Goal: Task Accomplishment & Management: Use online tool/utility

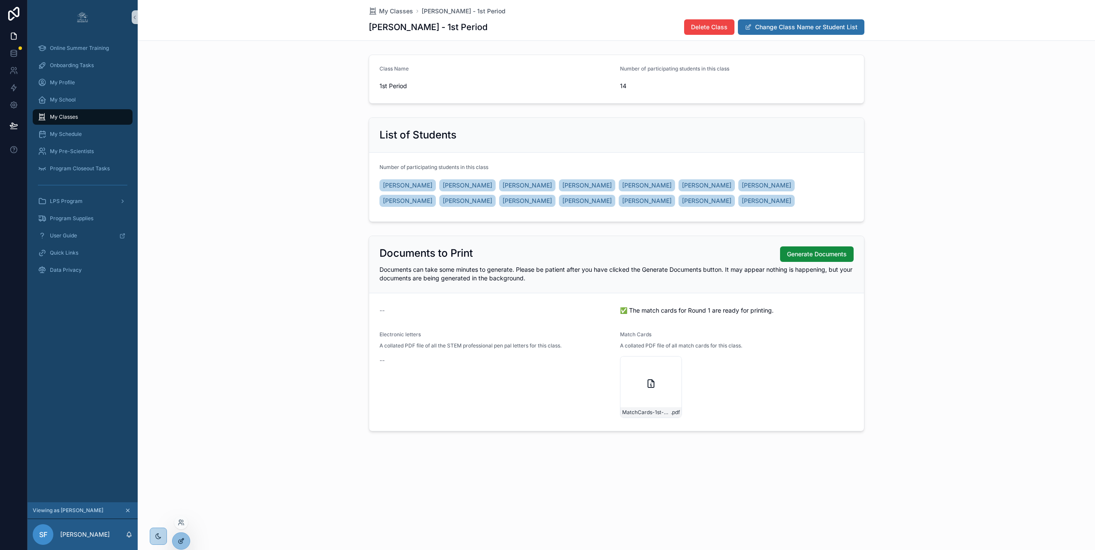
click at [182, 535] on div at bounding box center [181, 541] width 17 height 16
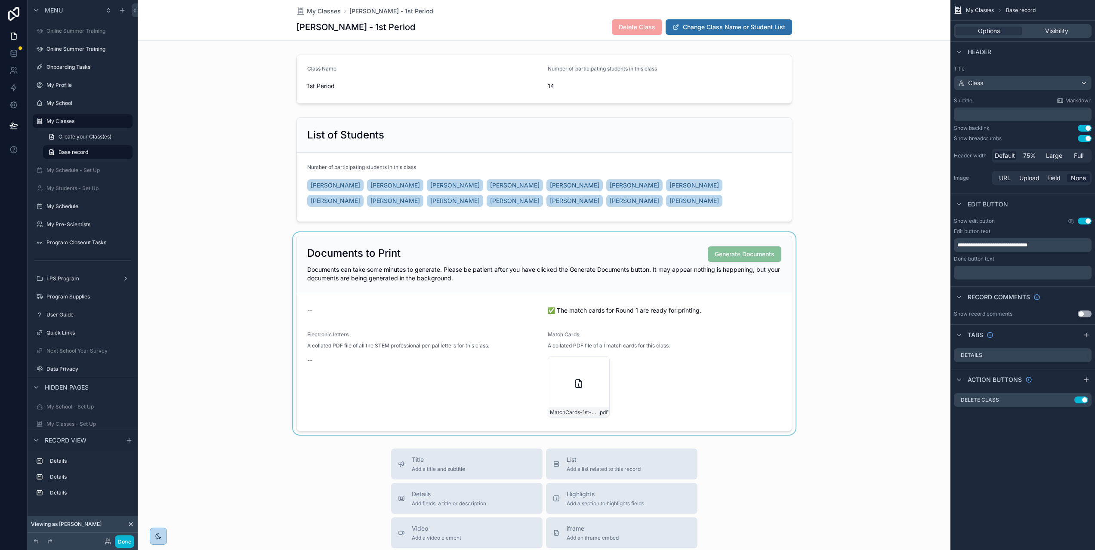
click at [588, 247] on div "scrollable content" at bounding box center [544, 333] width 813 height 203
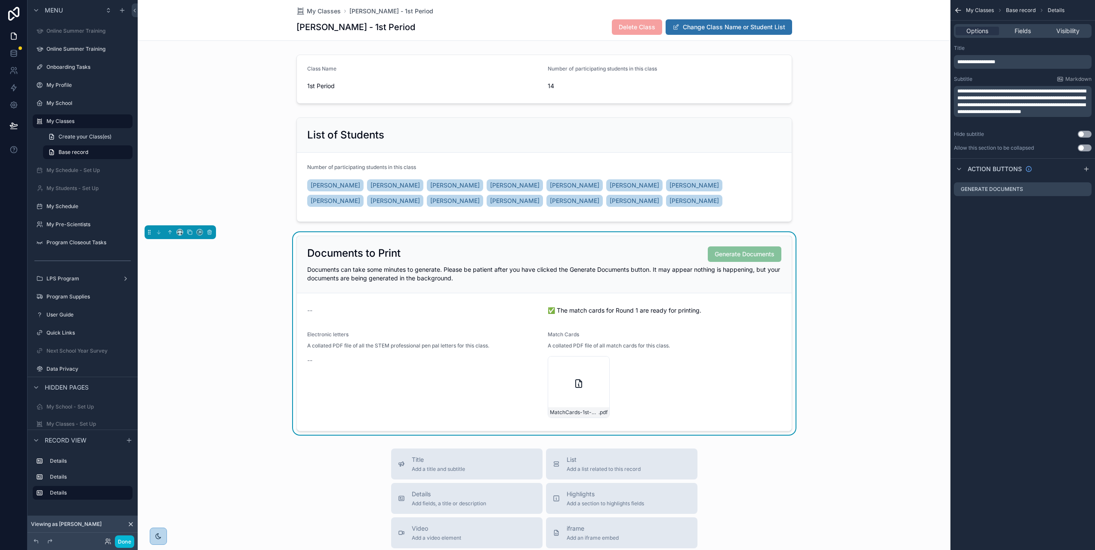
click at [1064, 222] on div "**********" at bounding box center [1023, 275] width 145 height 550
click at [1089, 189] on icon "scrollable content" at bounding box center [1085, 189] width 7 height 7
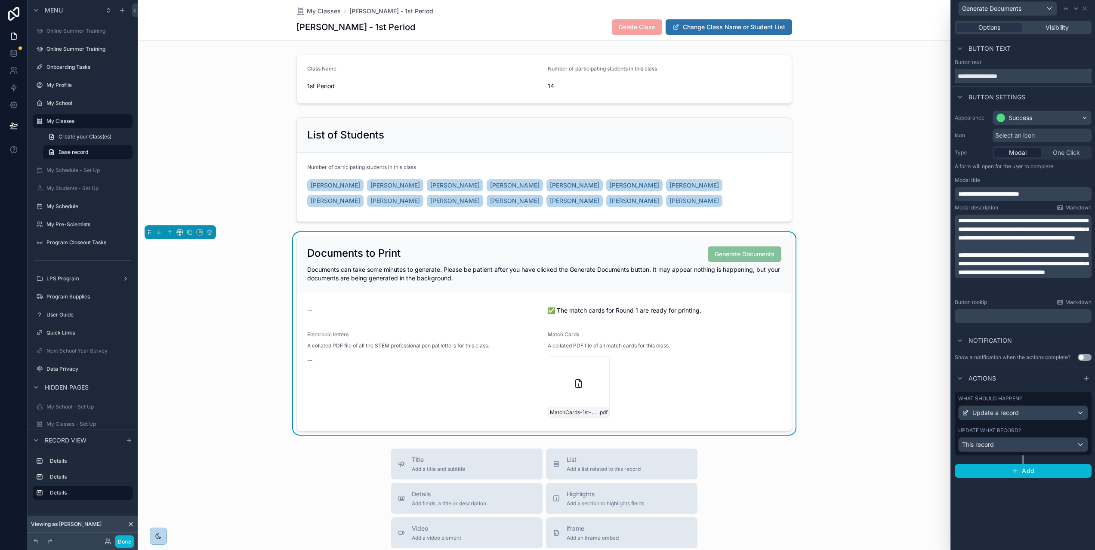
drag, startPoint x: 1031, startPoint y: 76, endPoint x: 963, endPoint y: 75, distance: 68.4
click at [963, 75] on input "**********" at bounding box center [1023, 76] width 137 height 14
type input "*"
type input "**********"
click at [1014, 415] on span "Update a record" at bounding box center [996, 413] width 46 height 9
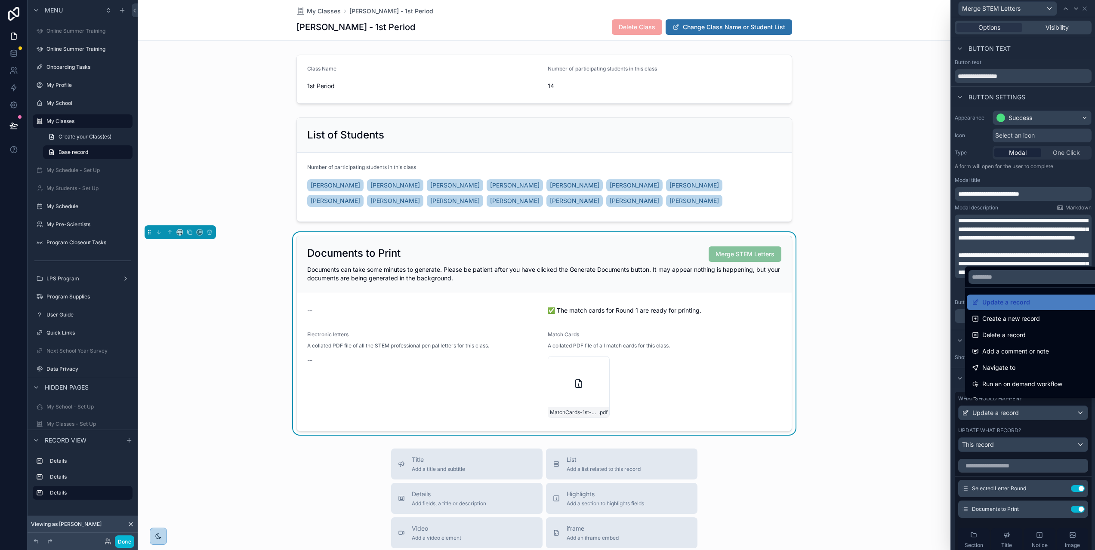
click at [958, 328] on div at bounding box center [1024, 275] width 144 height 550
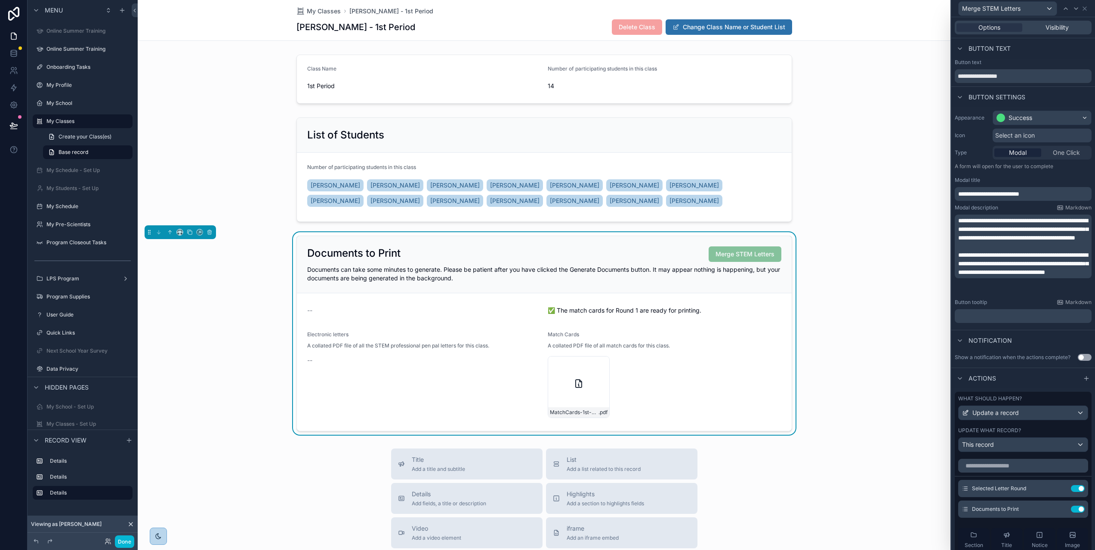
click at [1041, 428] on div "Update what record?" at bounding box center [1024, 430] width 130 height 7
click at [1040, 490] on div "Selected Letter Round Use setting" at bounding box center [1024, 488] width 130 height 17
click at [13, 56] on icon at bounding box center [13, 53] width 9 height 9
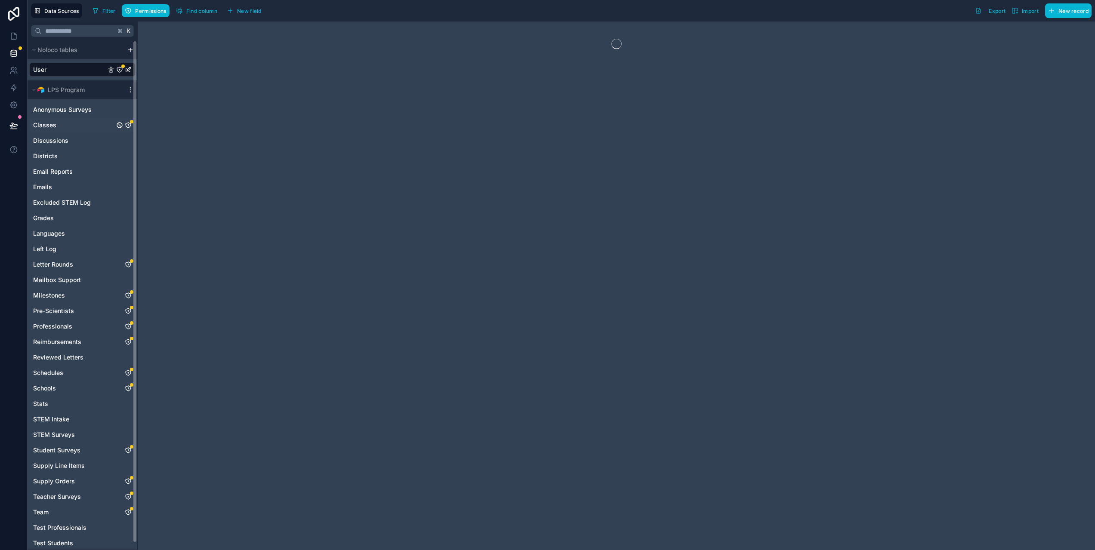
click at [127, 126] on icon "Classes" at bounding box center [128, 125] width 7 height 7
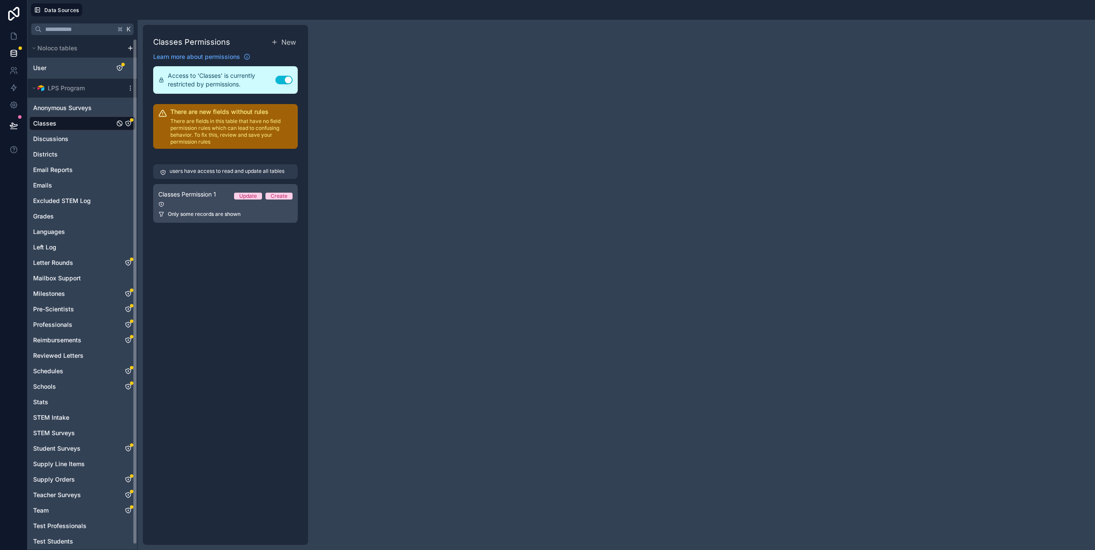
click at [185, 211] on div "users have access to read and update all tables Classes Permission 1 Update Cre…" at bounding box center [225, 193] width 145 height 69
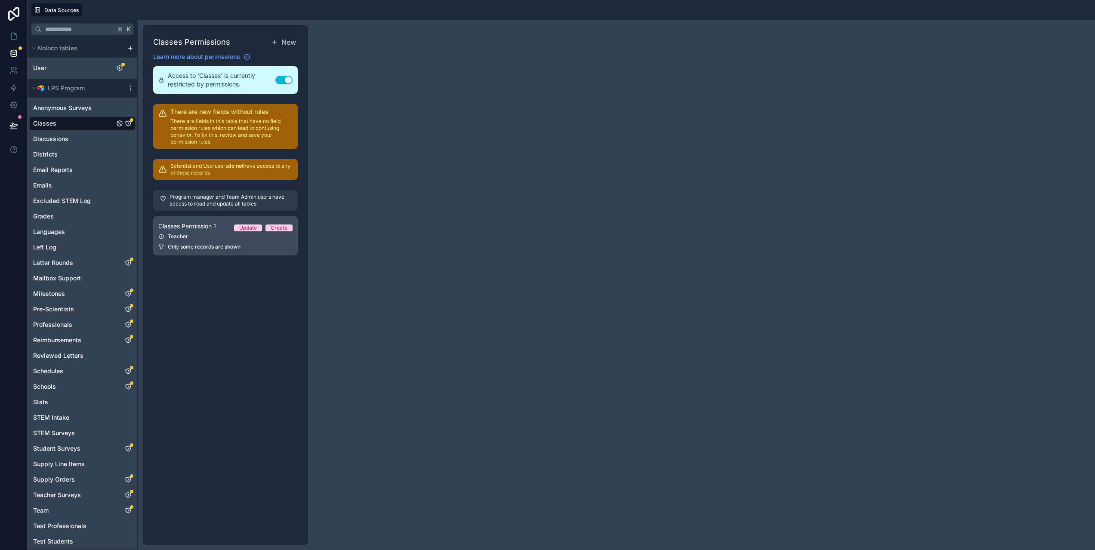
click at [189, 238] on div "Teacher" at bounding box center [225, 236] width 134 height 7
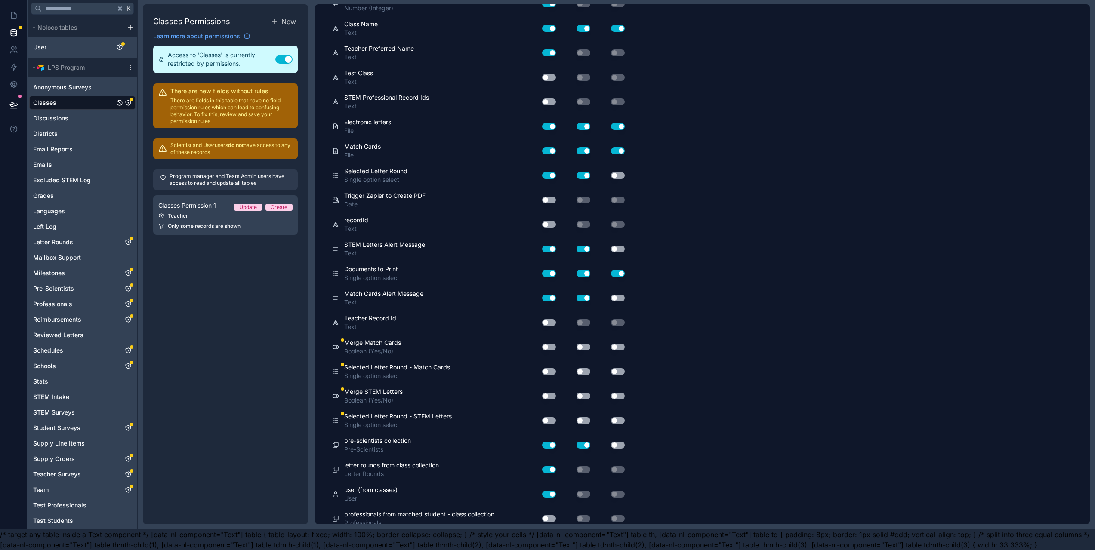
scroll to position [27, 0]
click at [552, 344] on button "Use setting" at bounding box center [549, 347] width 14 height 7
drag, startPoint x: 586, startPoint y: 339, endPoint x: 576, endPoint y: 349, distance: 13.4
click at [585, 344] on button "Use setting" at bounding box center [584, 347] width 14 height 7
drag, startPoint x: 553, startPoint y: 364, endPoint x: 571, endPoint y: 364, distance: 18.5
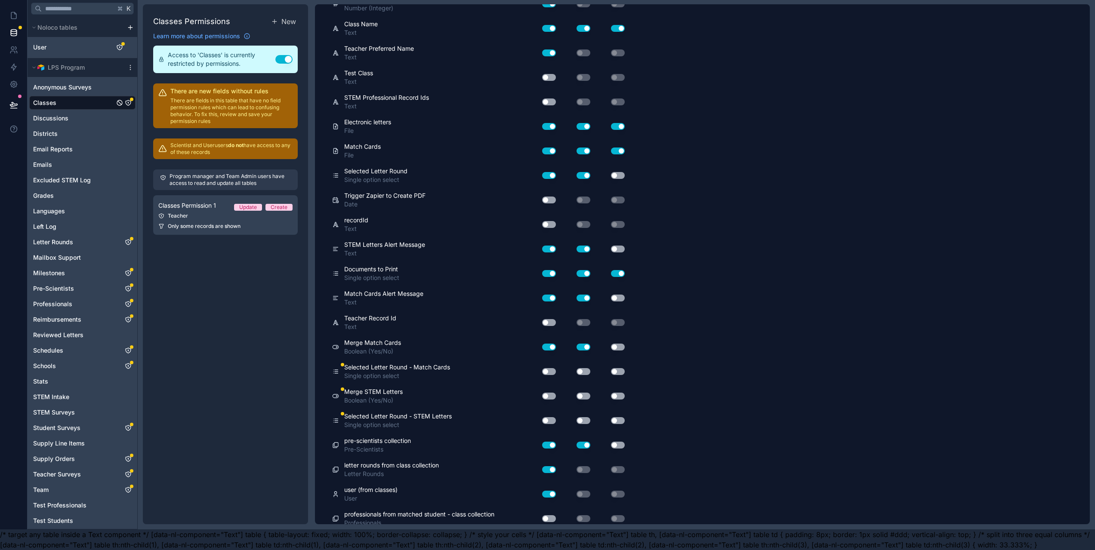
click at [553, 368] on button "Use setting" at bounding box center [549, 371] width 14 height 7
click at [584, 368] on button "Use setting" at bounding box center [584, 371] width 14 height 7
drag, startPoint x: 551, startPoint y: 390, endPoint x: 569, endPoint y: 390, distance: 17.2
click at [554, 393] on button "Use setting" at bounding box center [549, 396] width 14 height 7
click at [586, 393] on button "Use setting" at bounding box center [584, 396] width 14 height 7
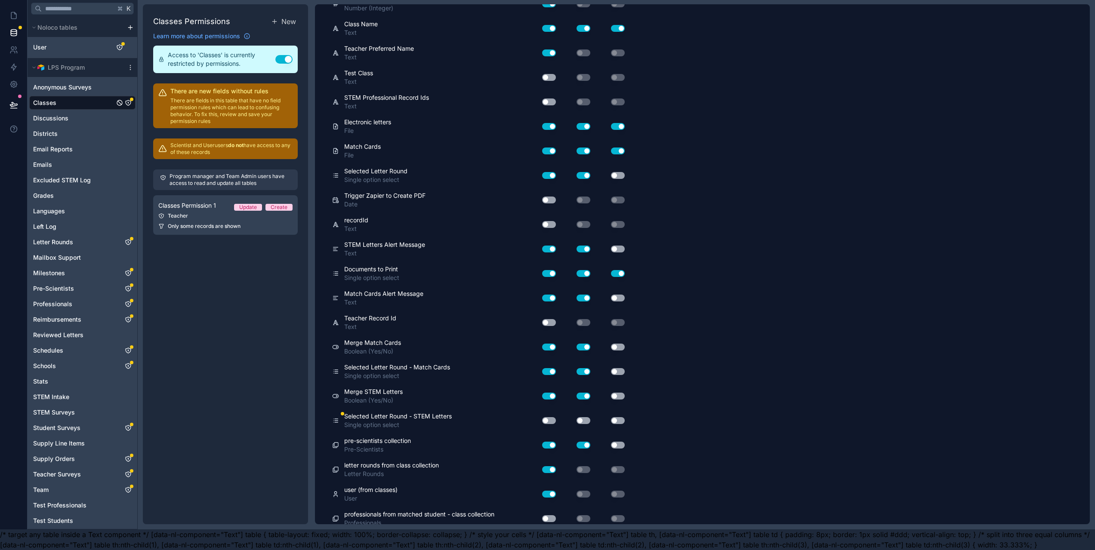
click at [549, 418] on button "Use setting" at bounding box center [549, 421] width 14 height 7
click at [583, 418] on button "Use setting" at bounding box center [584, 421] width 14 height 7
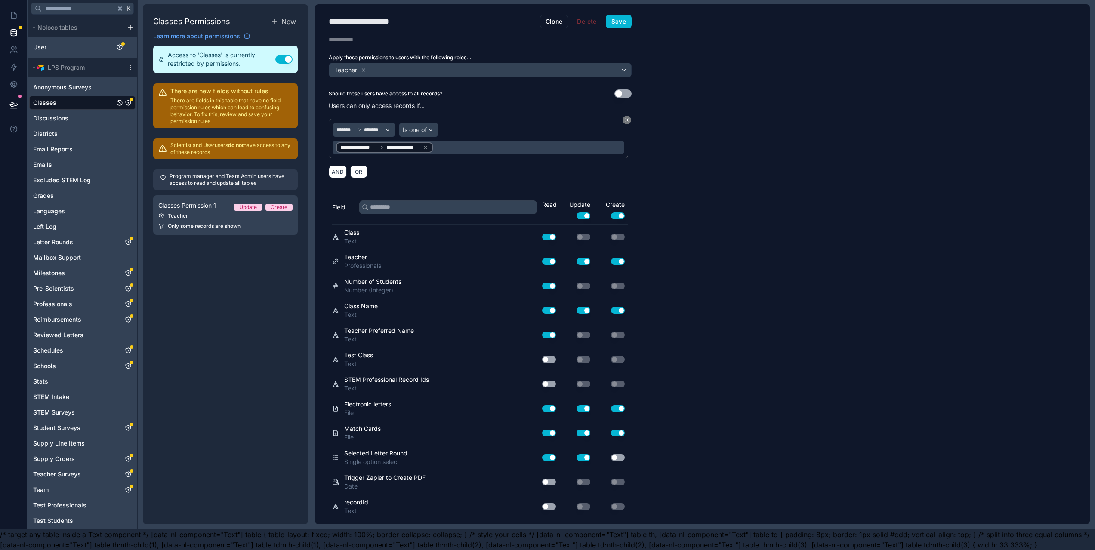
scroll to position [0, 0]
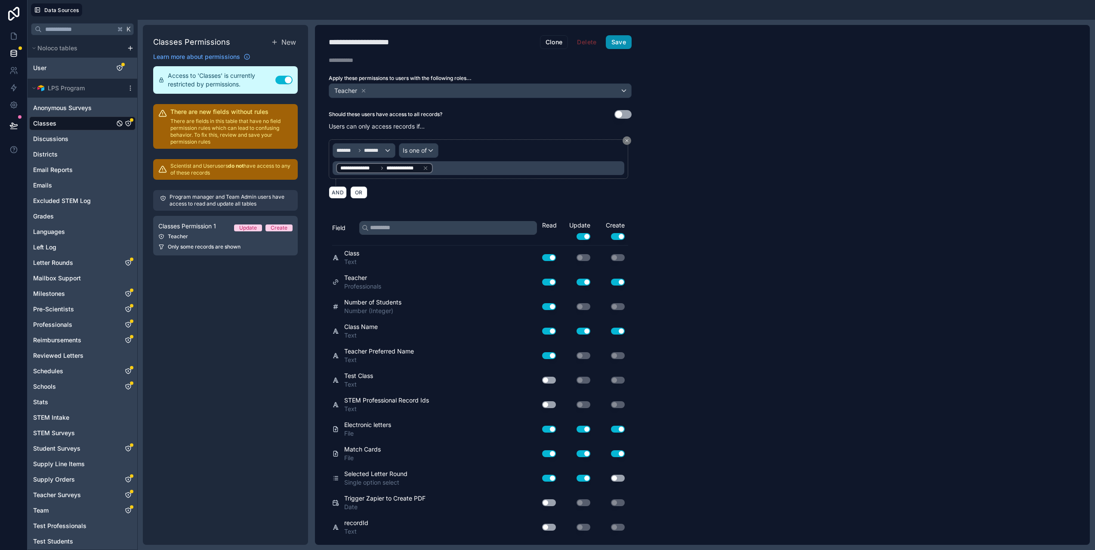
click at [616, 43] on button "Save" at bounding box center [619, 42] width 26 height 14
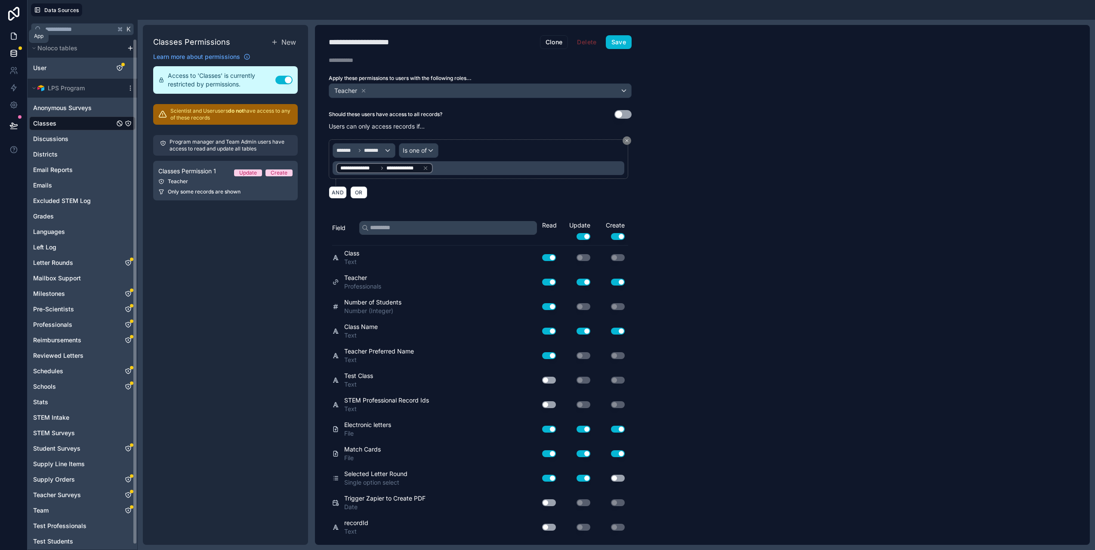
click at [13, 34] on icon at bounding box center [13, 36] width 9 height 9
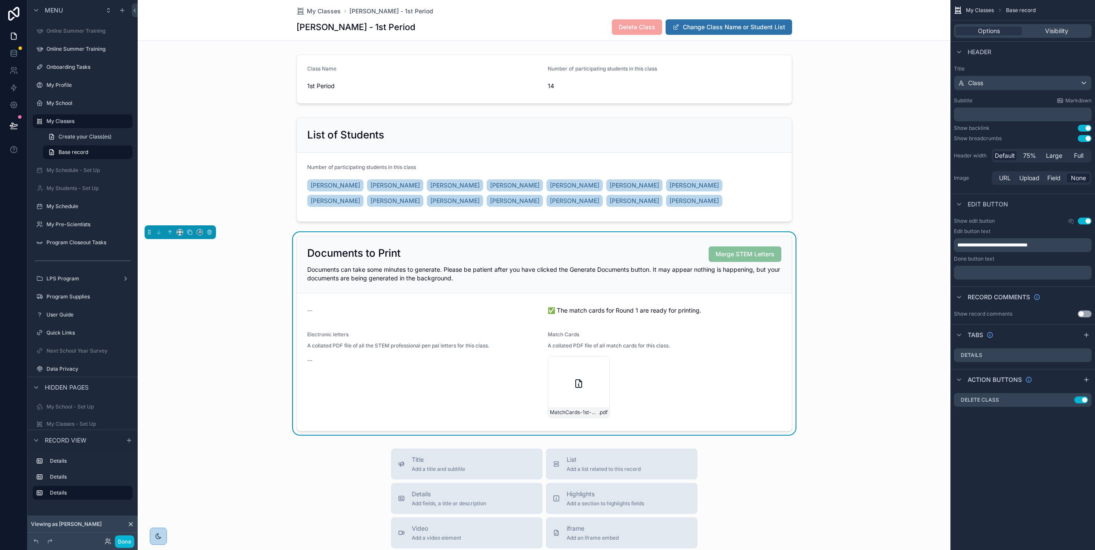
click at [755, 251] on div "Online Summer Training Online Summer Training Onboarding Tasks My Profile My Sc…" at bounding box center [544, 275] width 813 height 550
click at [770, 283] on div "Documents to Print Merge STEM Letters Documents can take some minutes to genera…" at bounding box center [544, 264] width 495 height 57
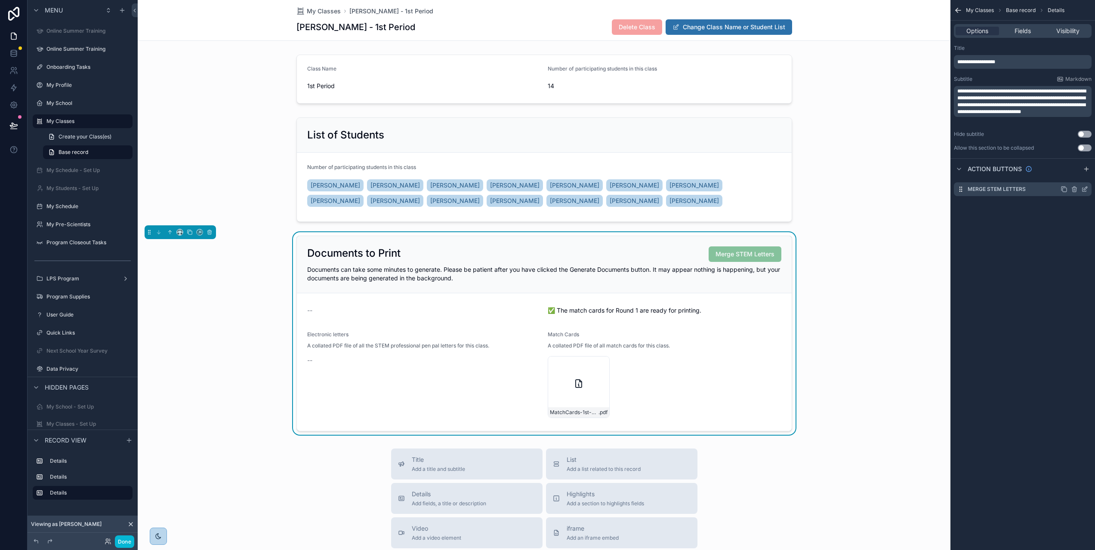
click at [1051, 192] on div "Merge STEM Letters" at bounding box center [1023, 189] width 138 height 14
click at [1089, 190] on icon "scrollable content" at bounding box center [1085, 189] width 7 height 7
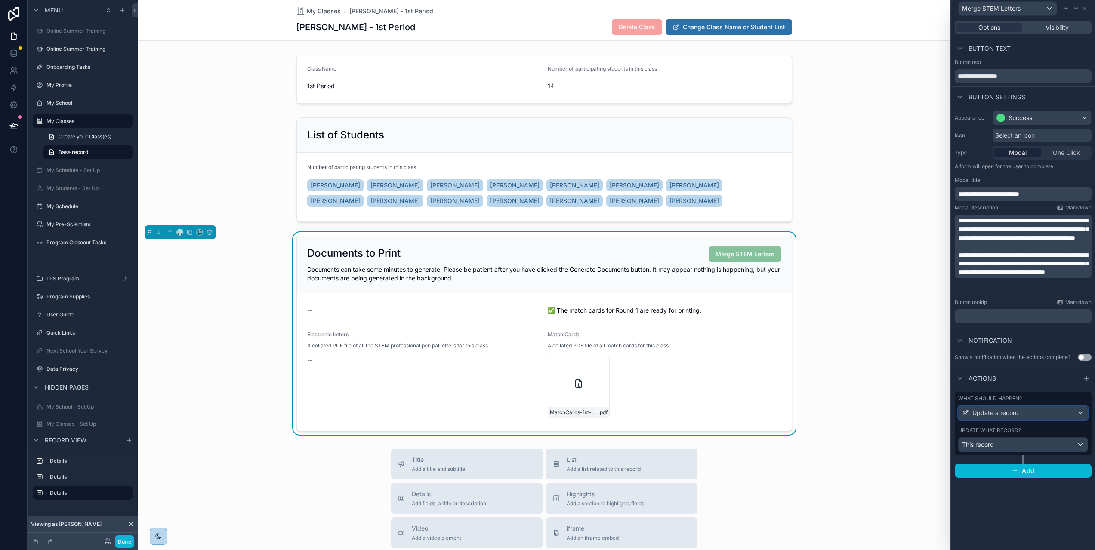
click at [1044, 420] on button "Update a record" at bounding box center [1024, 413] width 130 height 15
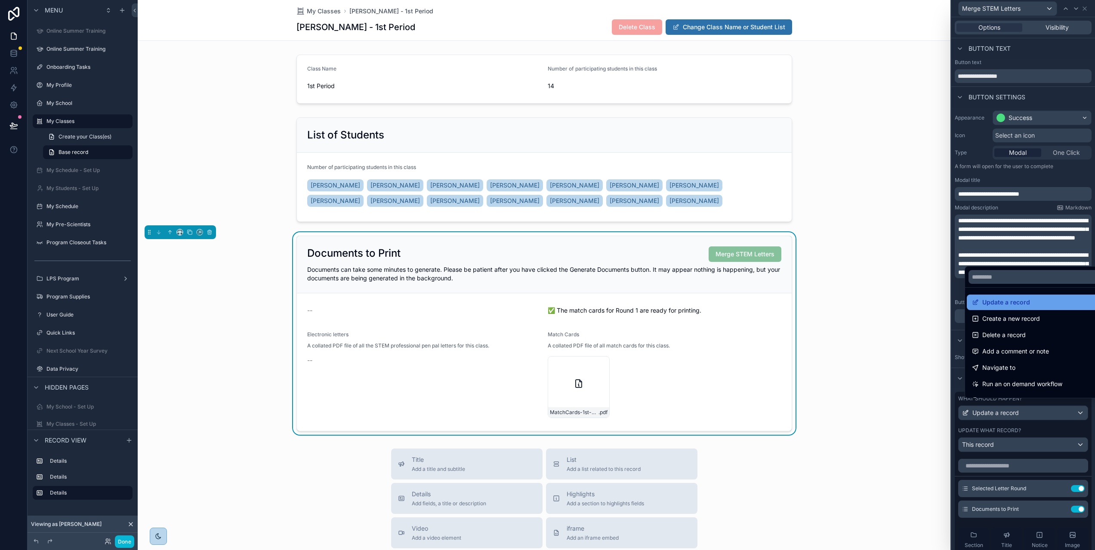
click at [1044, 308] on div "Update a record" at bounding box center [1039, 302] width 135 height 10
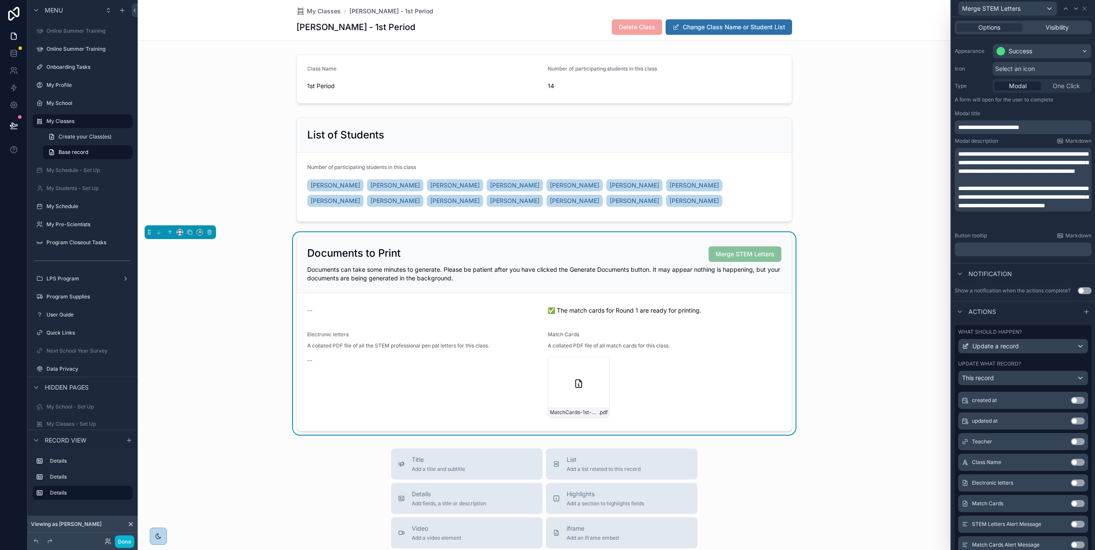
scroll to position [224, 0]
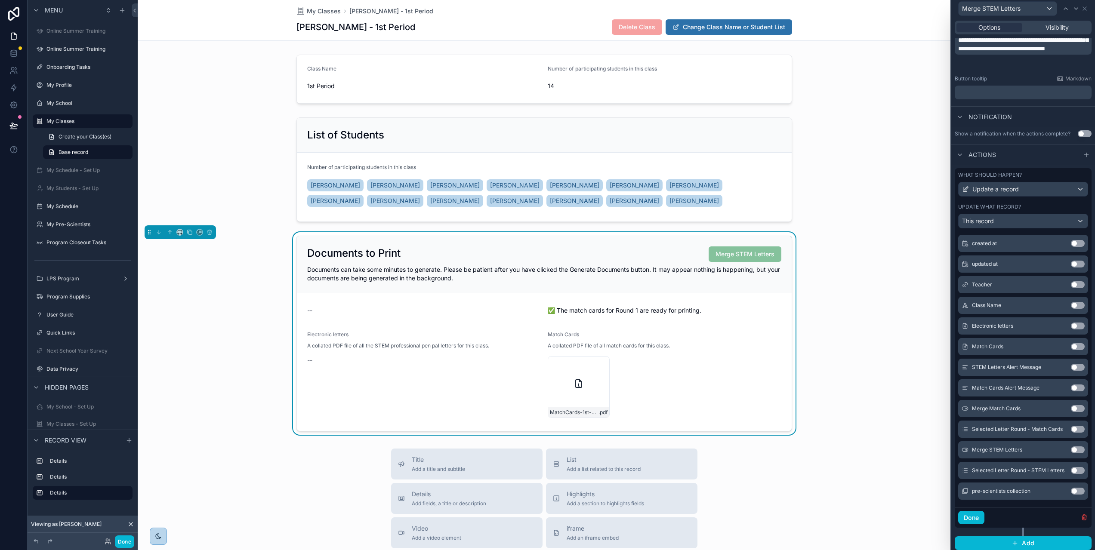
click at [1076, 451] on button "Use setting" at bounding box center [1078, 450] width 14 height 7
click at [1075, 473] on button "Use setting" at bounding box center [1078, 470] width 14 height 7
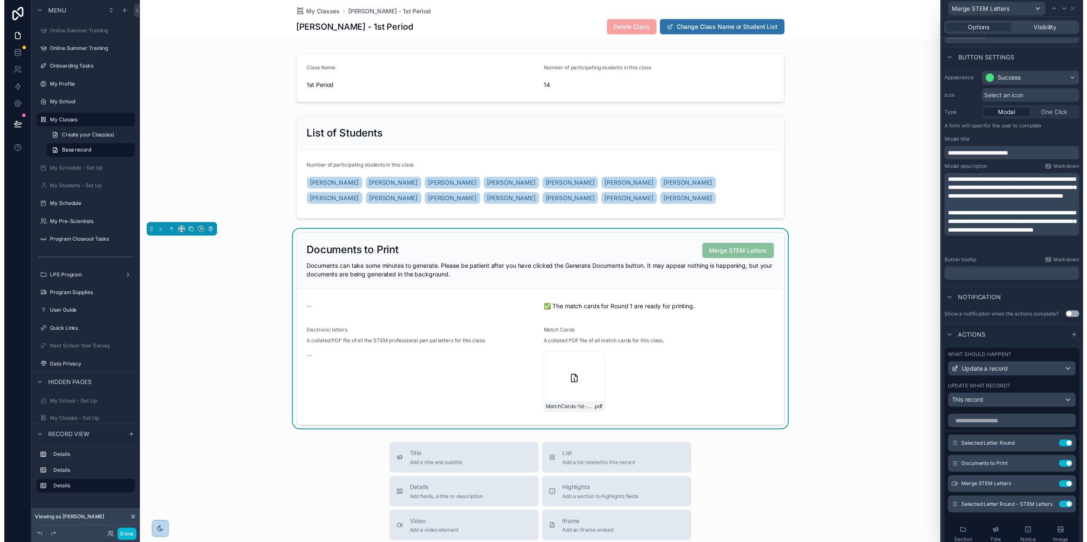
scroll to position [101, 0]
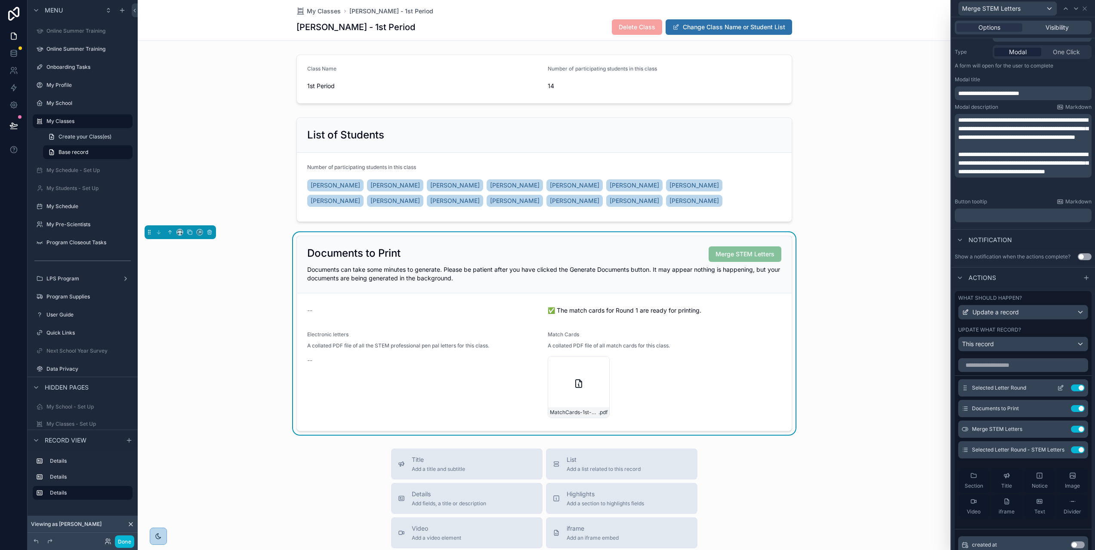
click at [1058, 388] on icon at bounding box center [1061, 388] width 7 height 7
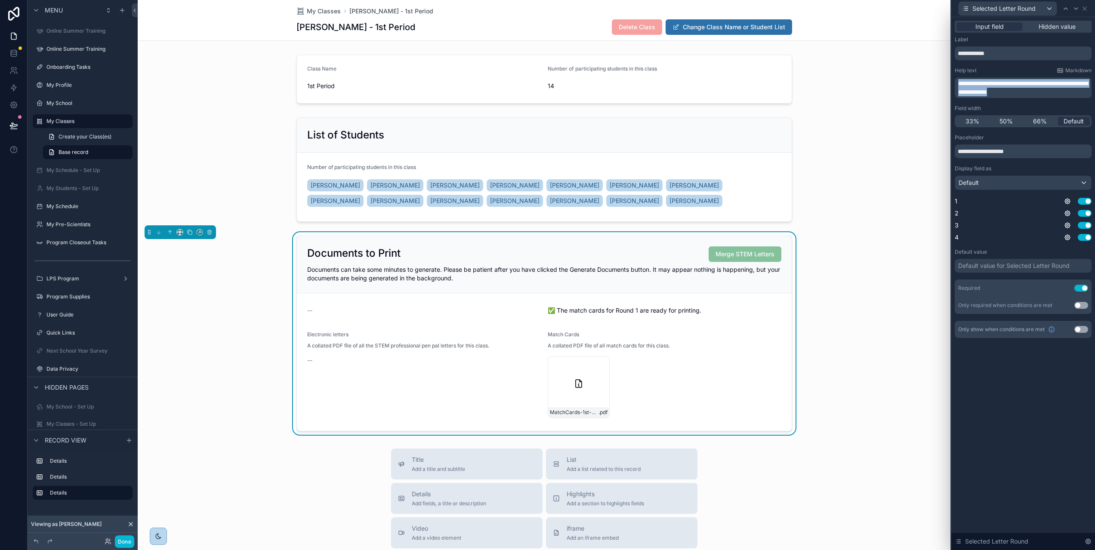
drag, startPoint x: 1060, startPoint y: 94, endPoint x: 959, endPoint y: 86, distance: 100.6
click at [959, 86] on div "**********" at bounding box center [1024, 188] width 144 height 342
click at [1001, 84] on span "**********" at bounding box center [1024, 87] width 130 height 15
drag, startPoint x: 1034, startPoint y: 93, endPoint x: 962, endPoint y: 84, distance: 72.8
click at [962, 84] on div "**********" at bounding box center [1023, 87] width 137 height 21
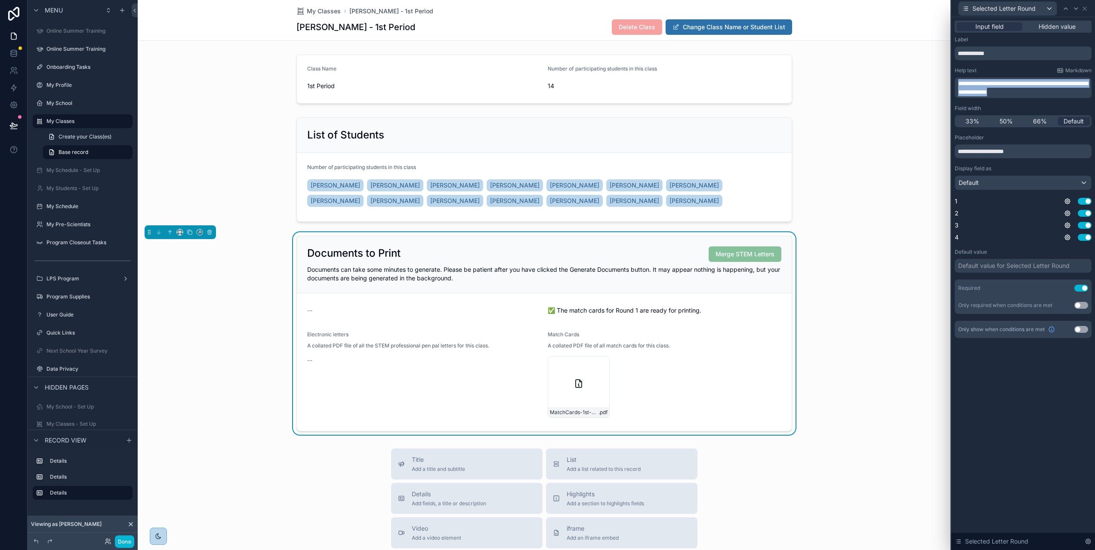
copy span "**********"
click at [1087, 8] on icon at bounding box center [1084, 8] width 3 height 3
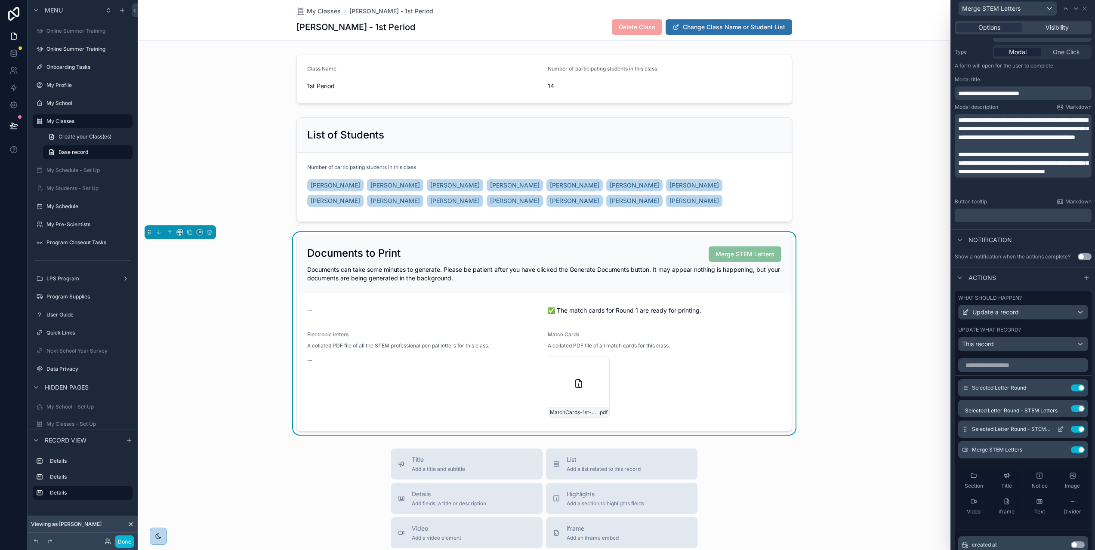
click at [1004, 428] on span "Selected Letter Round - STEM Letters" at bounding box center [1011, 429] width 78 height 7
click at [1058, 429] on icon at bounding box center [1061, 429] width 7 height 7
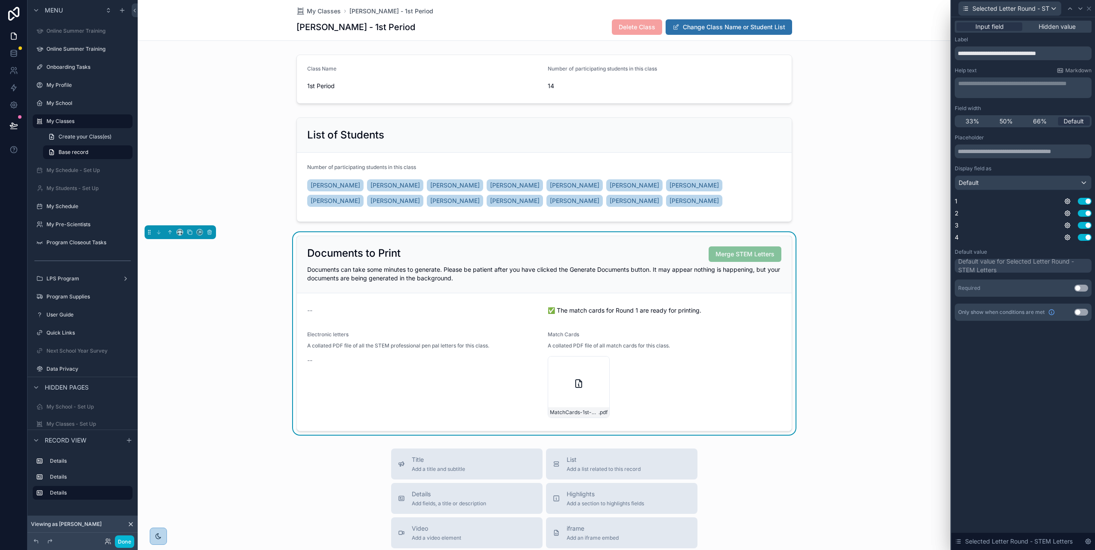
click at [996, 89] on div "**********" at bounding box center [1025, 87] width 132 height 17
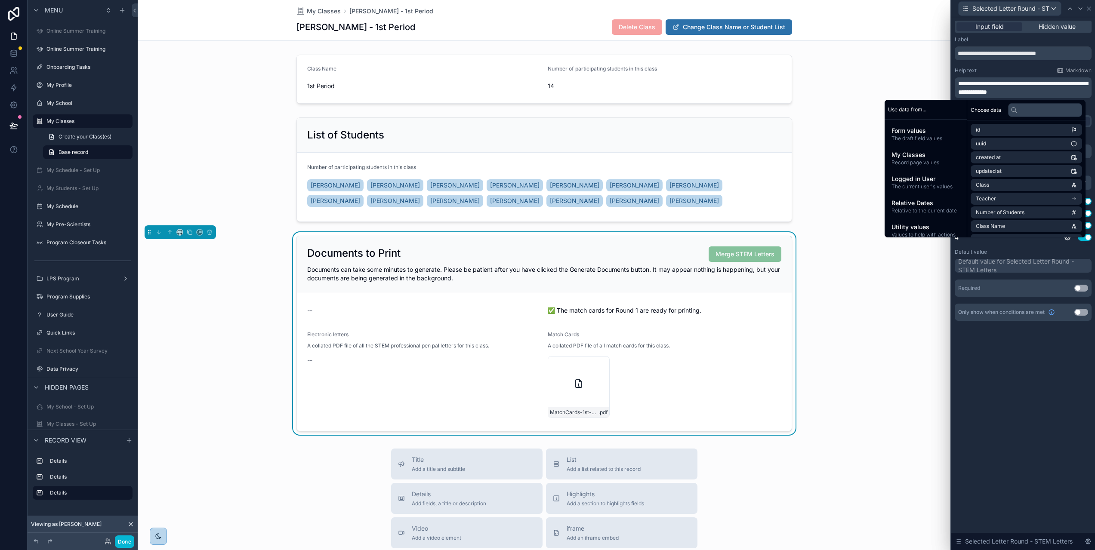
click at [1027, 385] on div "**********" at bounding box center [1024, 283] width 144 height 533
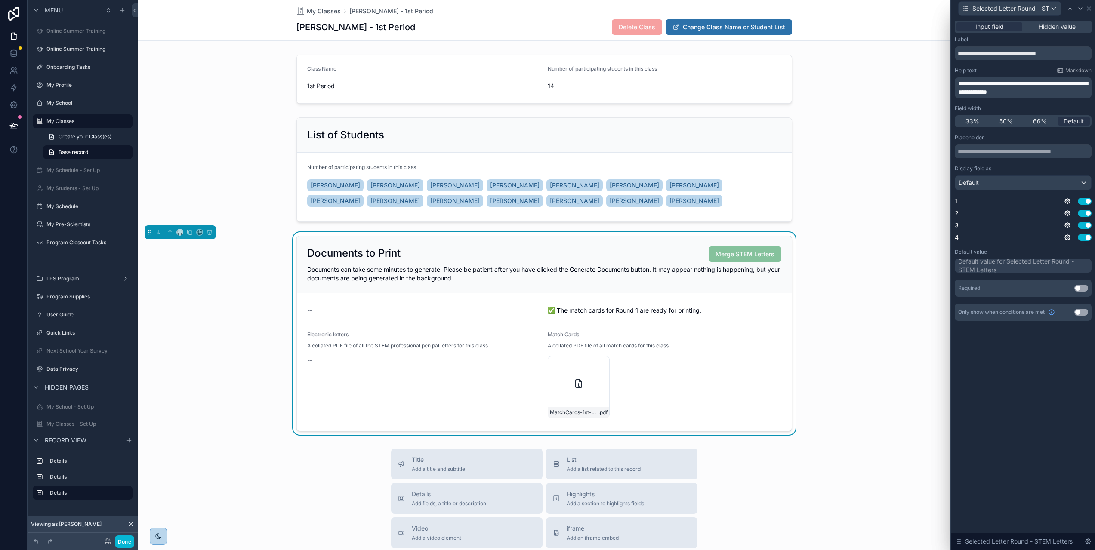
click at [1035, 91] on span "**********" at bounding box center [1024, 87] width 130 height 15
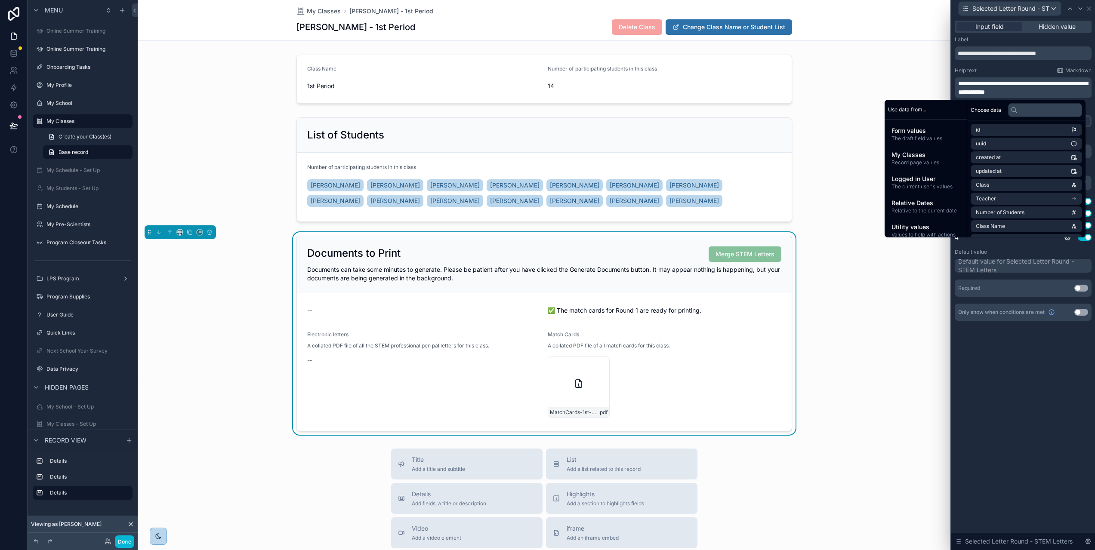
click at [1050, 382] on div "**********" at bounding box center [1024, 283] width 144 height 533
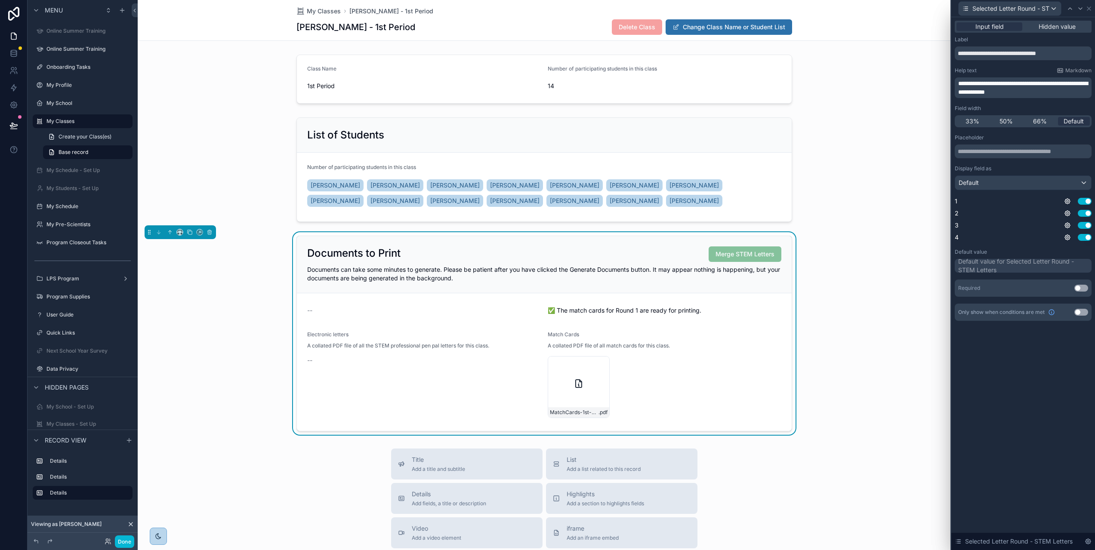
click at [1088, 289] on button "Use setting" at bounding box center [1082, 288] width 14 height 7
click at [1074, 9] on icon at bounding box center [1070, 8] width 7 height 7
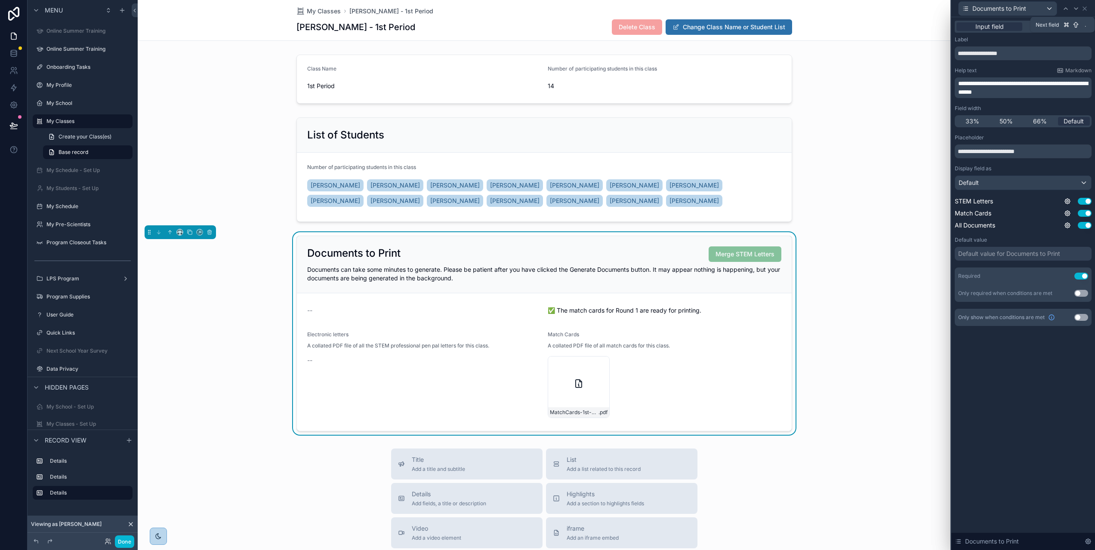
click at [1079, 9] on icon at bounding box center [1076, 8] width 7 height 7
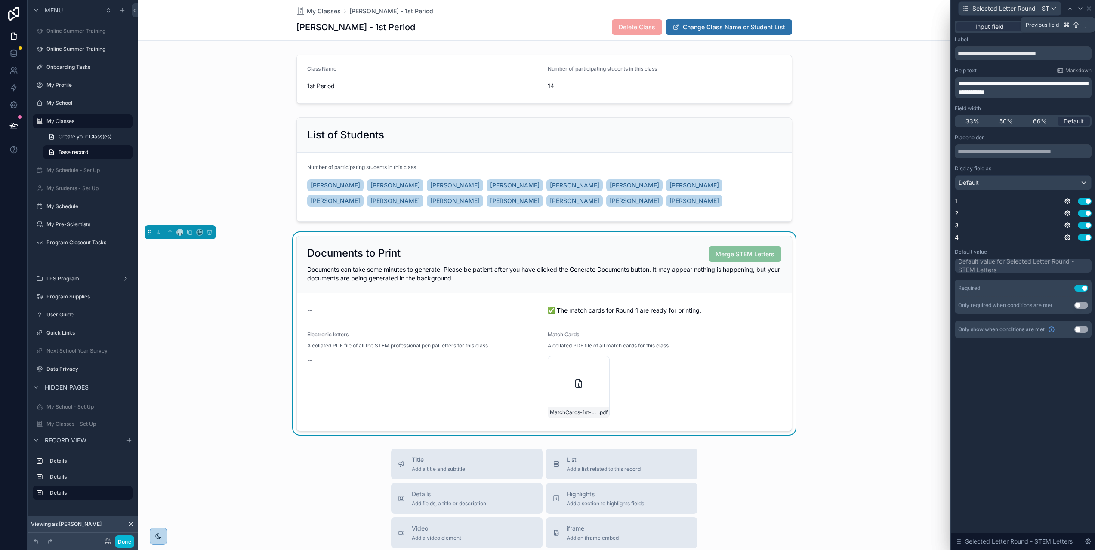
click at [1074, 9] on icon at bounding box center [1070, 8] width 7 height 7
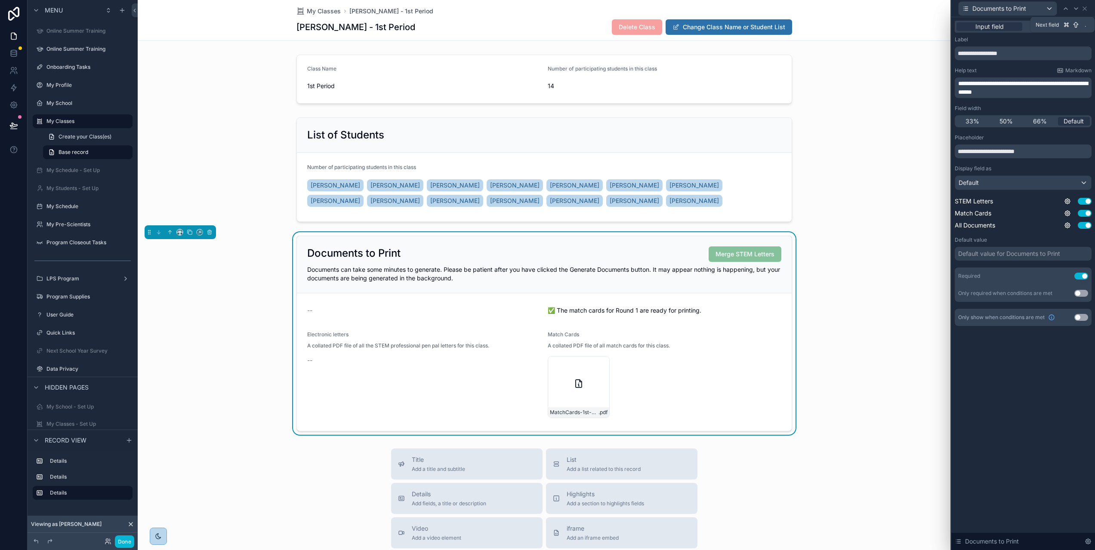
click at [1079, 9] on icon at bounding box center [1076, 8] width 7 height 7
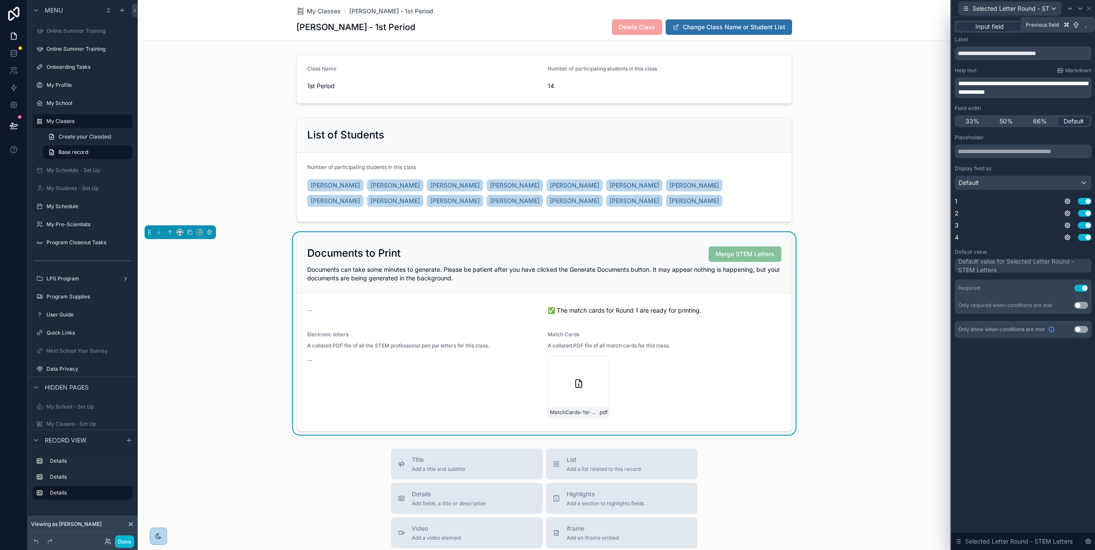
click at [1074, 9] on icon at bounding box center [1070, 8] width 7 height 7
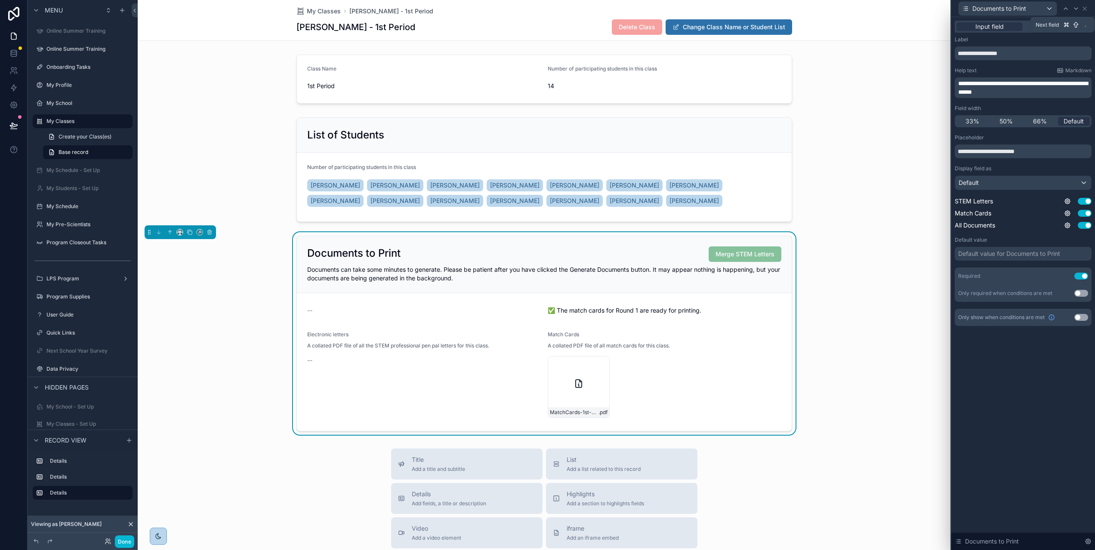
click at [1079, 9] on icon at bounding box center [1076, 8] width 7 height 7
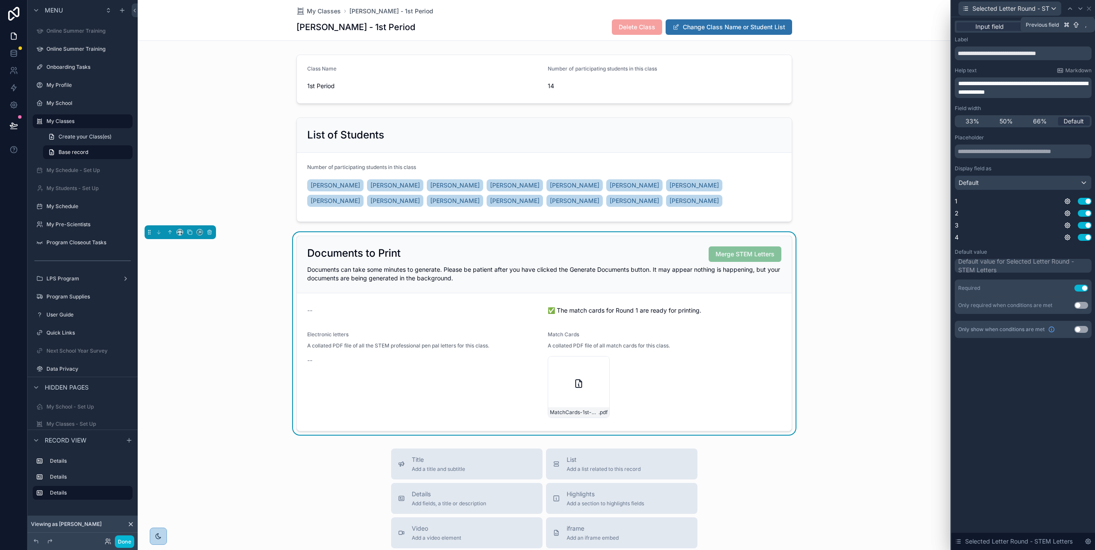
click at [1074, 9] on icon at bounding box center [1070, 8] width 7 height 7
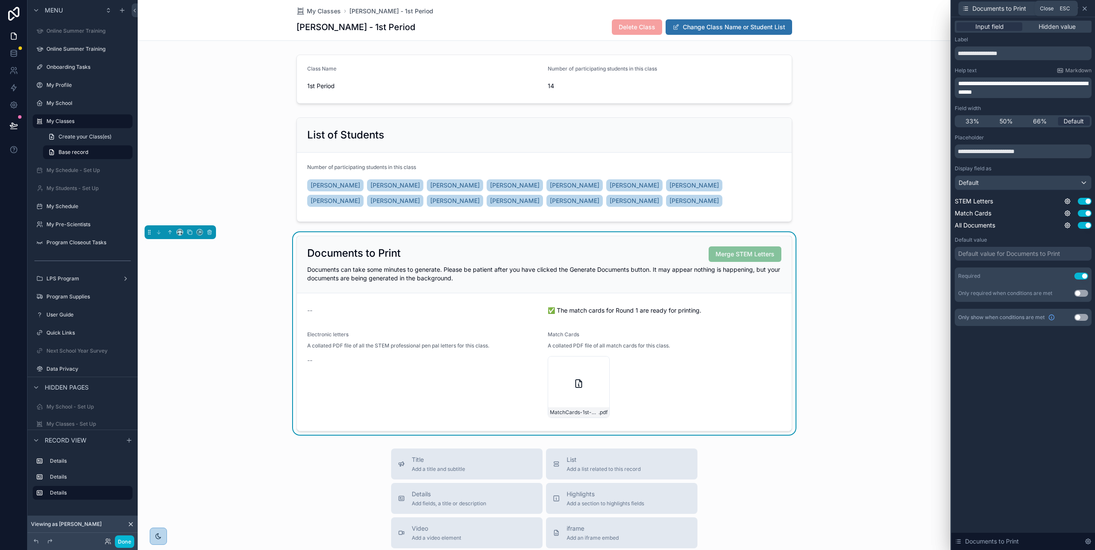
click at [1087, 8] on icon at bounding box center [1084, 8] width 3 height 3
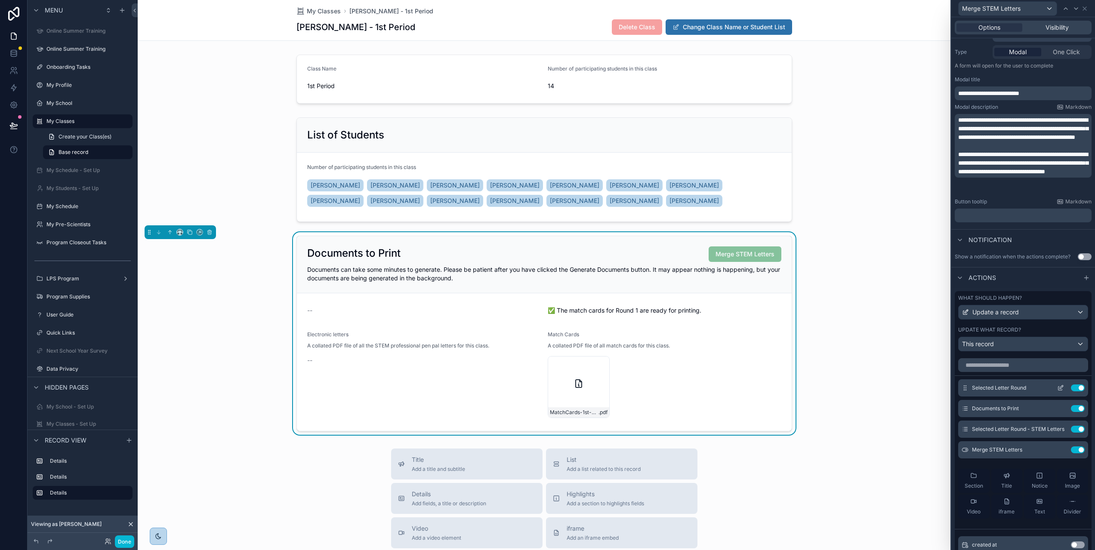
click at [1027, 389] on span "Selected Letter Round" at bounding box center [999, 388] width 54 height 7
click at [1058, 387] on icon at bounding box center [1061, 388] width 7 height 7
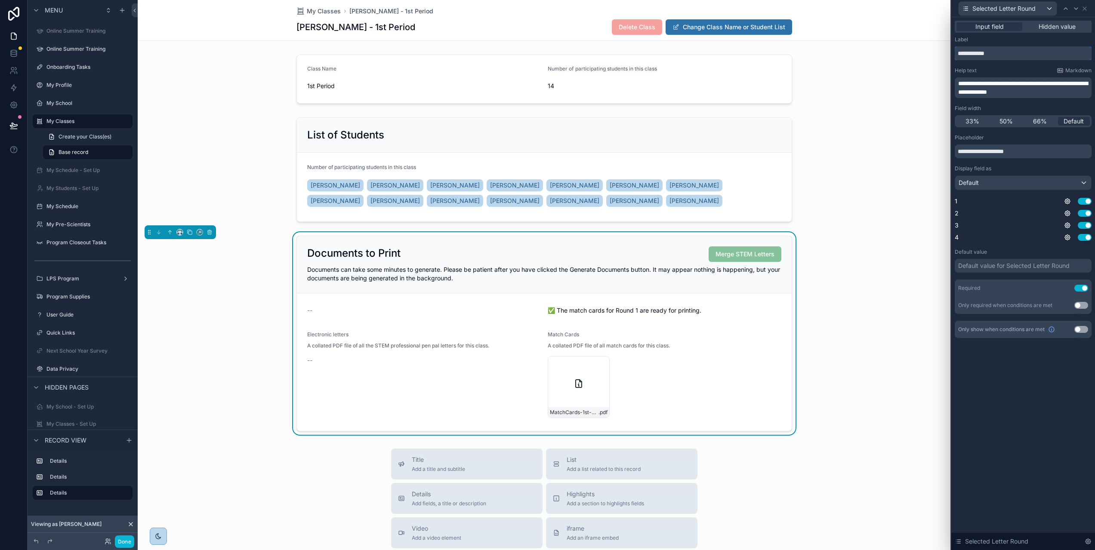
drag, startPoint x: 1010, startPoint y: 54, endPoint x: 962, endPoint y: 53, distance: 47.8
click at [962, 53] on input "**********" at bounding box center [1023, 53] width 137 height 14
click at [1087, 8] on icon at bounding box center [1084, 8] width 3 height 3
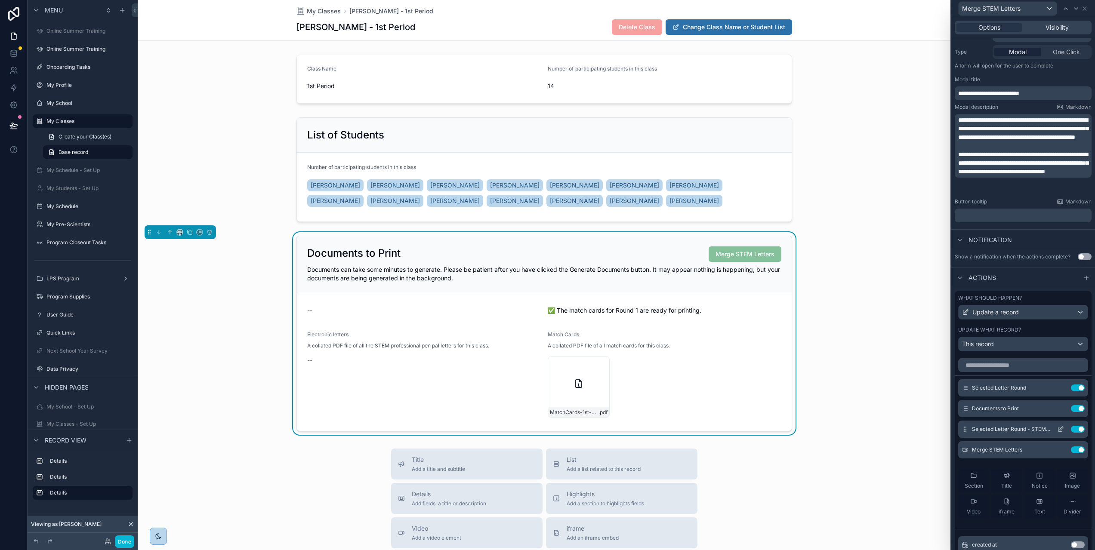
click at [1059, 428] on icon at bounding box center [1061, 430] width 4 height 4
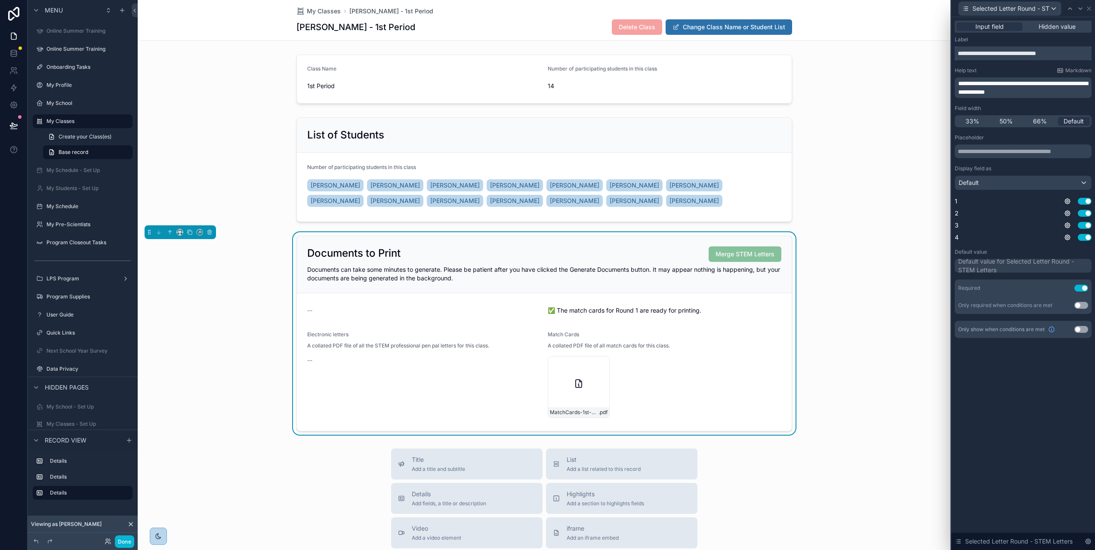
click at [1009, 52] on input "**********" at bounding box center [1023, 53] width 137 height 14
paste input "text"
type input "**********"
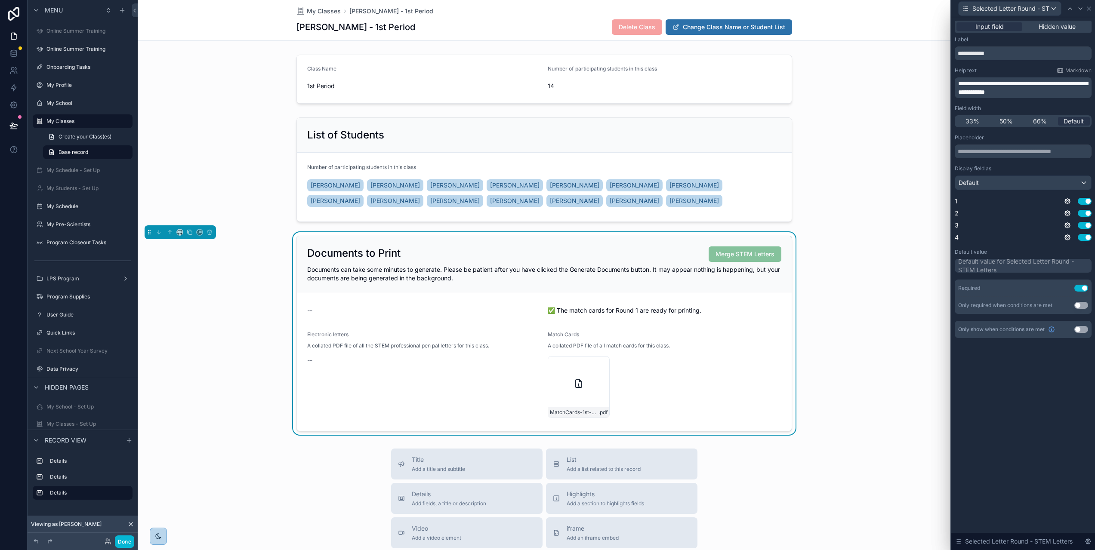
click at [1061, 379] on div "**********" at bounding box center [1024, 283] width 144 height 533
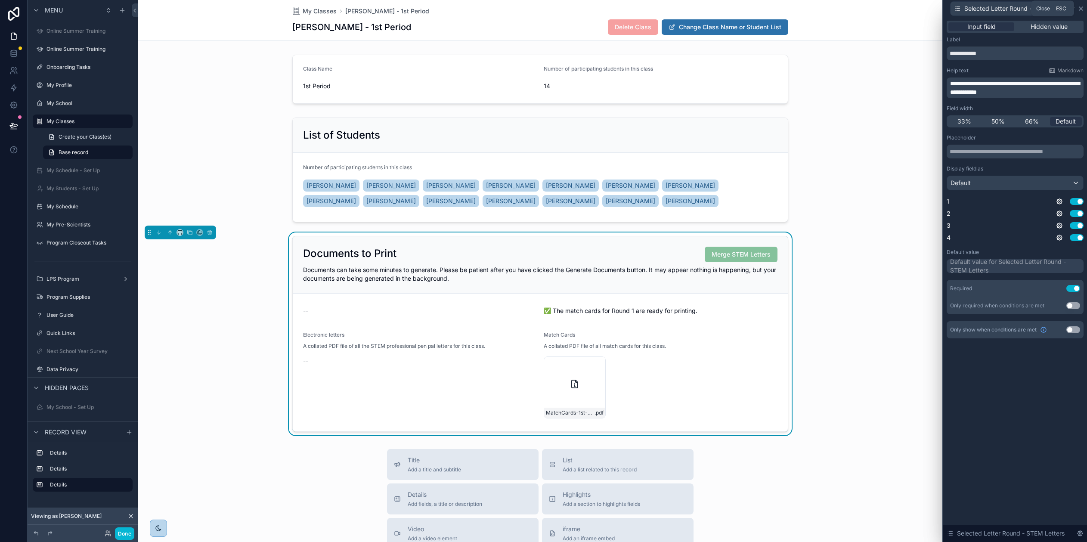
click at [1084, 9] on icon at bounding box center [1080, 8] width 7 height 7
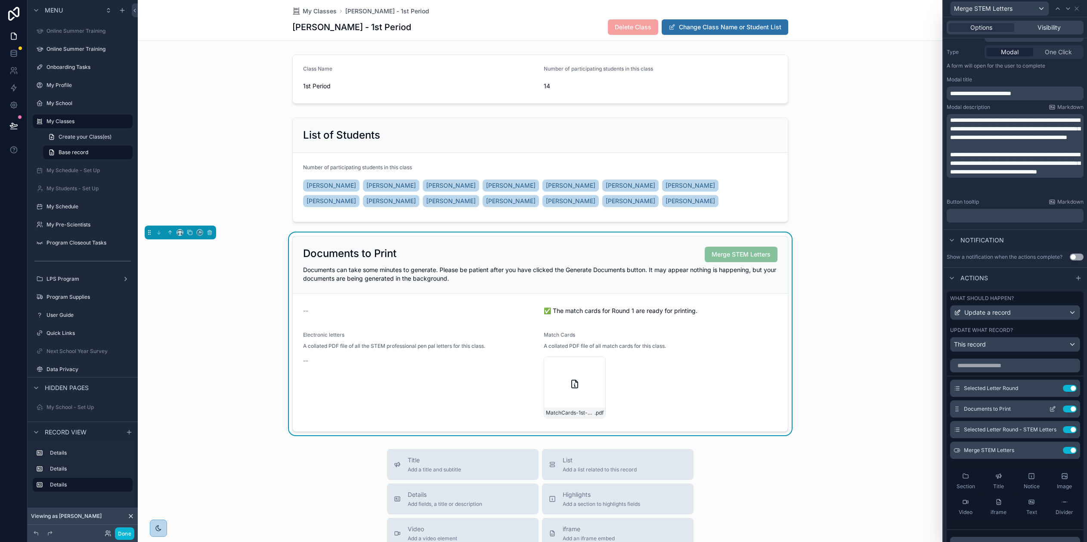
click at [1051, 408] on icon at bounding box center [1052, 407] width 3 height 3
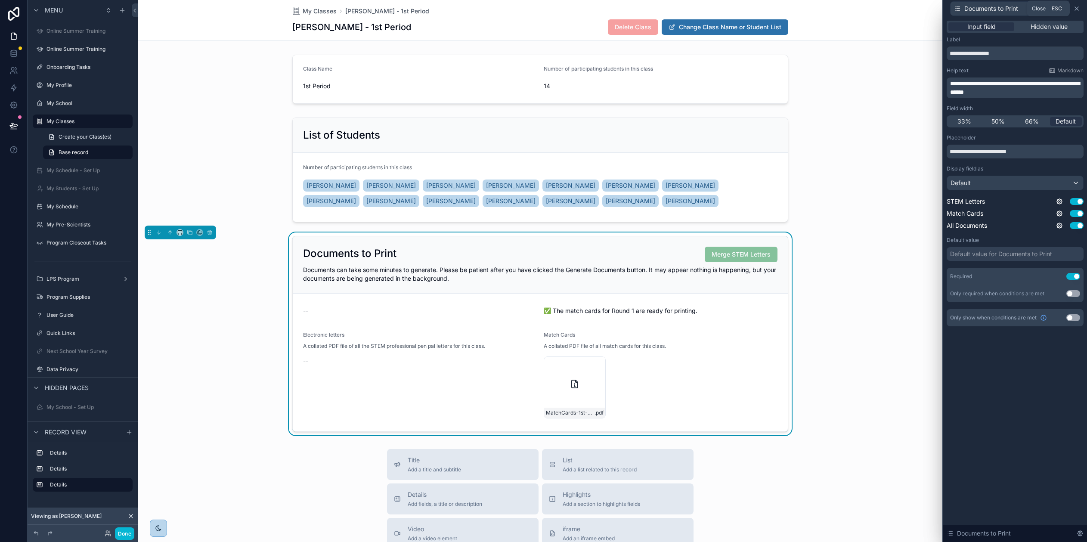
click at [1080, 10] on icon at bounding box center [1076, 8] width 7 height 7
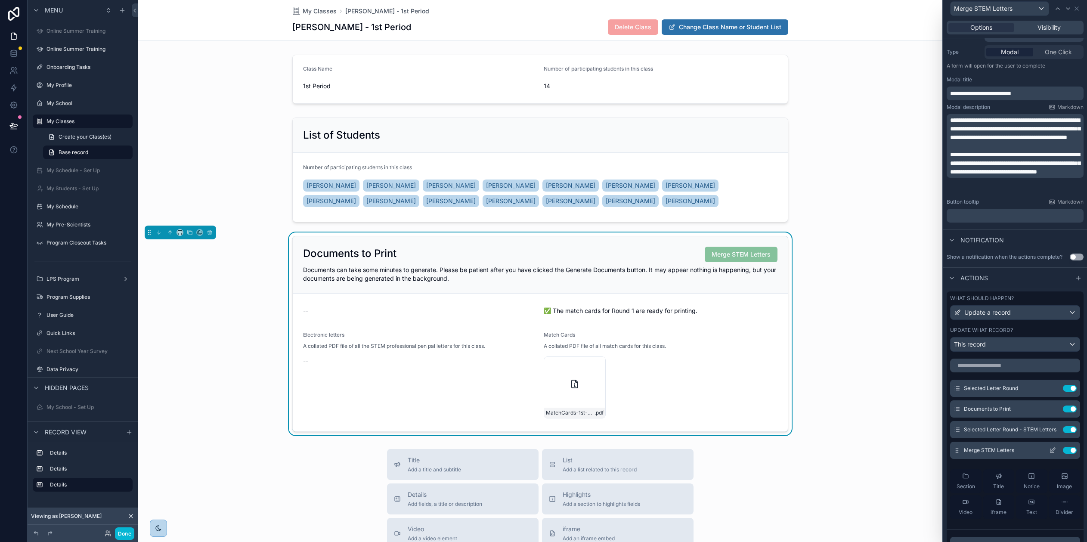
click at [1049, 448] on icon at bounding box center [1052, 450] width 7 height 7
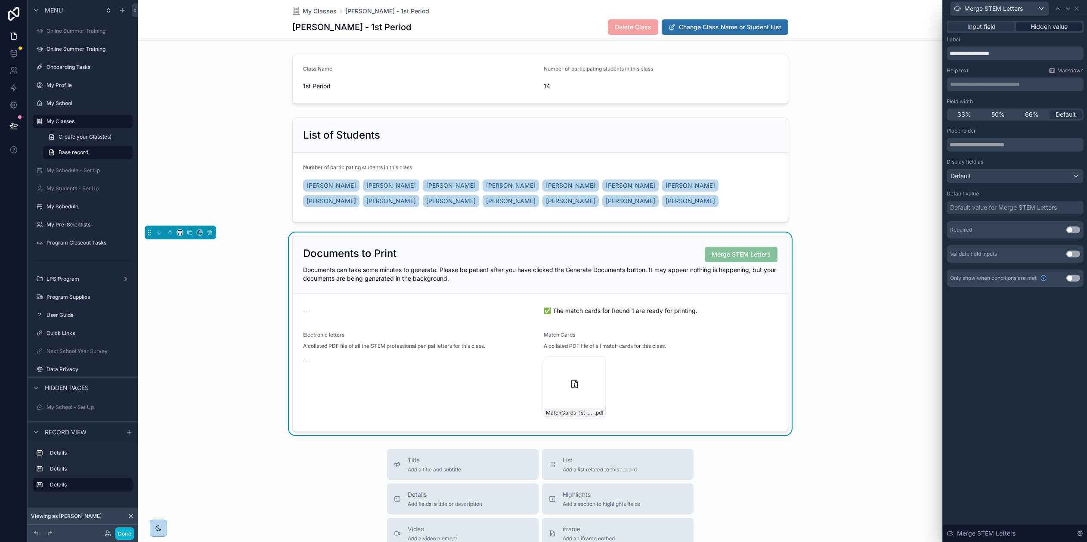
click at [1055, 27] on span "Hidden value" at bounding box center [1048, 26] width 37 height 9
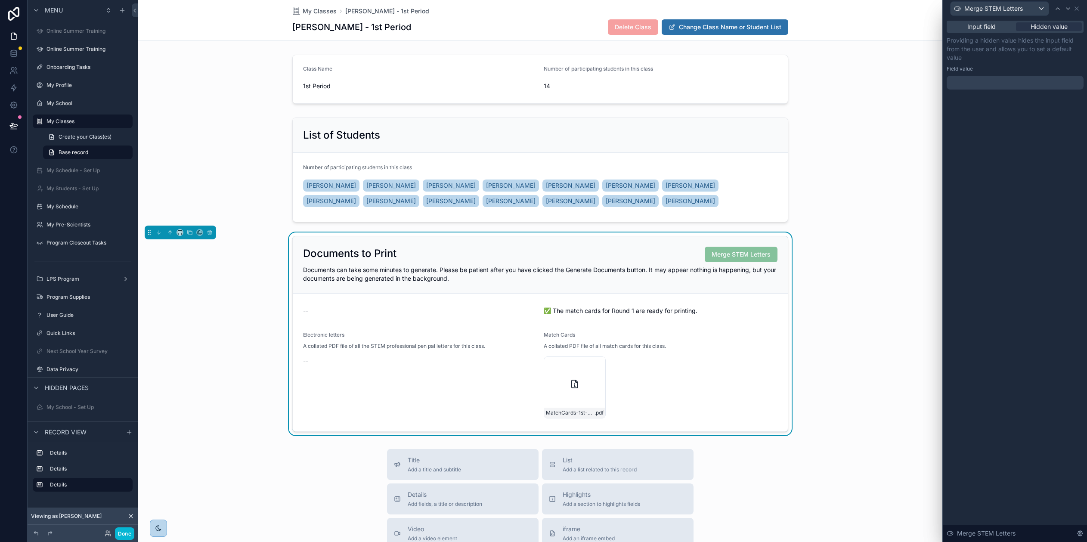
click at [1003, 83] on div at bounding box center [1014, 83] width 137 height 14
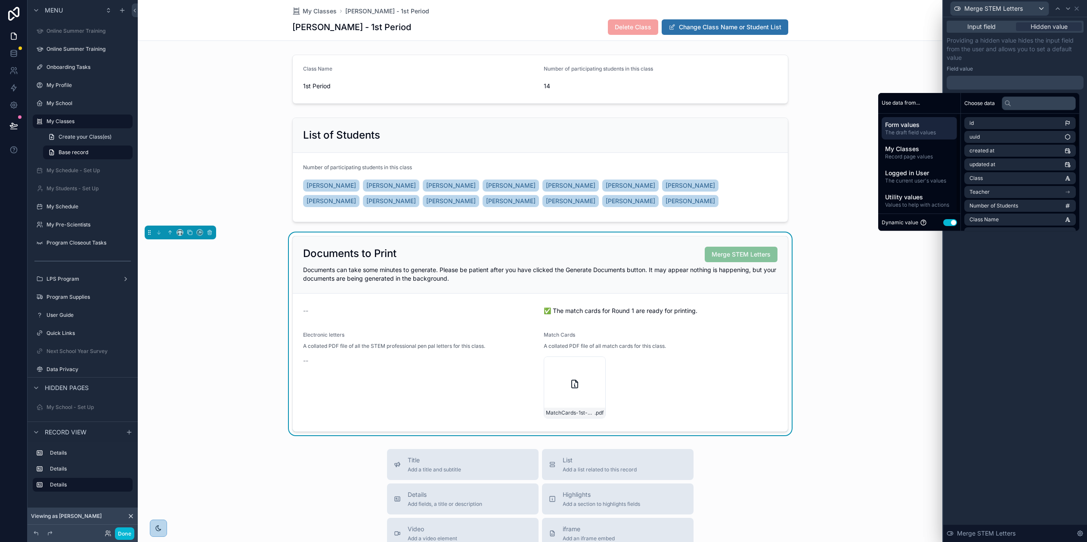
click at [948, 222] on button "Use setting" at bounding box center [950, 222] width 14 height 7
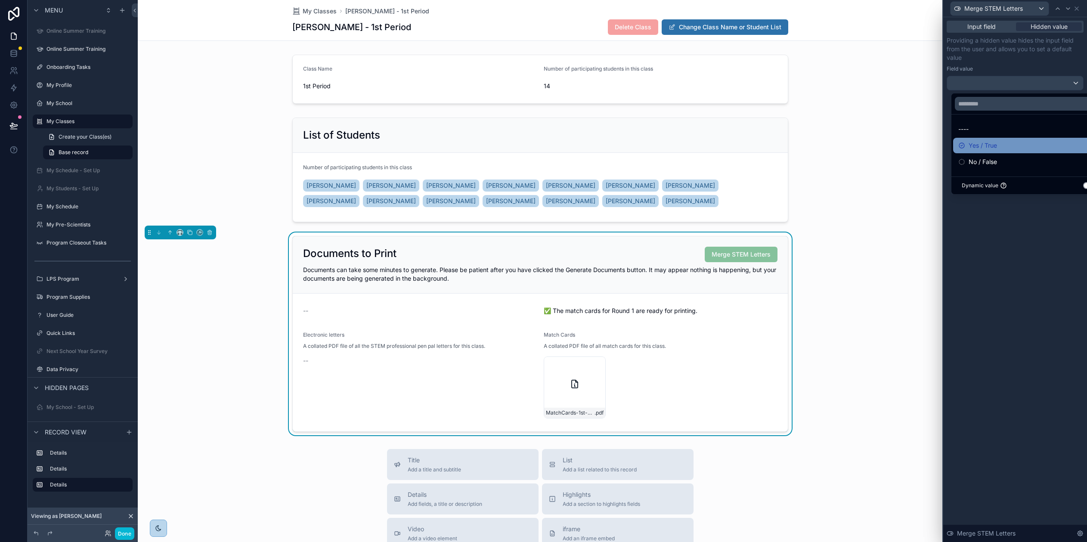
click at [991, 150] on span "Yes / True" at bounding box center [982, 145] width 28 height 10
click at [1009, 247] on div "Input field Hidden value Providing a hidden value hides the input field from th…" at bounding box center [1015, 279] width 144 height 525
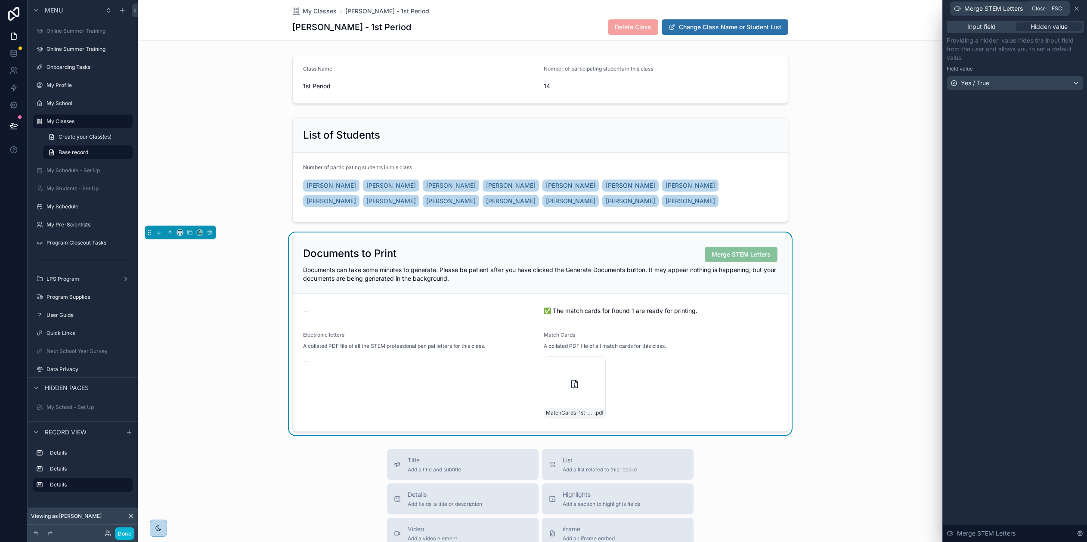
click at [1078, 8] on icon at bounding box center [1076, 8] width 3 height 3
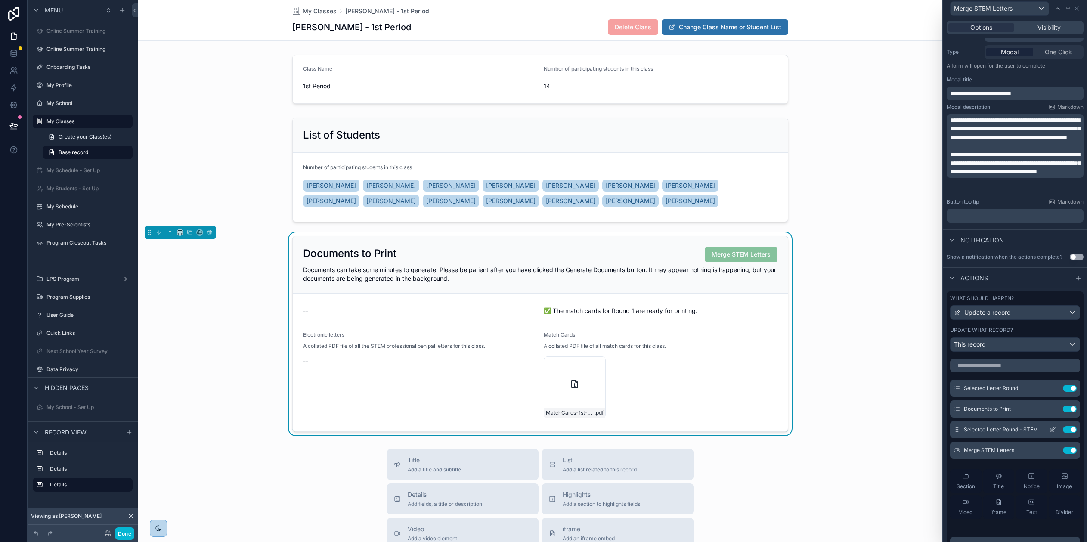
click at [1063, 408] on button "Use setting" at bounding box center [1070, 408] width 14 height 7
click at [1063, 389] on button "Use setting" at bounding box center [1070, 388] width 14 height 7
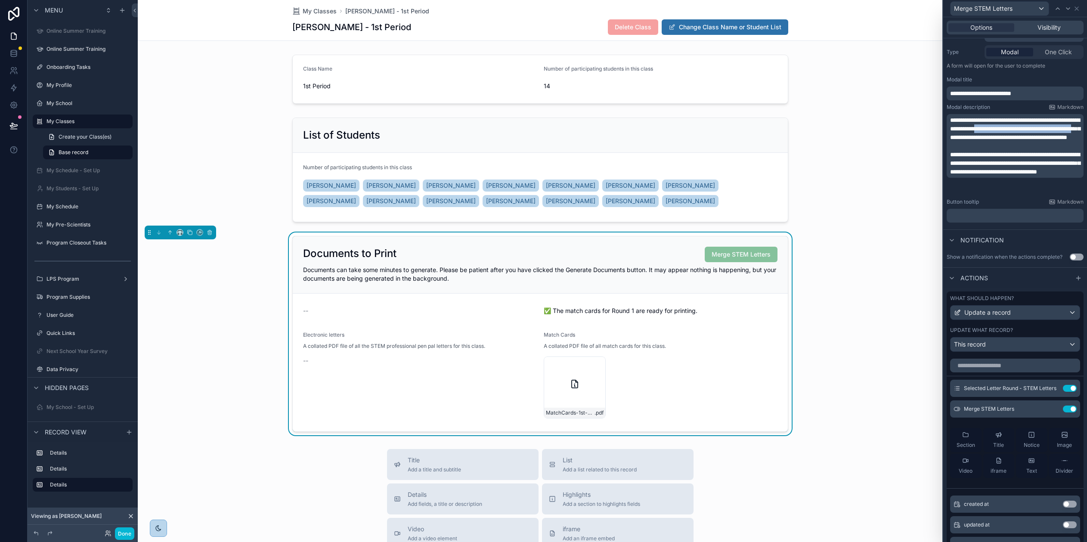
drag, startPoint x: 1034, startPoint y: 130, endPoint x: 1032, endPoint y: 137, distance: 7.1
click at [1032, 137] on span "**********" at bounding box center [1015, 128] width 130 height 23
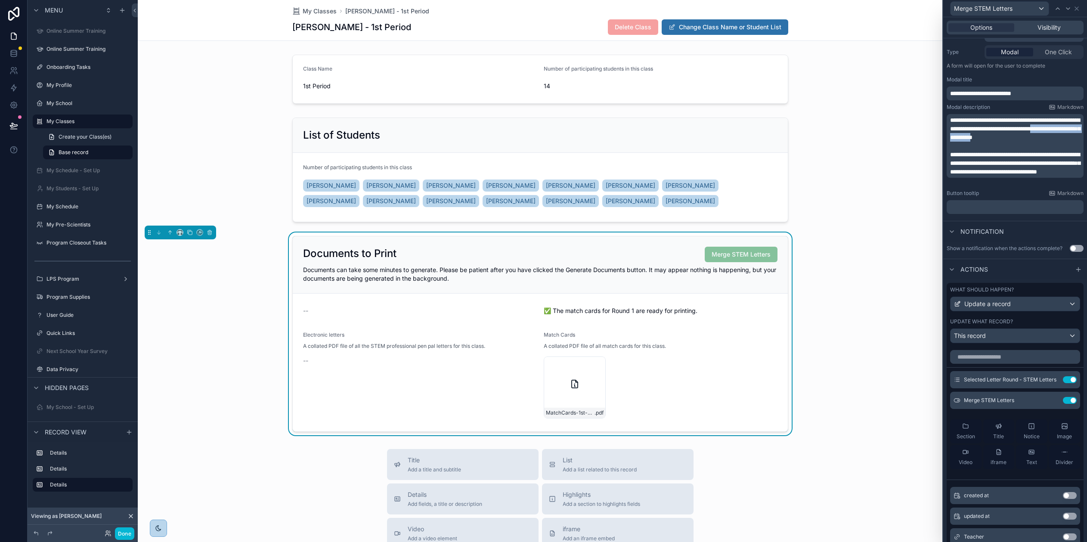
drag, startPoint x: 1068, startPoint y: 138, endPoint x: 977, endPoint y: 136, distance: 91.3
click at [977, 136] on span "**********" at bounding box center [1015, 128] width 130 height 23
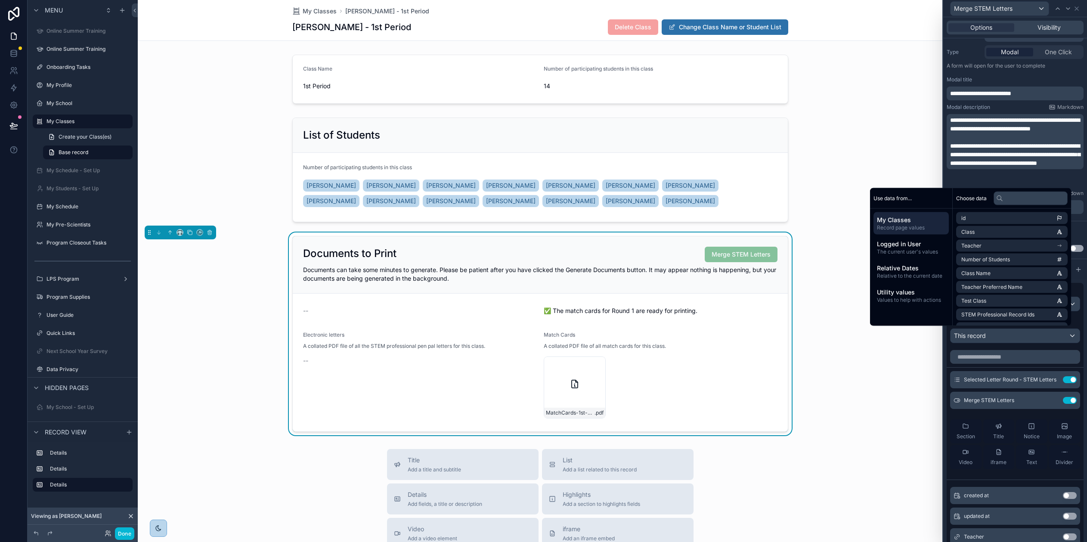
click at [1033, 129] on span "**********" at bounding box center [1015, 124] width 130 height 15
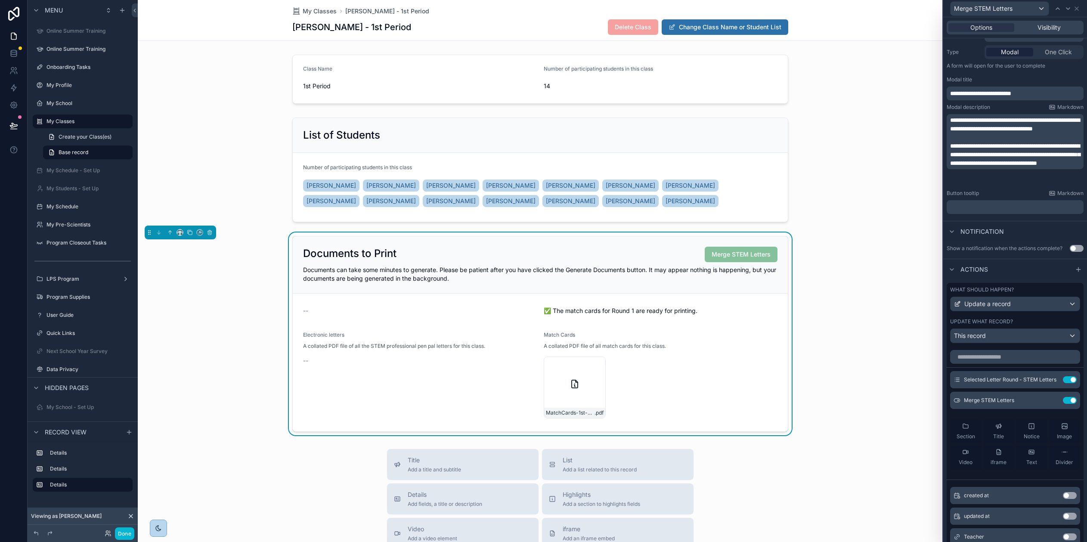
drag, startPoint x: 973, startPoint y: 138, endPoint x: 1068, endPoint y: 135, distance: 94.7
click at [975, 132] on span "**********" at bounding box center [1015, 124] width 130 height 15
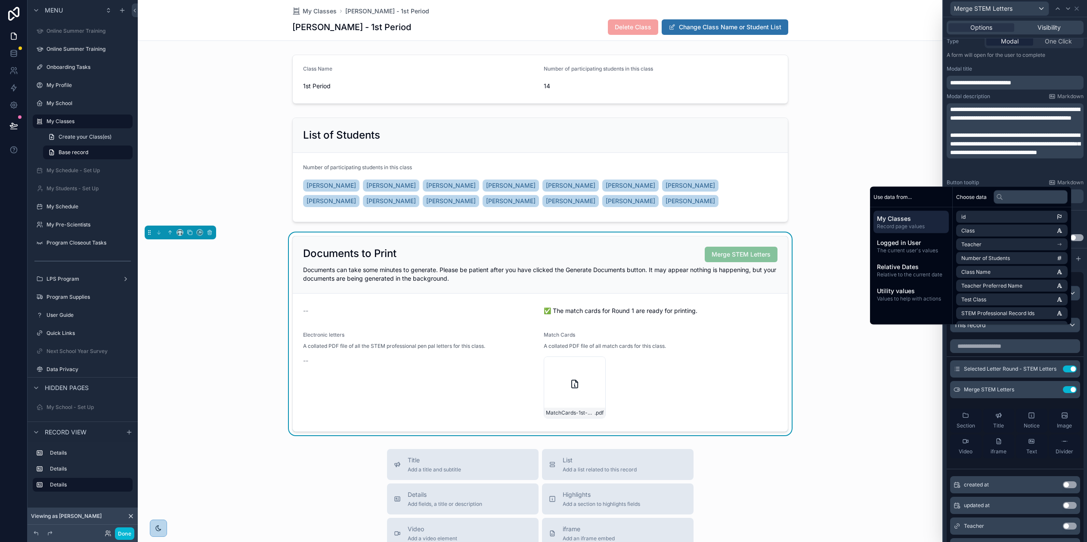
scroll to position [132, 0]
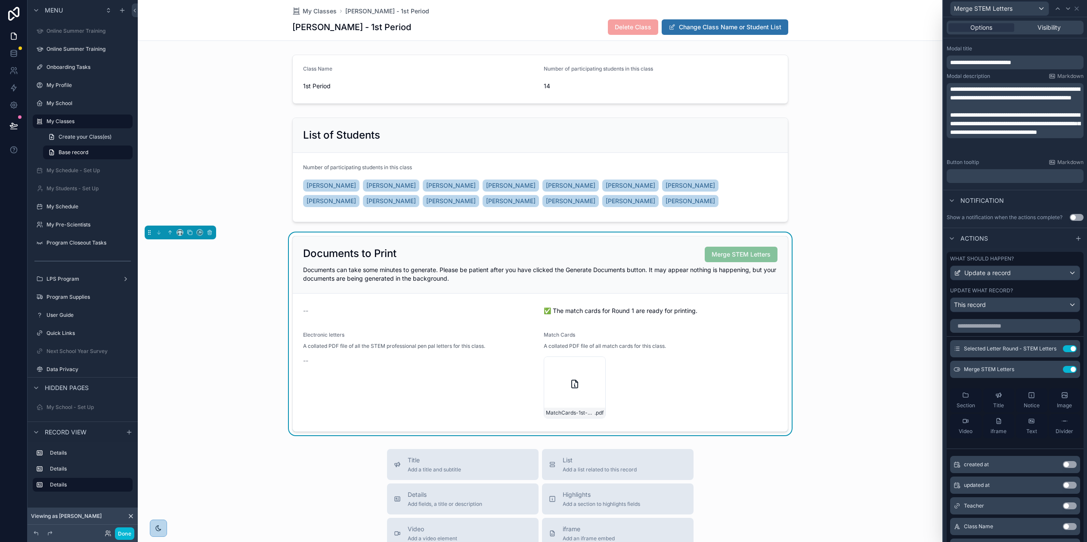
click at [1049, 111] on p "﻿" at bounding box center [1016, 106] width 132 height 9
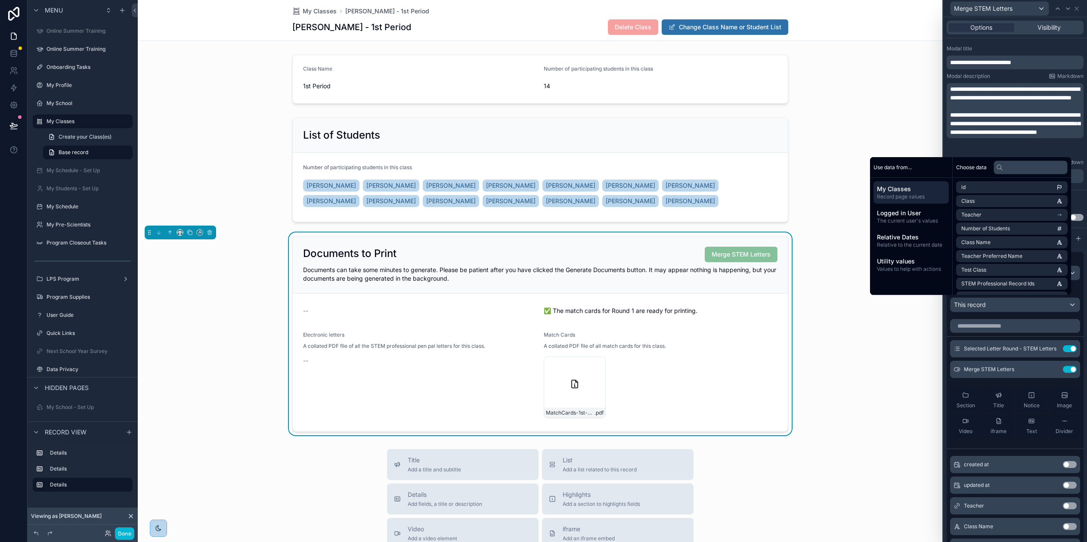
click at [1046, 102] on p "**********" at bounding box center [1016, 93] width 132 height 17
click at [1057, 136] on p "**********" at bounding box center [1016, 124] width 132 height 26
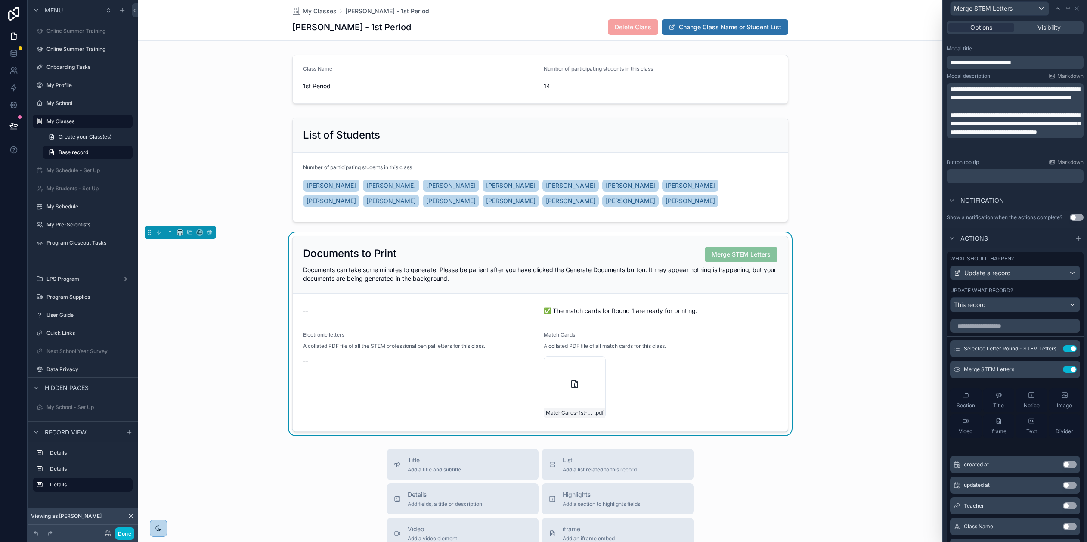
click at [973, 135] on span "**********" at bounding box center [1015, 123] width 130 height 23
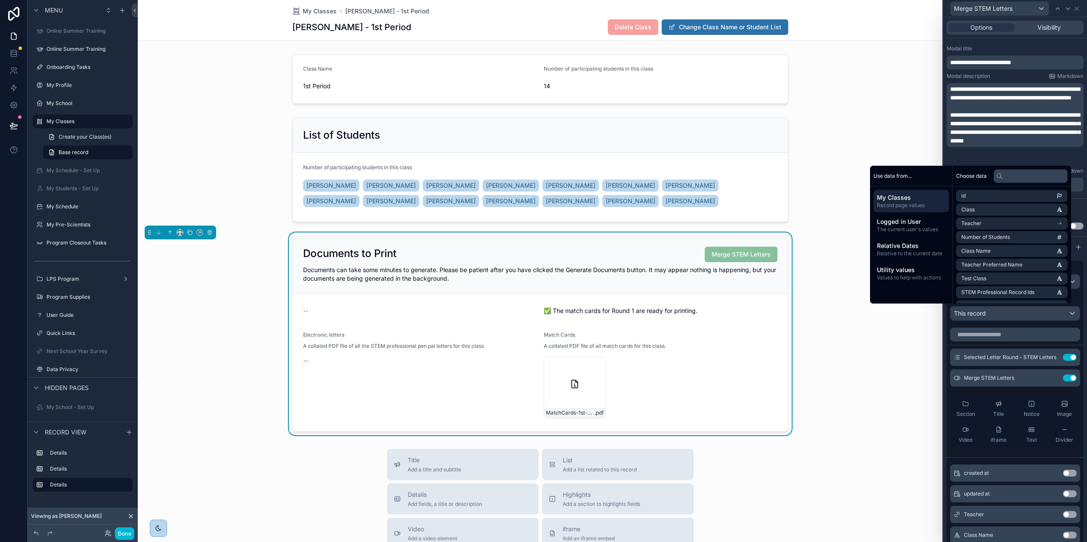
click at [898, 393] on div "Documents to Print Merge STEM Letters Documents can take some minutes to genera…" at bounding box center [540, 333] width 804 height 203
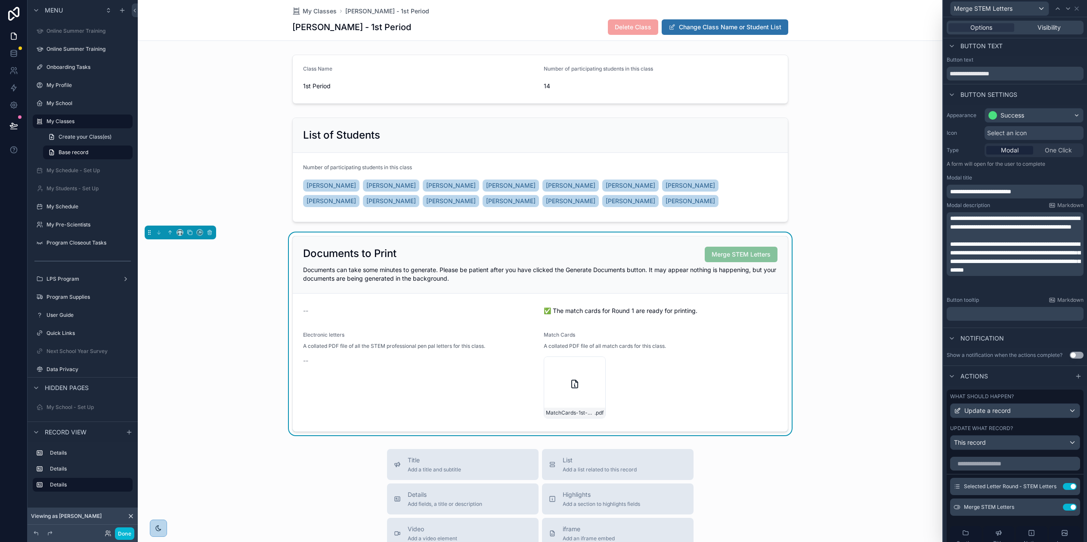
scroll to position [0, 0]
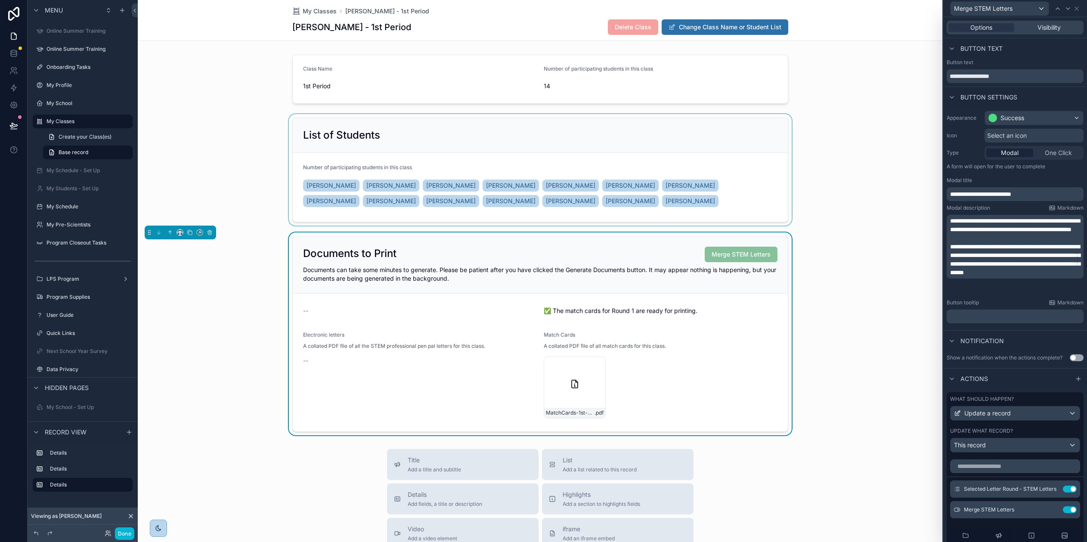
click at [850, 176] on div "scrollable content" at bounding box center [540, 169] width 804 height 111
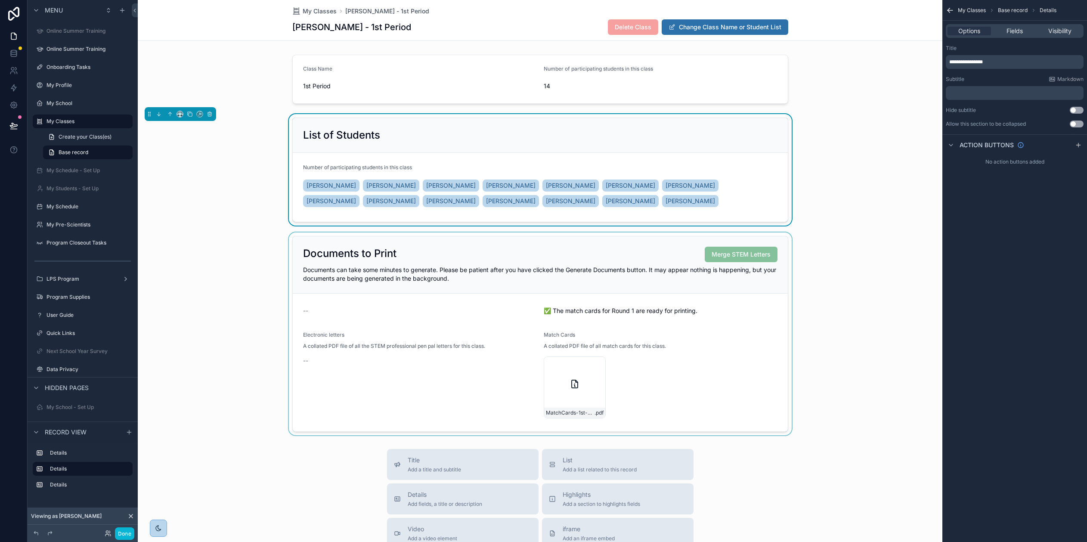
click at [734, 257] on div "scrollable content" at bounding box center [540, 333] width 804 height 203
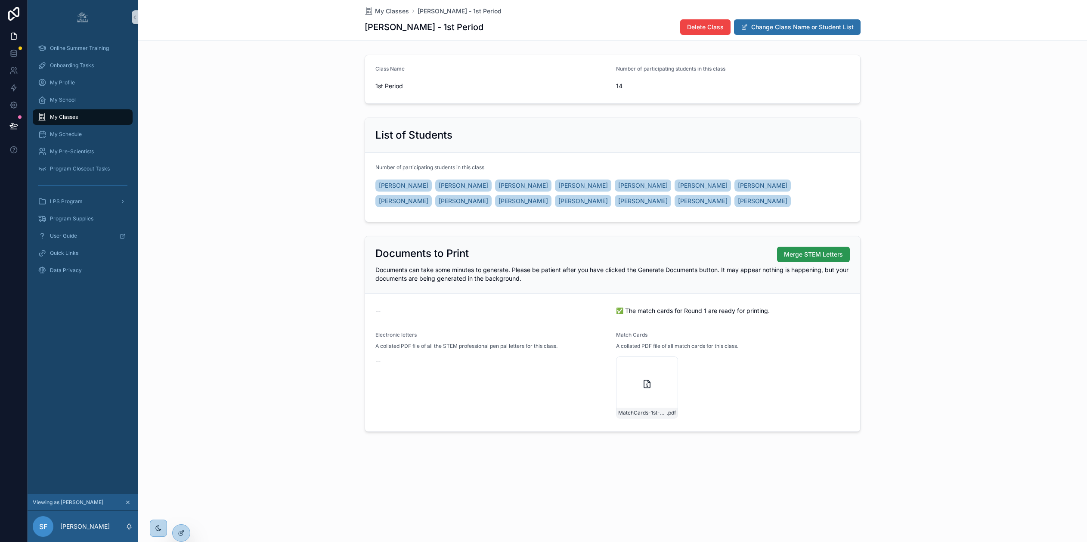
click at [828, 253] on span "Merge STEM Letters" at bounding box center [813, 254] width 59 height 9
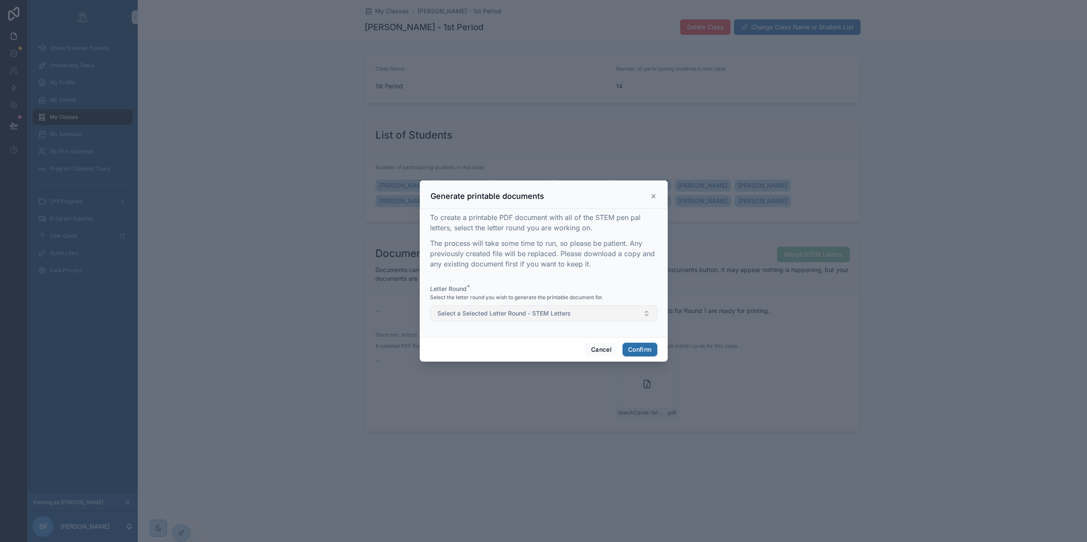
click at [588, 315] on button "Select a Selected Letter Round - STEM Letters" at bounding box center [543, 313] width 227 height 16
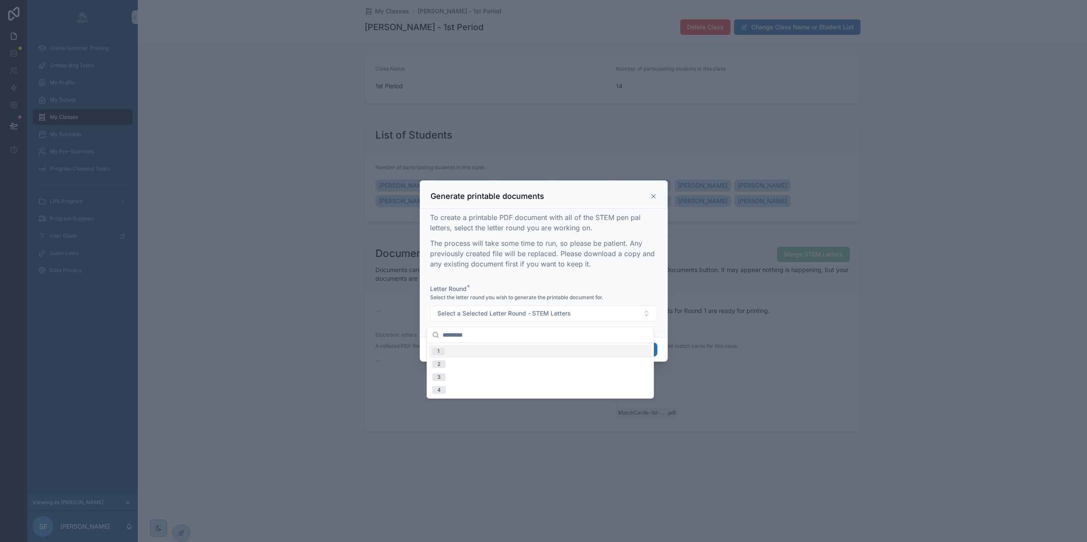
click at [612, 269] on p "The process will take some time to run, so please be patient. Any previously cr…" at bounding box center [543, 253] width 227 height 31
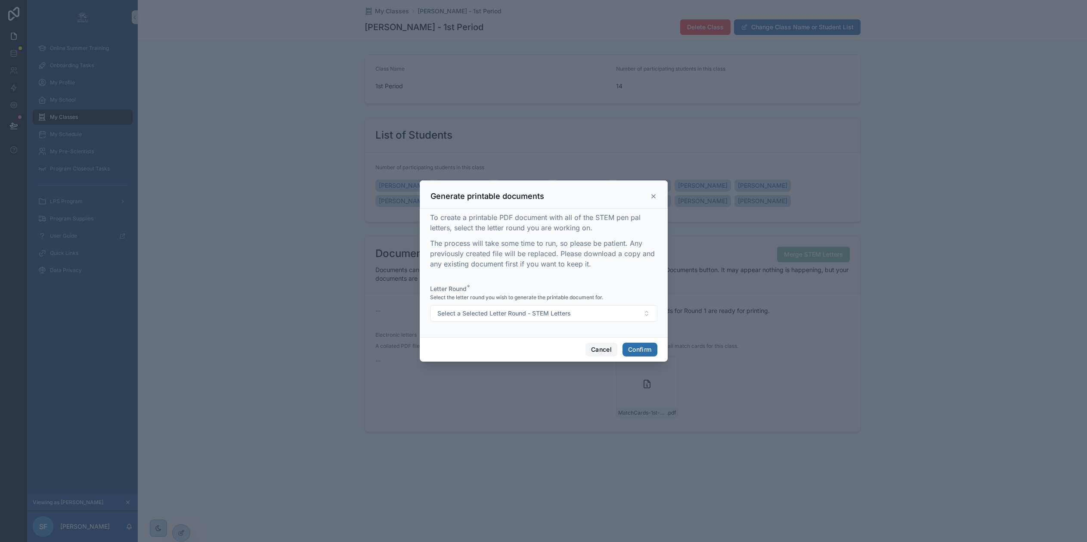
click at [591, 349] on button "Cancel" at bounding box center [601, 350] width 32 height 14
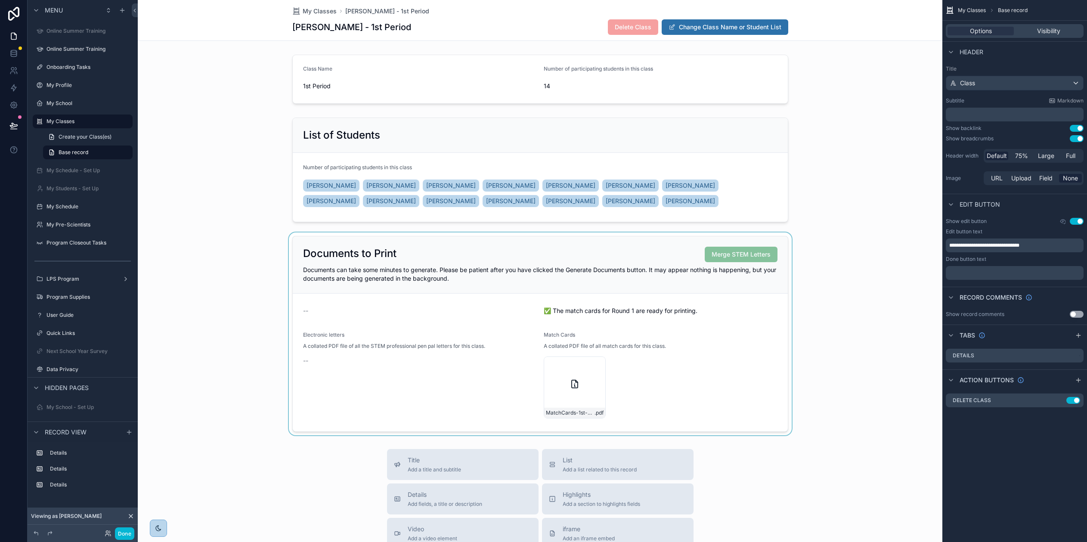
click at [783, 272] on div "scrollable content" at bounding box center [540, 333] width 804 height 203
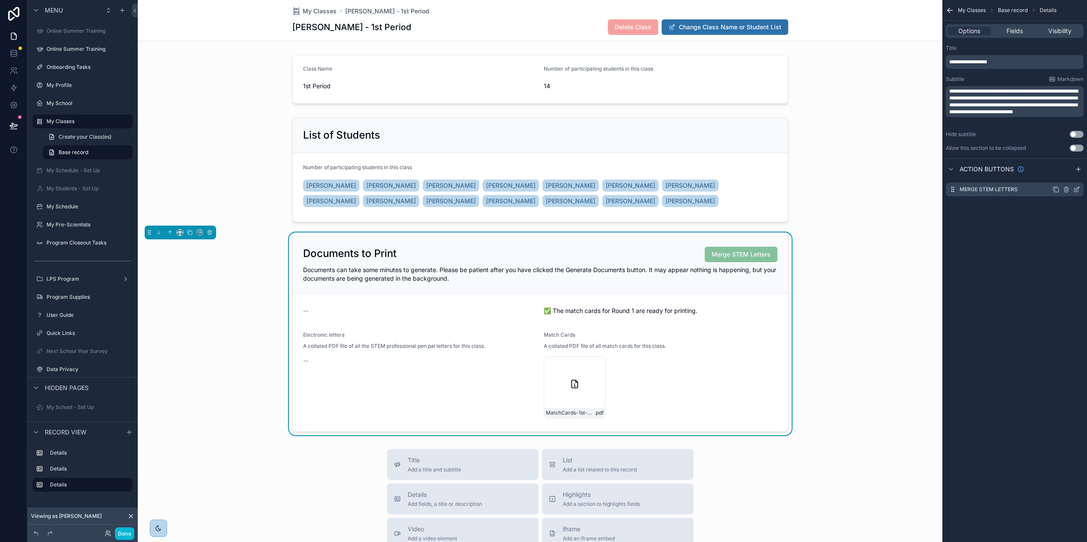
click at [1080, 189] on icon "scrollable content" at bounding box center [1076, 189] width 7 height 7
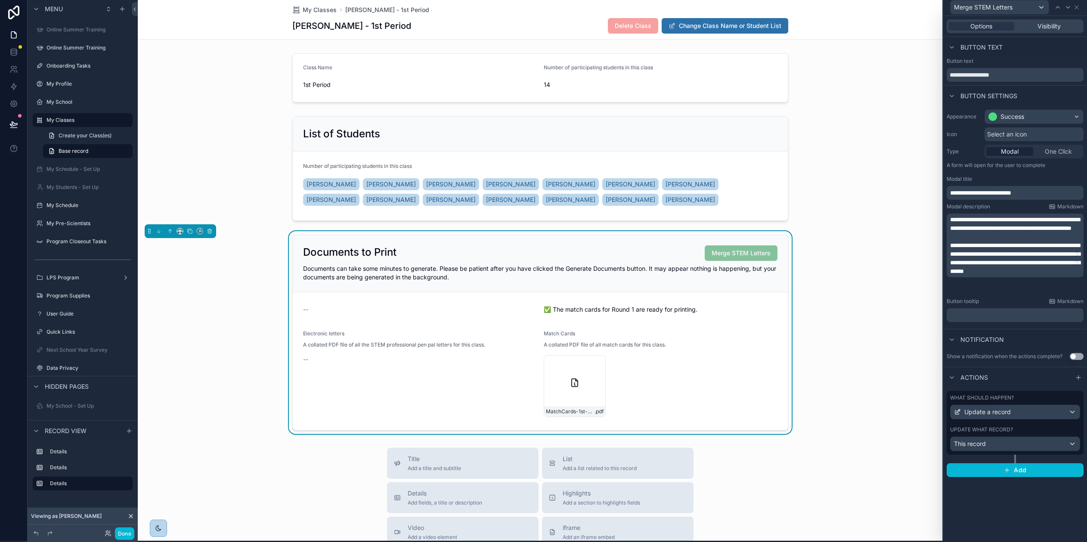
scroll to position [2, 0]
click at [1035, 415] on div "Update a record" at bounding box center [1014, 412] width 129 height 14
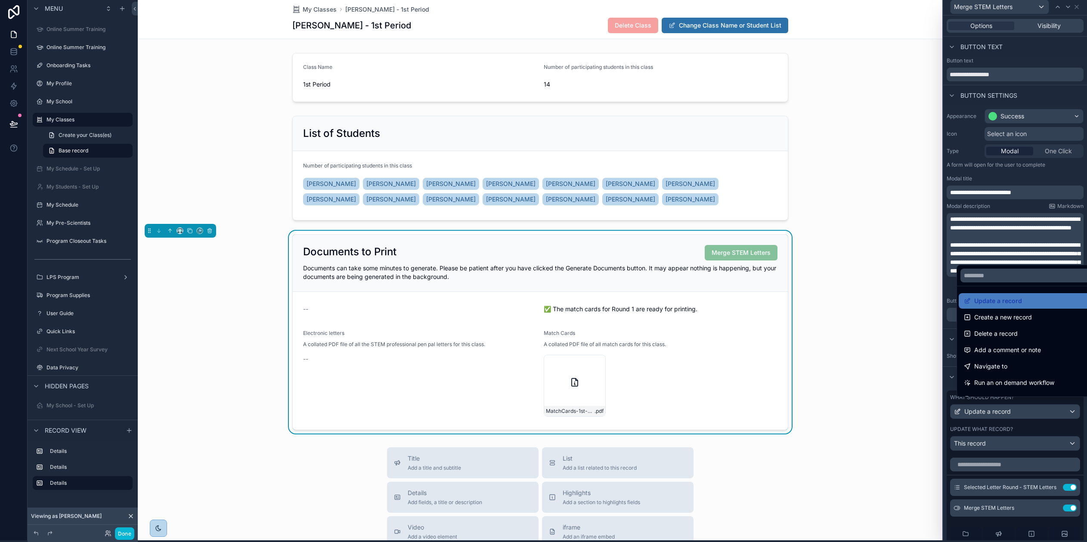
click at [1032, 489] on div at bounding box center [1015, 269] width 144 height 542
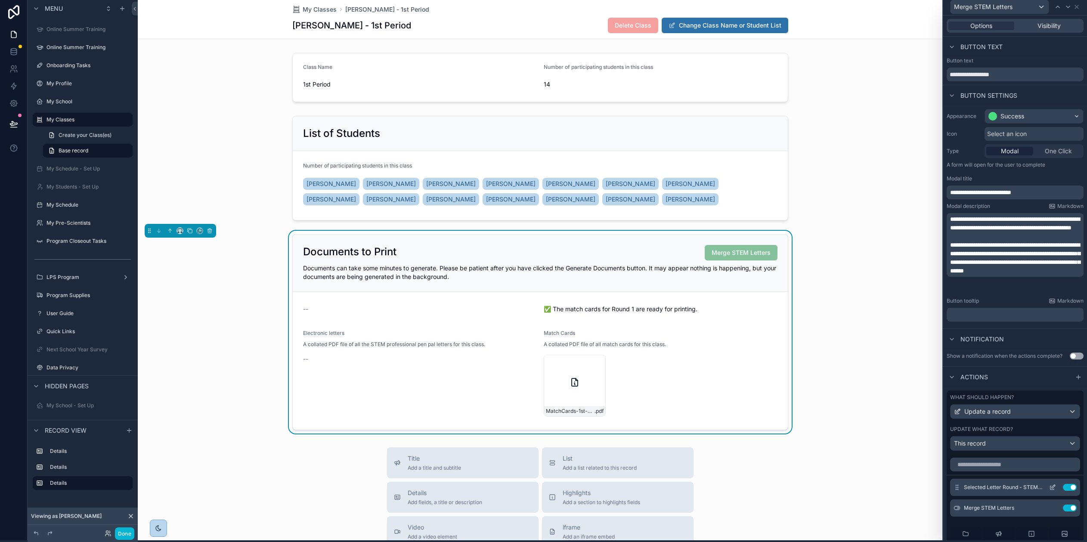
click at [1049, 485] on icon at bounding box center [1052, 487] width 7 height 7
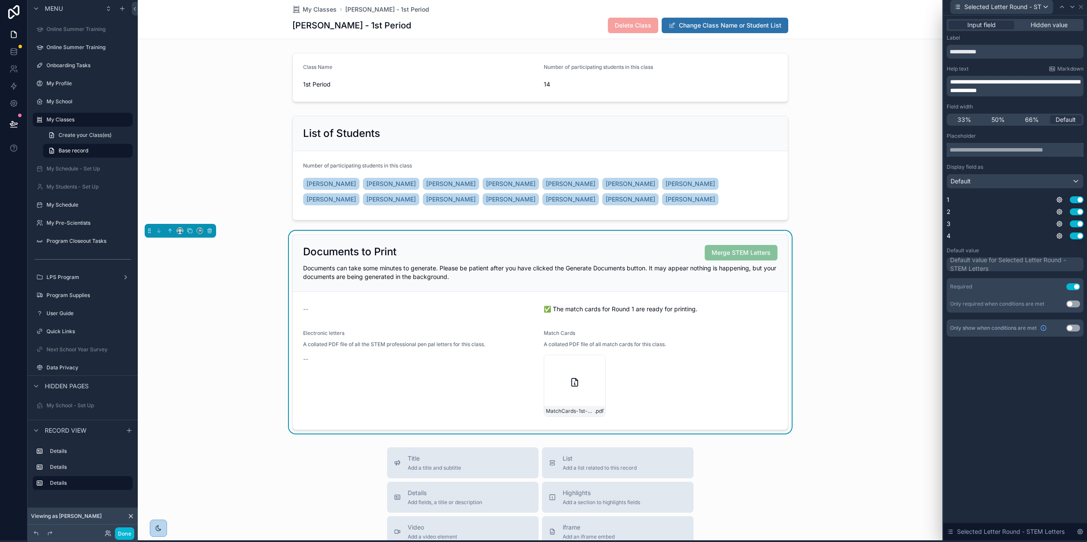
click at [1000, 149] on input "text" at bounding box center [1014, 150] width 137 height 14
type input "*"
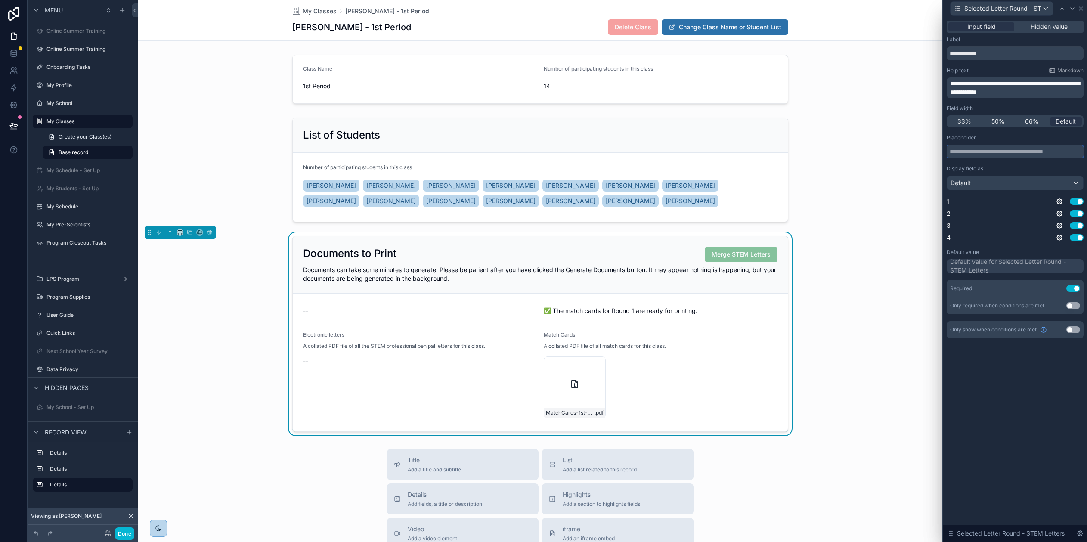
type input "*"
click at [980, 149] on input "**********" at bounding box center [1014, 152] width 137 height 14
type input "**********"
click at [897, 257] on div "Documents to Print Merge STEM Letters Documents can take some minutes to genera…" at bounding box center [540, 333] width 804 height 203
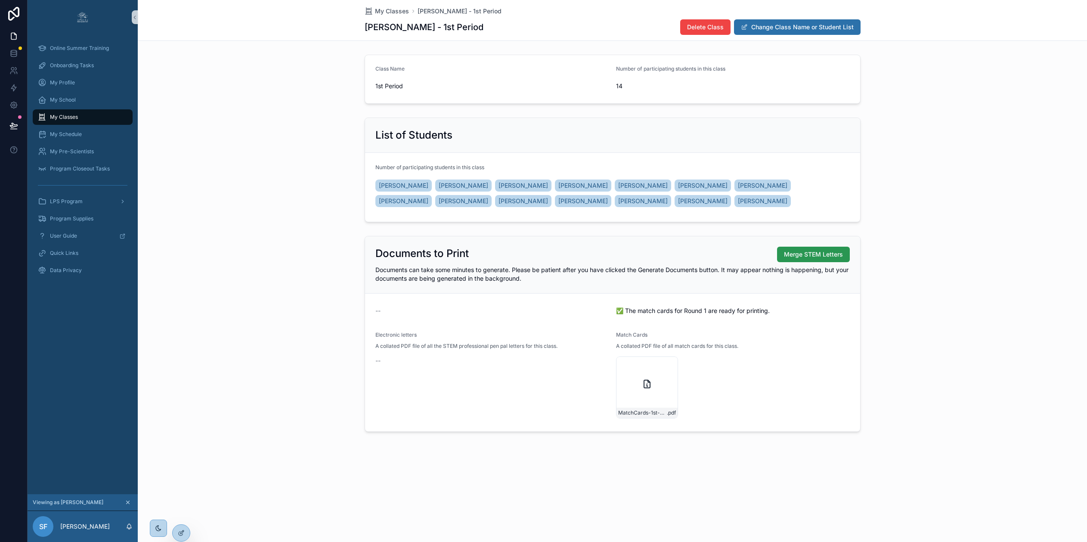
click at [823, 253] on span "Merge STEM Letters" at bounding box center [813, 254] width 59 height 9
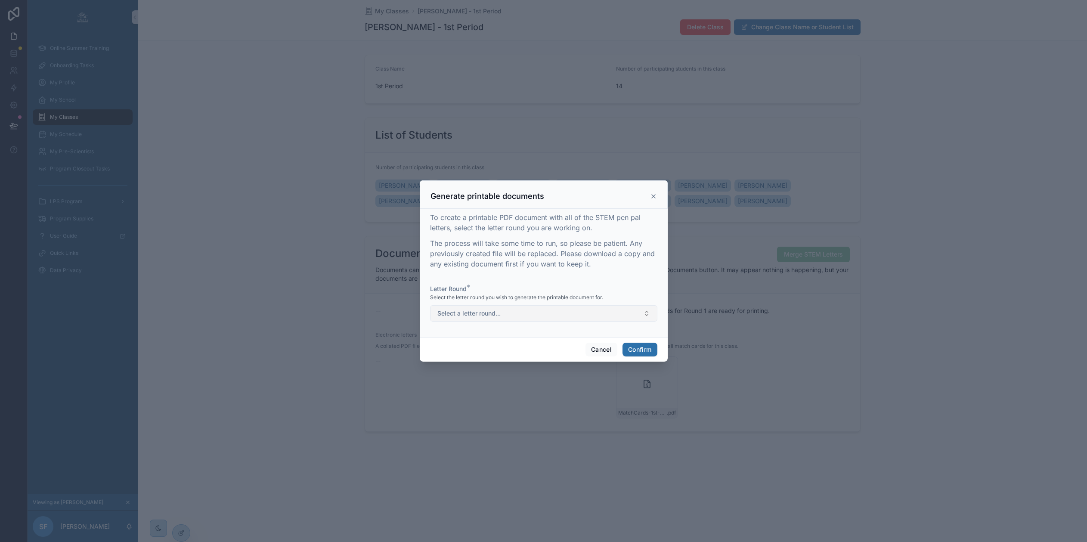
click at [526, 318] on button "Select a letter round..." at bounding box center [543, 313] width 227 height 16
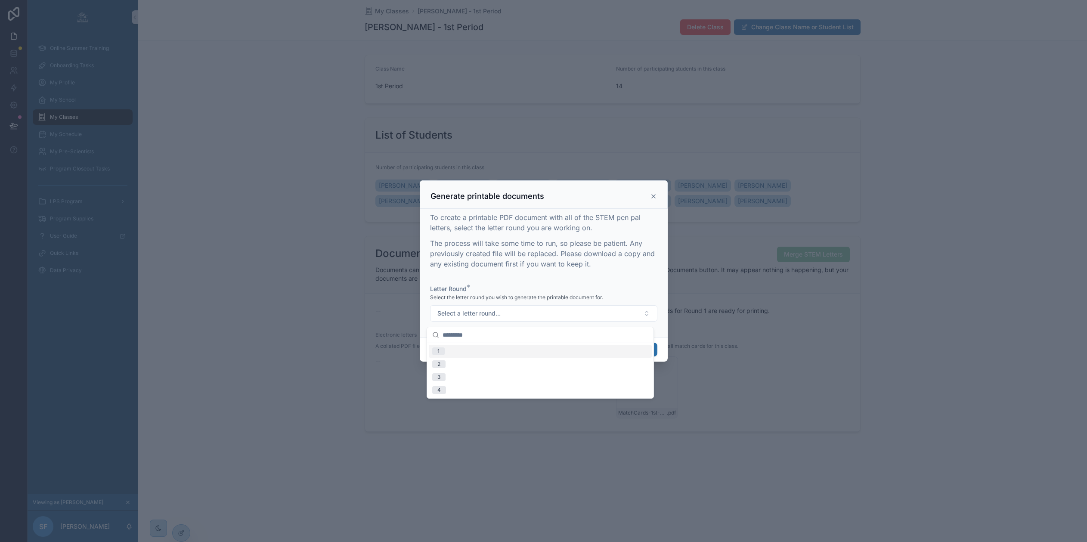
click at [501, 349] on div "1" at bounding box center [540, 351] width 223 height 13
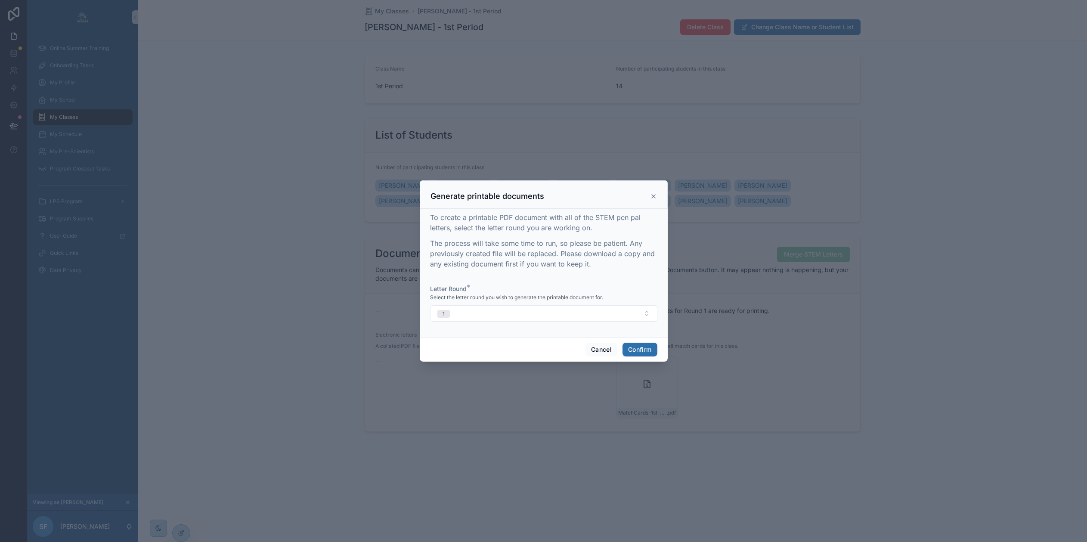
click at [653, 200] on icon at bounding box center [653, 196] width 7 height 7
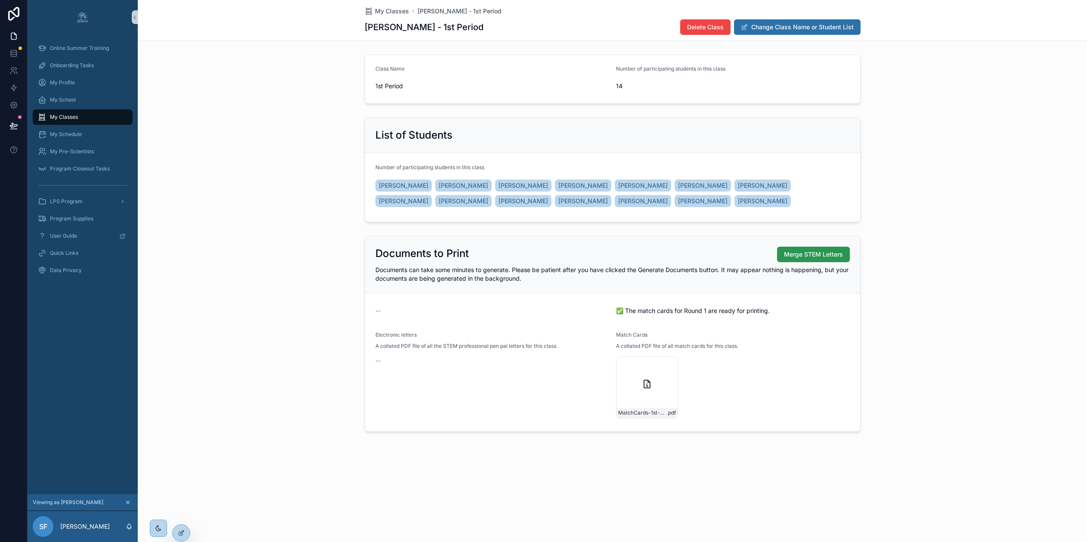
click at [830, 252] on span "Merge STEM Letters" at bounding box center [813, 254] width 59 height 9
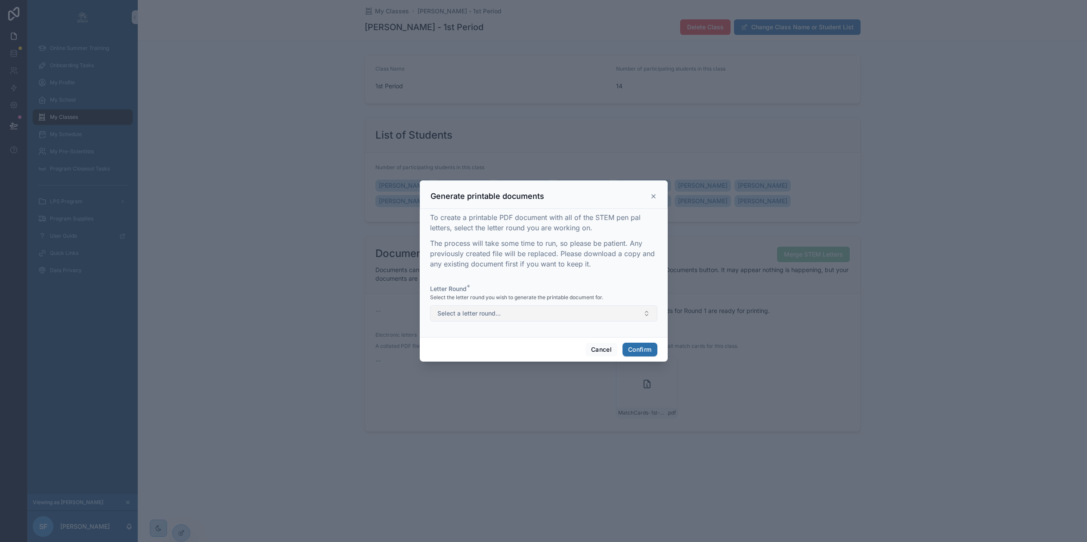
click at [602, 319] on button "Select a letter round..." at bounding box center [543, 313] width 227 height 16
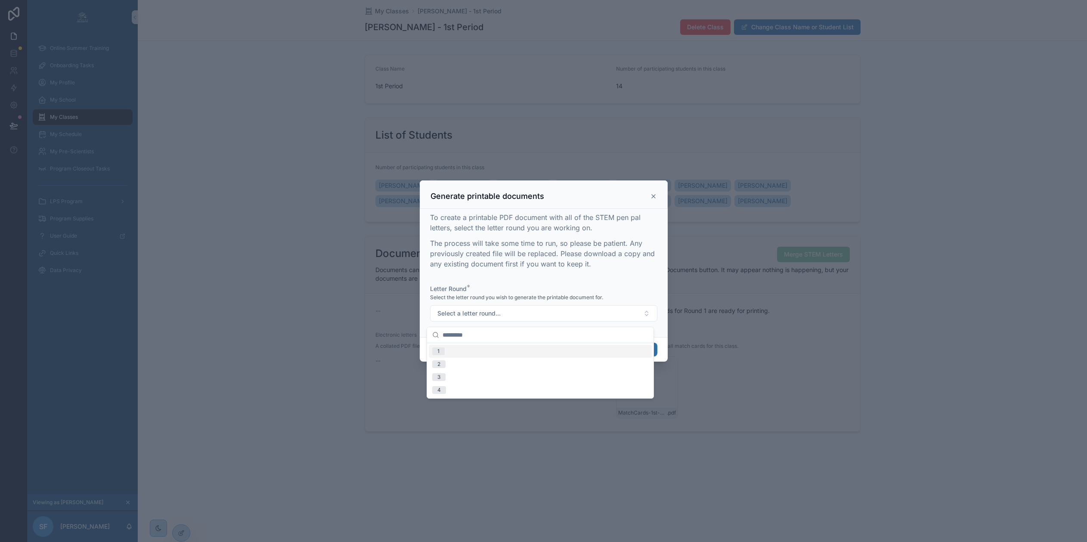
drag, startPoint x: 484, startPoint y: 353, endPoint x: 465, endPoint y: 341, distance: 22.2
click at [484, 353] on div "1" at bounding box center [540, 351] width 223 height 13
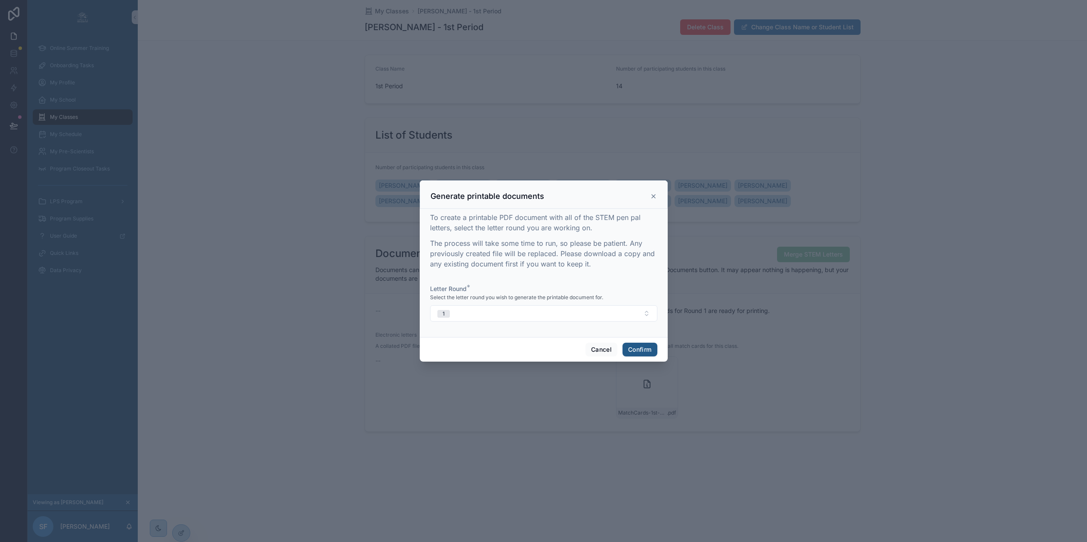
click at [637, 351] on button "Confirm" at bounding box center [639, 350] width 34 height 14
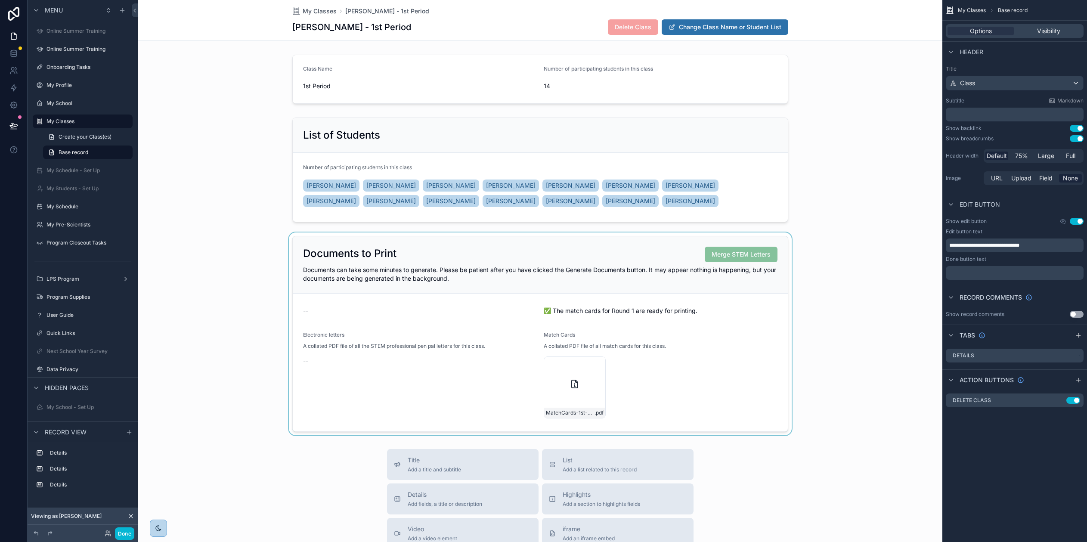
click at [738, 295] on div "scrollable content" at bounding box center [540, 333] width 804 height 203
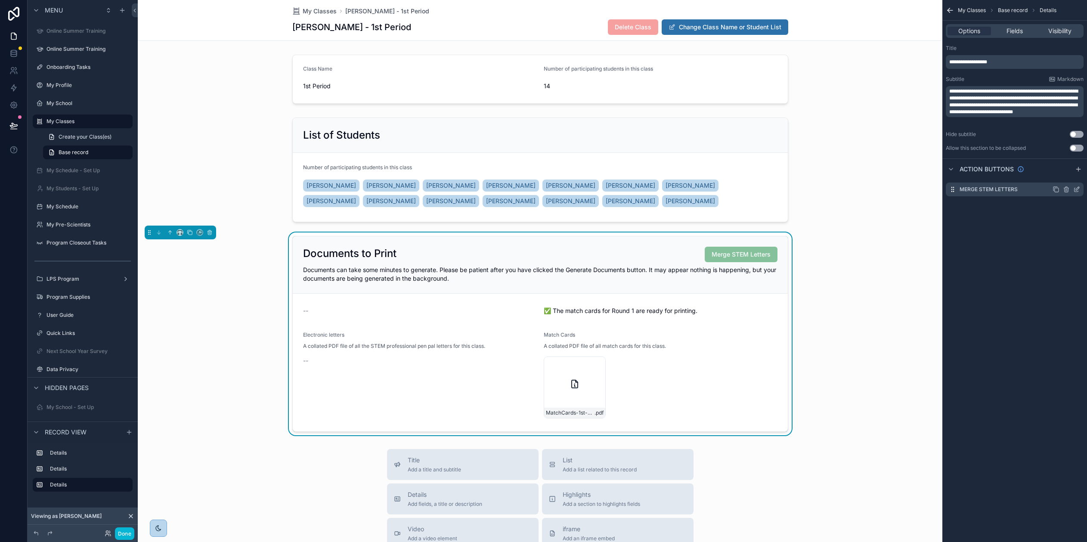
click at [1059, 189] on icon "scrollable content" at bounding box center [1055, 189] width 7 height 7
click at [1080, 206] on icon "scrollable content" at bounding box center [1076, 206] width 7 height 7
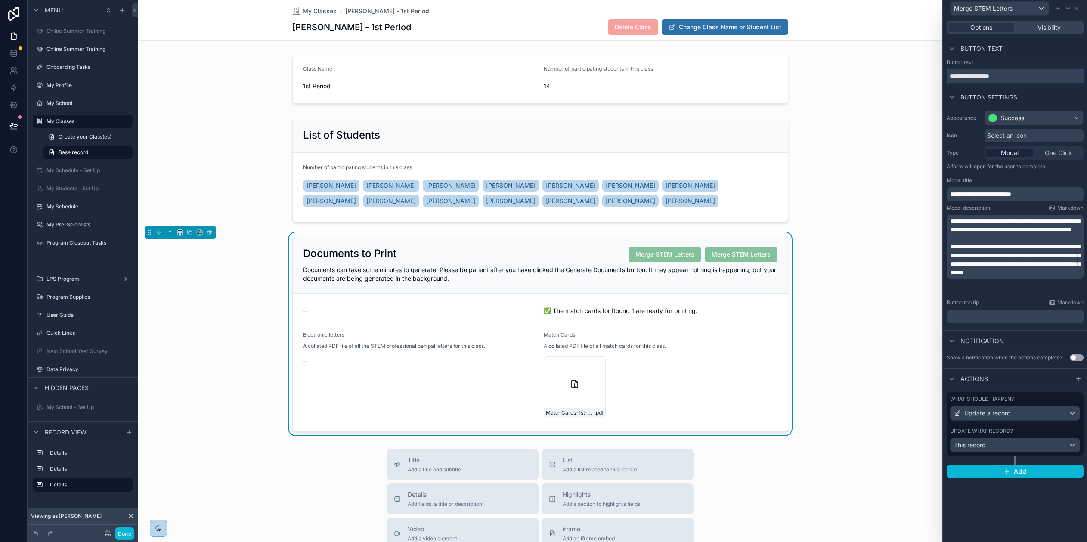
drag, startPoint x: 1008, startPoint y: 74, endPoint x: 977, endPoint y: 77, distance: 31.1
click at [977, 77] on input "**********" at bounding box center [1014, 76] width 137 height 14
type input "**********"
click at [907, 128] on div "scrollable content" at bounding box center [540, 169] width 804 height 111
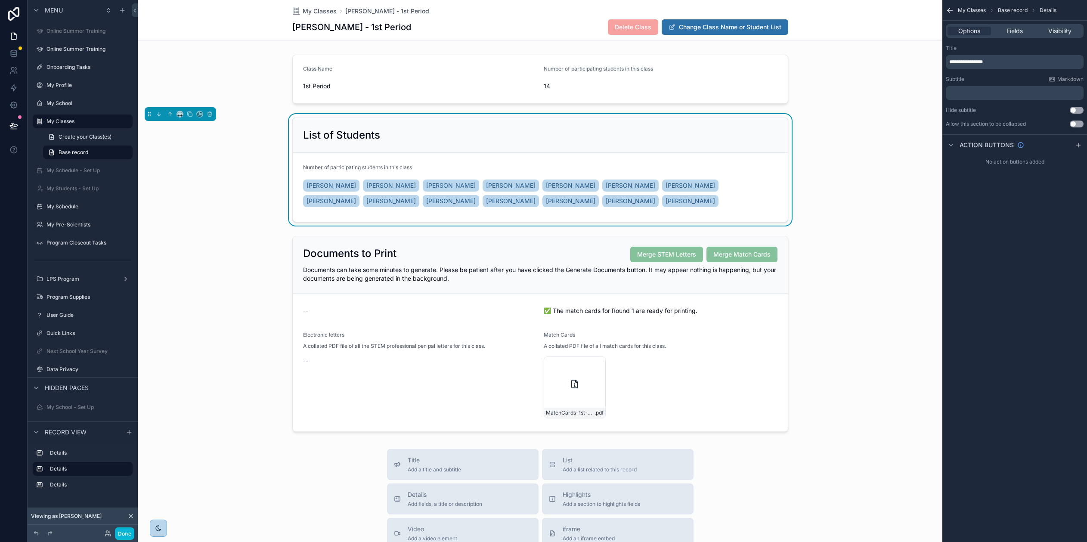
click at [949, 8] on icon "scrollable content" at bounding box center [948, 9] width 2 height 2
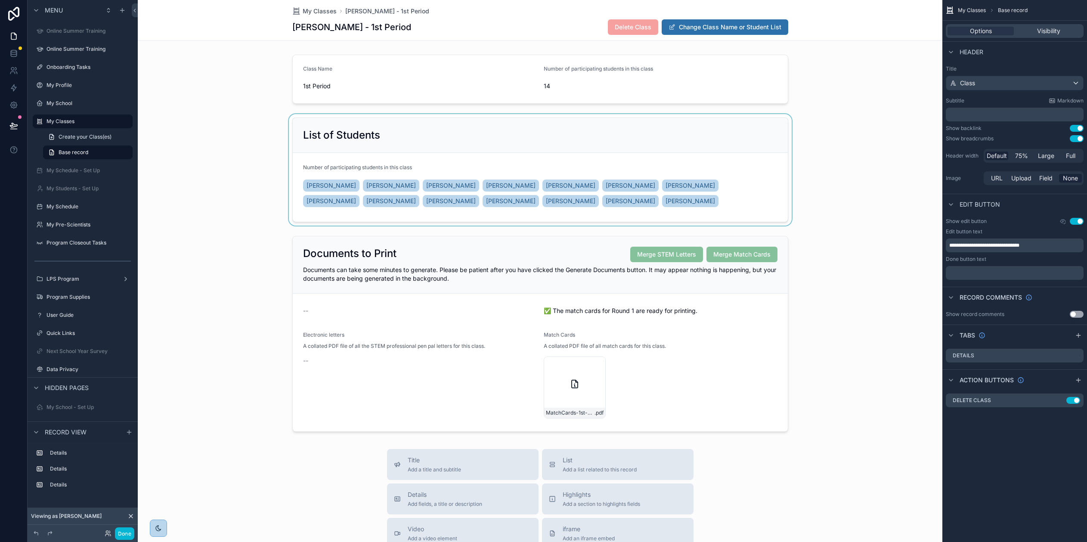
click at [975, 10] on span "My Classes" at bounding box center [972, 10] width 28 height 7
click at [738, 314] on div "scrollable content" at bounding box center [540, 333] width 804 height 203
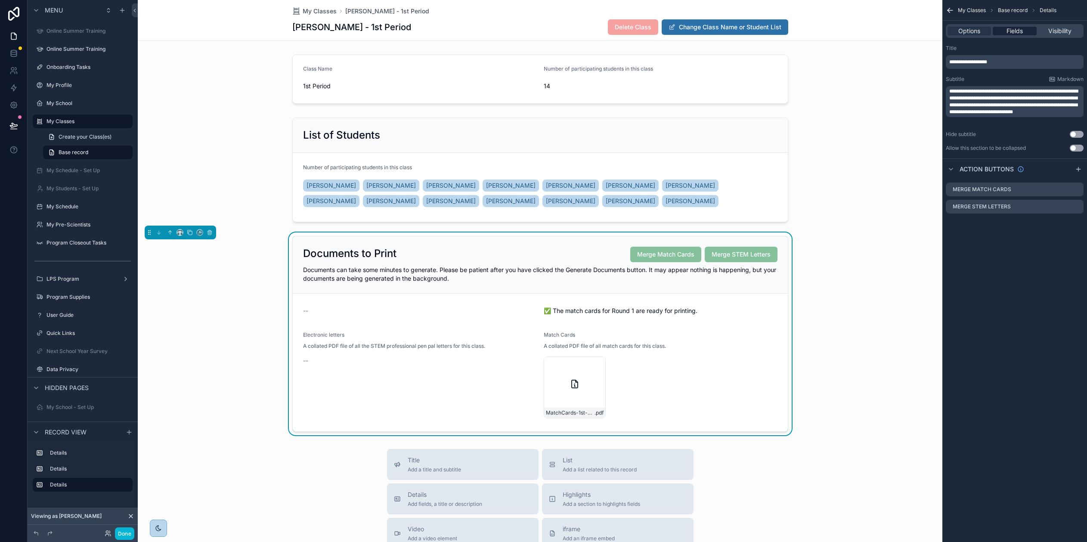
click at [1019, 29] on span "Fields" at bounding box center [1014, 31] width 16 height 9
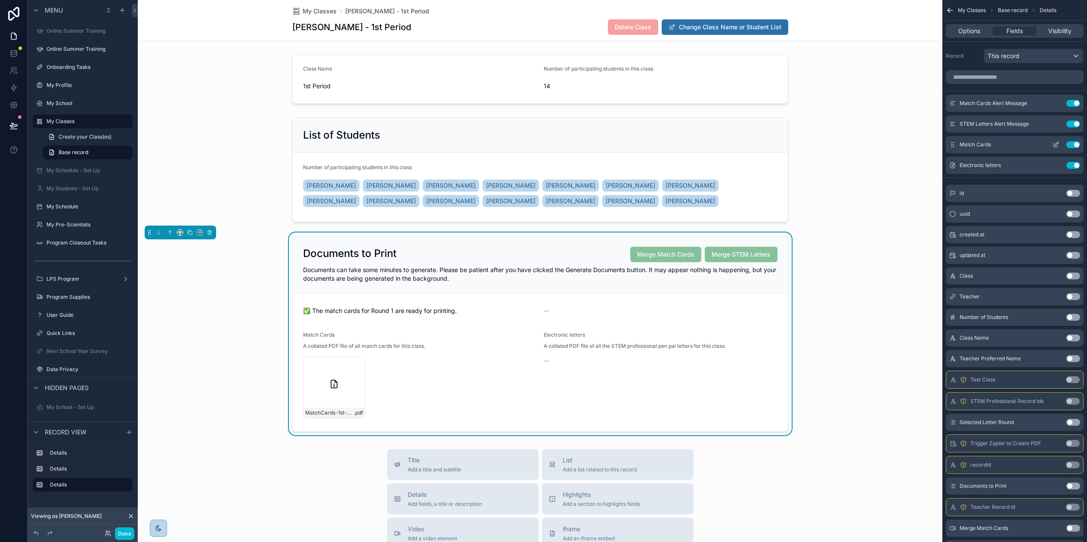
click at [1059, 144] on icon "scrollable content" at bounding box center [1055, 144] width 7 height 7
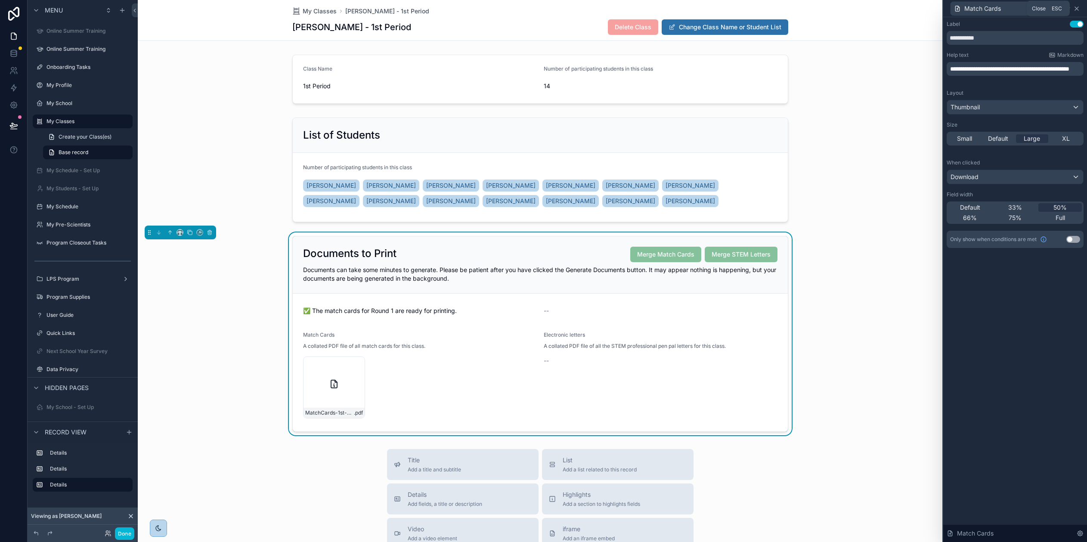
click at [1078, 9] on icon at bounding box center [1076, 8] width 3 height 3
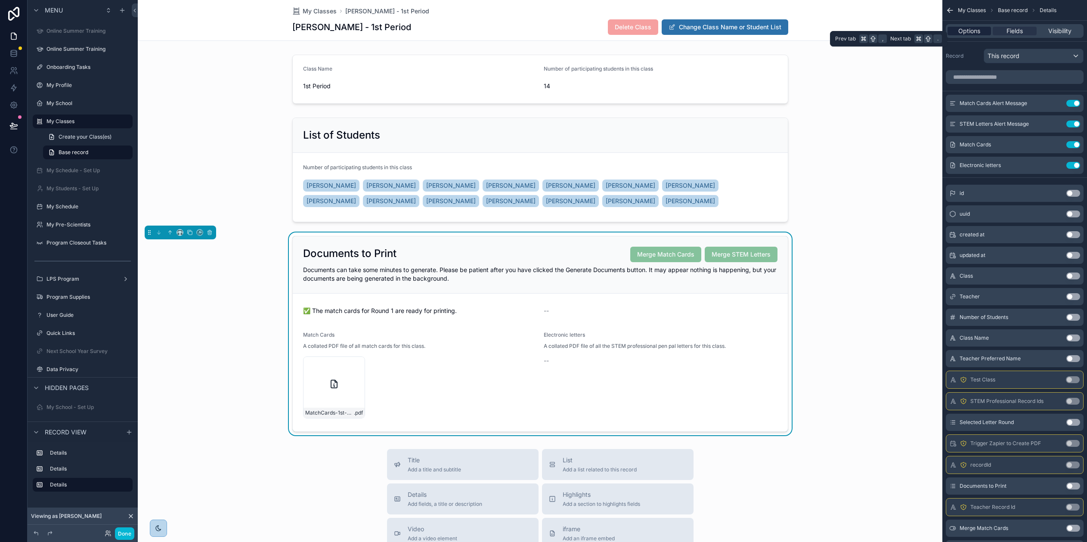
click at [971, 31] on span "Options" at bounding box center [969, 31] width 22 height 9
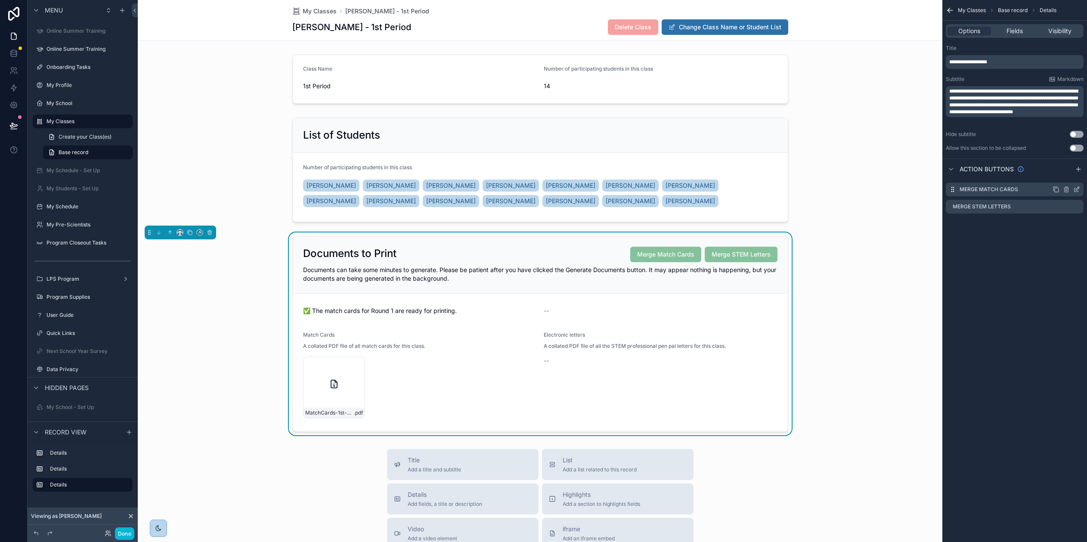
click at [1079, 188] on icon "scrollable content" at bounding box center [1077, 188] width 3 height 3
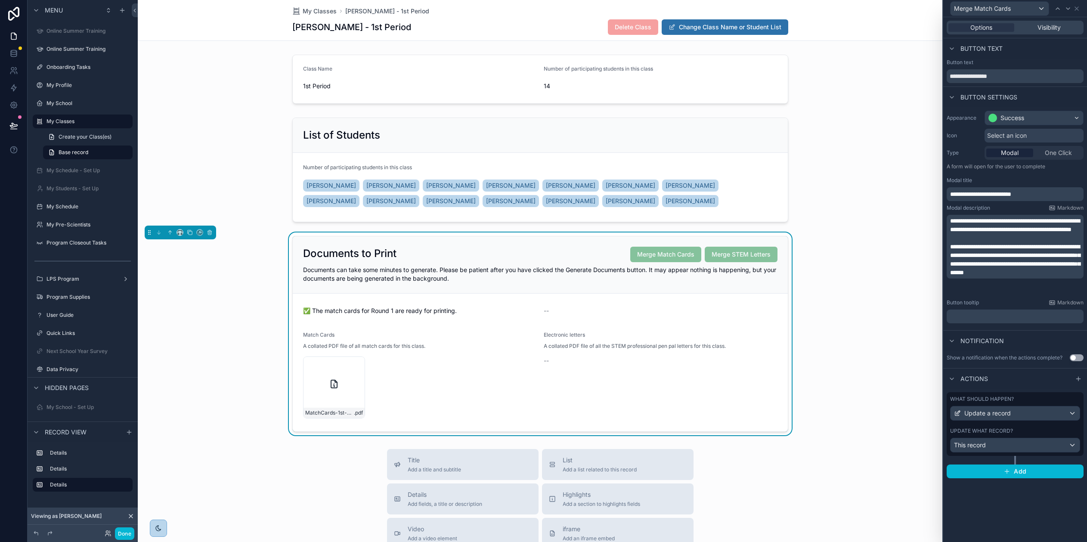
click at [1045, 428] on div "Update what record?" at bounding box center [1015, 430] width 130 height 7
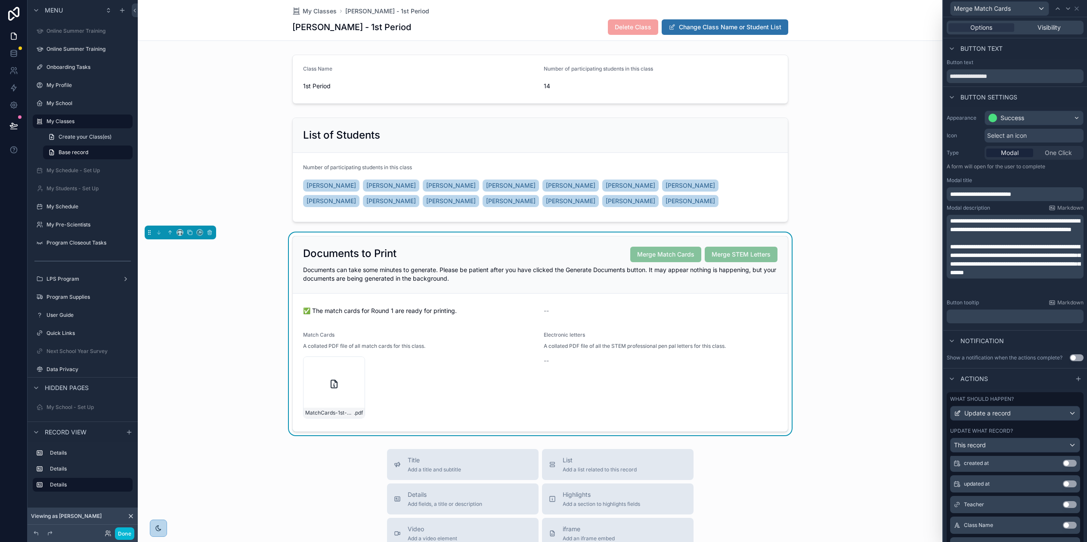
scroll to position [228, 0]
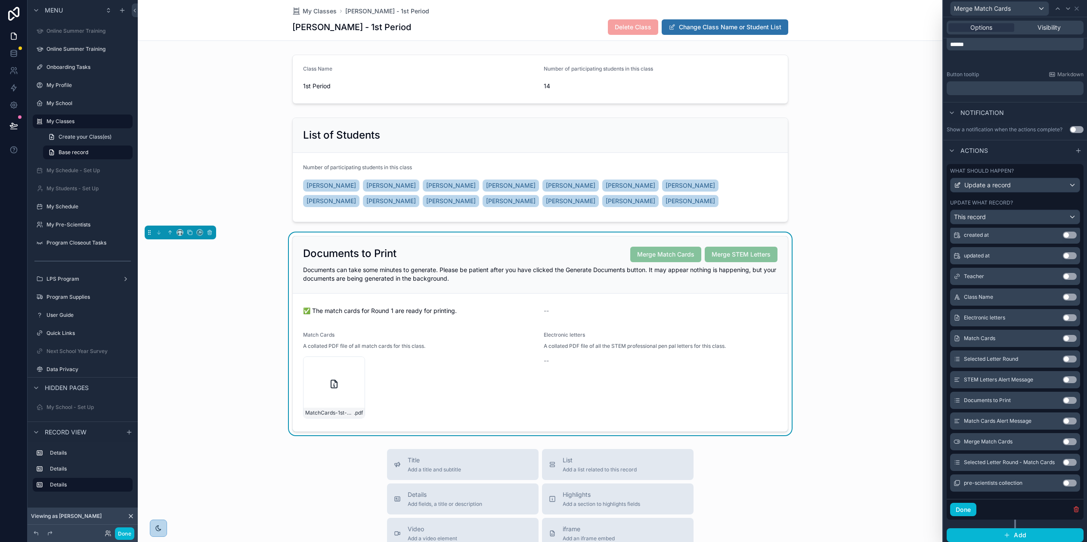
click at [1063, 441] on button "Use setting" at bounding box center [1070, 441] width 14 height 7
click at [1065, 461] on button "Use setting" at bounding box center [1070, 462] width 14 height 7
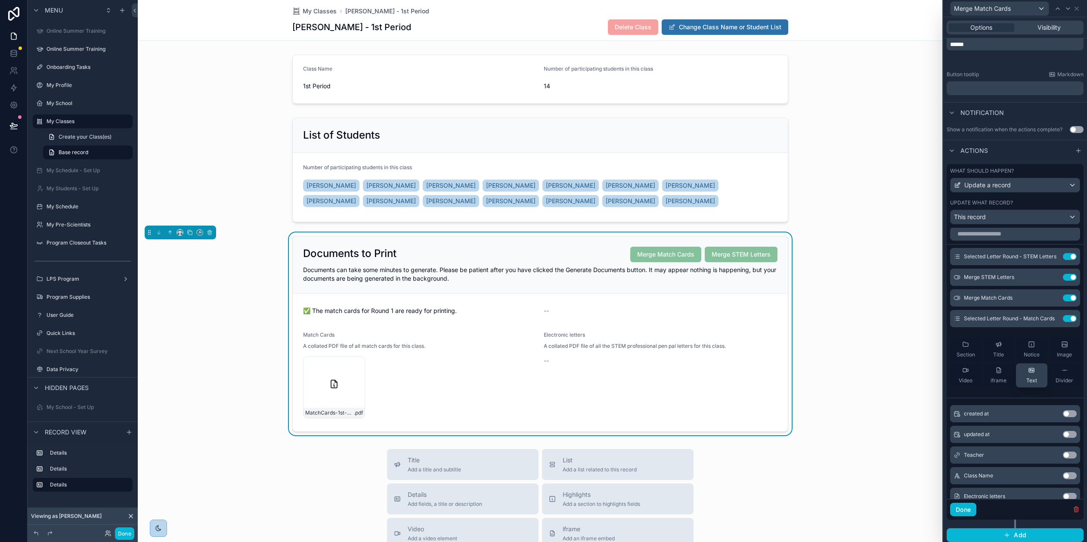
scroll to position [0, 0]
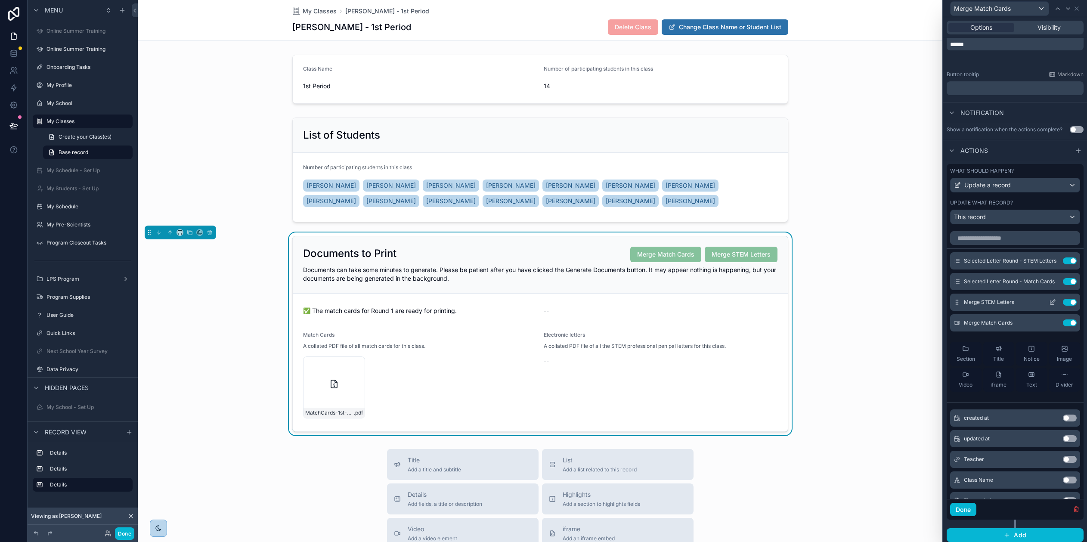
click at [1063, 301] on button "Use setting" at bounding box center [1070, 302] width 14 height 7
click at [1014, 279] on span "Selected Letter Round - Match Cards" at bounding box center [1003, 281] width 78 height 7
click at [1014, 280] on span "Selected Letter Round - Match Cards" at bounding box center [1003, 281] width 78 height 7
click at [1049, 279] on icon at bounding box center [1052, 281] width 7 height 7
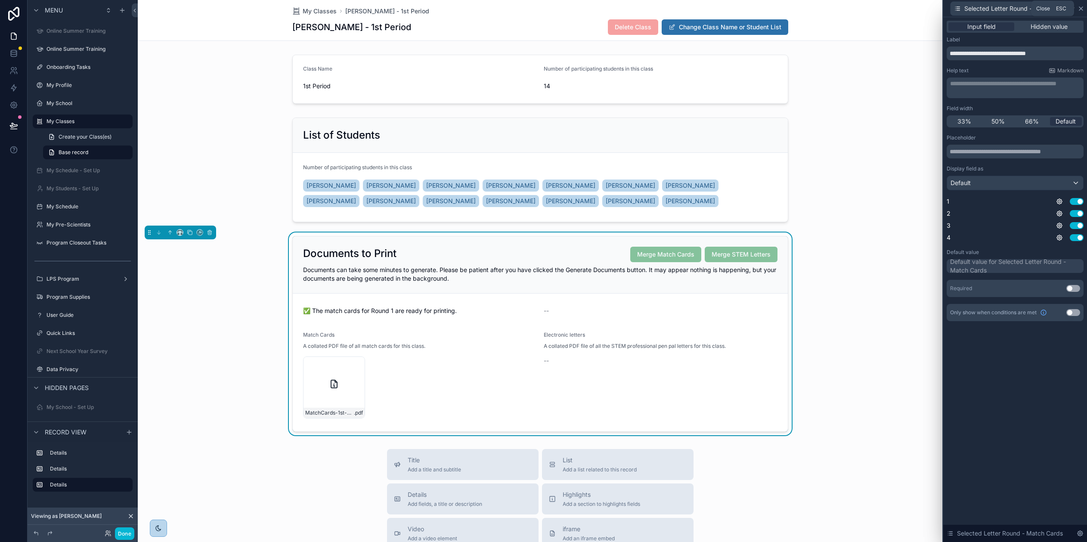
click at [1084, 9] on icon at bounding box center [1080, 8] width 7 height 7
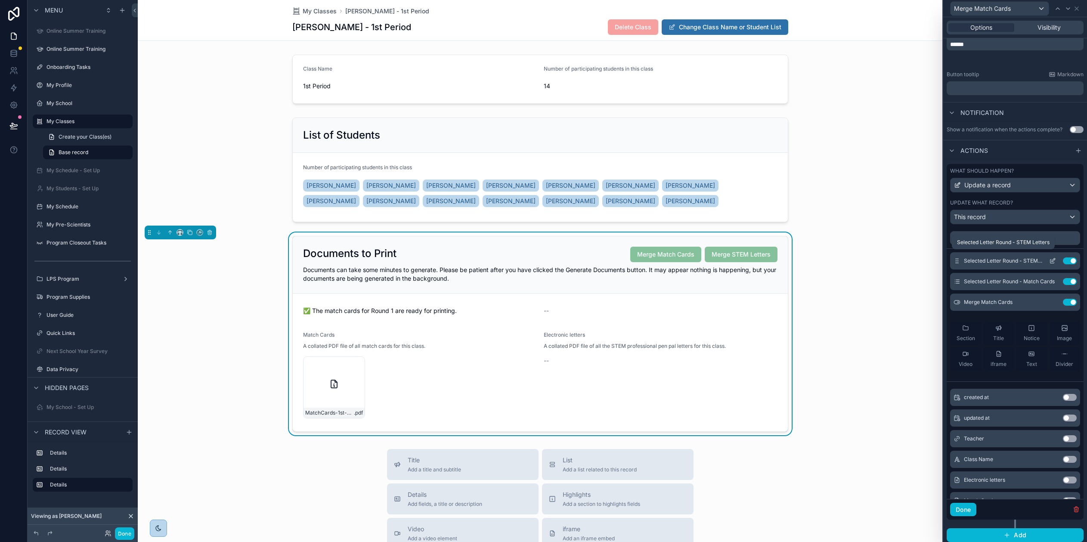
click at [1026, 260] on span "Selected Letter Round - STEM Letters" at bounding box center [1003, 260] width 78 height 7
click at [1049, 260] on icon at bounding box center [1052, 260] width 7 height 7
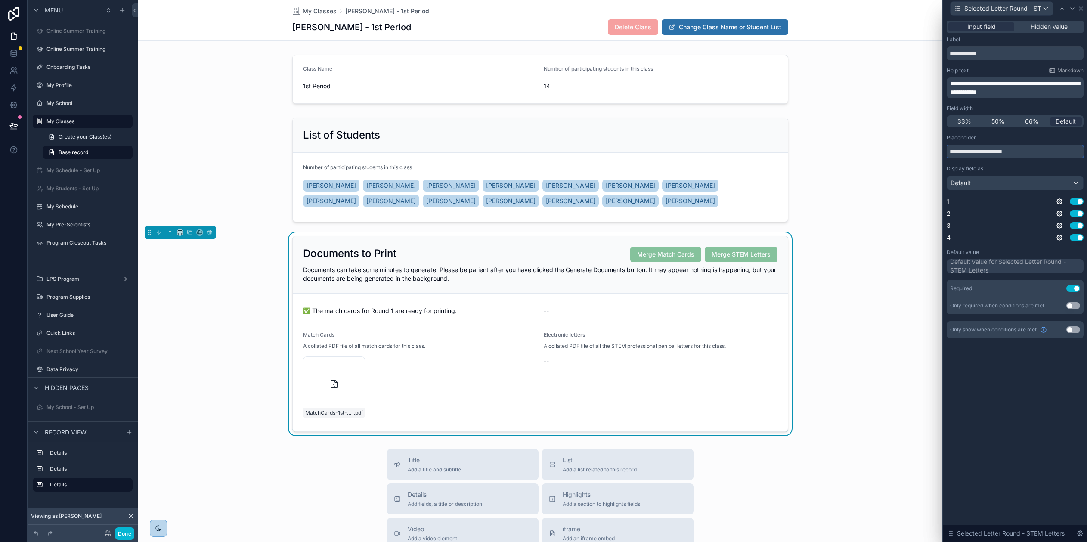
drag, startPoint x: 1034, startPoint y: 153, endPoint x: 944, endPoint y: 149, distance: 90.0
click at [944, 149] on div "**********" at bounding box center [543, 271] width 1087 height 542
drag, startPoint x: 1020, startPoint y: 92, endPoint x: 948, endPoint y: 84, distance: 71.9
click at [948, 84] on div "**********" at bounding box center [1014, 271] width 145 height 542
copy span "**********"
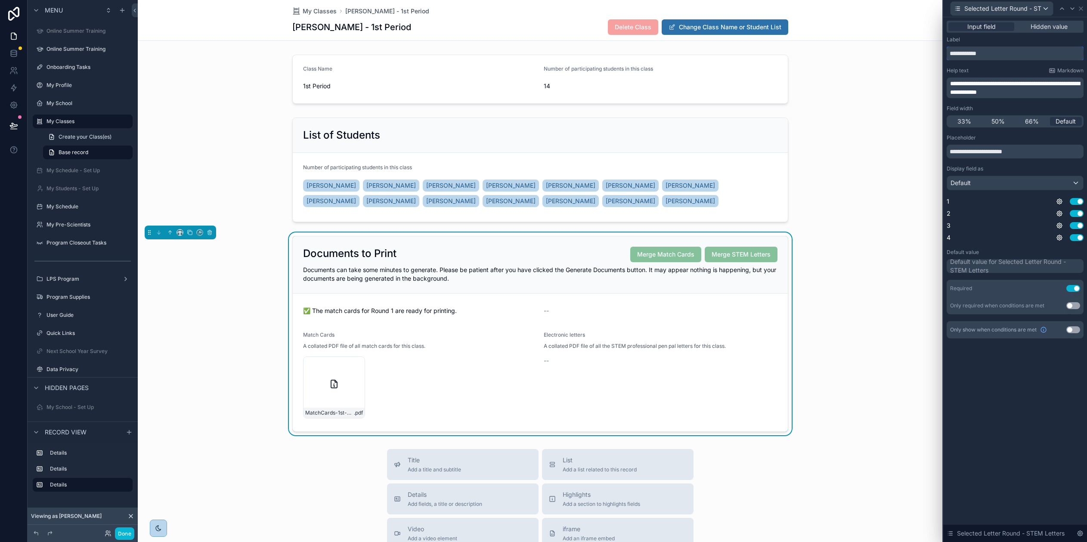
drag, startPoint x: 1000, startPoint y: 53, endPoint x: 943, endPoint y: 50, distance: 56.4
click at [943, 51] on div "**********" at bounding box center [543, 271] width 1087 height 542
click at [1084, 8] on icon at bounding box center [1080, 8] width 7 height 7
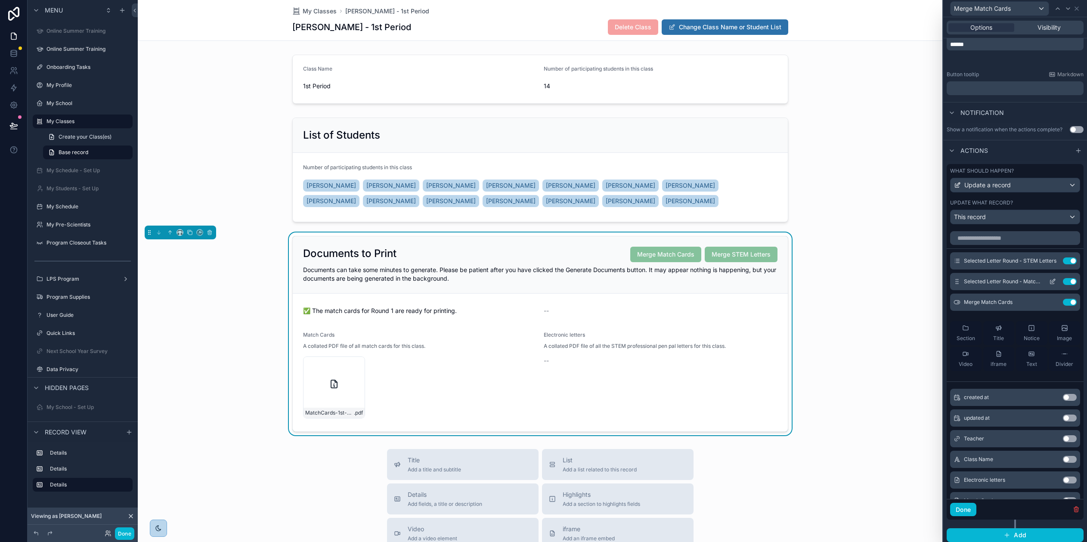
click at [1049, 281] on icon at bounding box center [1052, 281] width 7 height 7
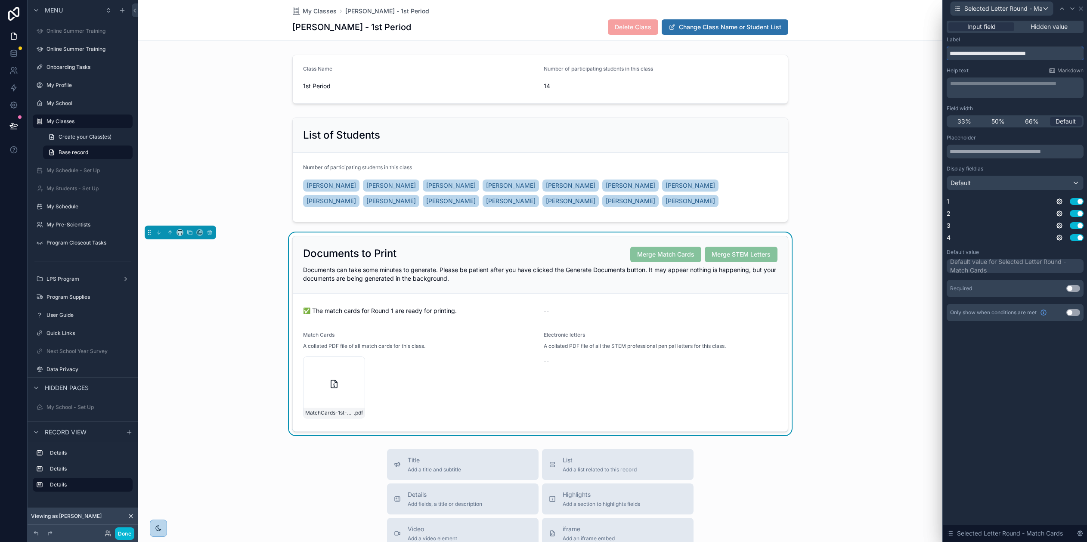
click at [996, 54] on input "**********" at bounding box center [1014, 53] width 137 height 14
paste input "text"
type input "**********"
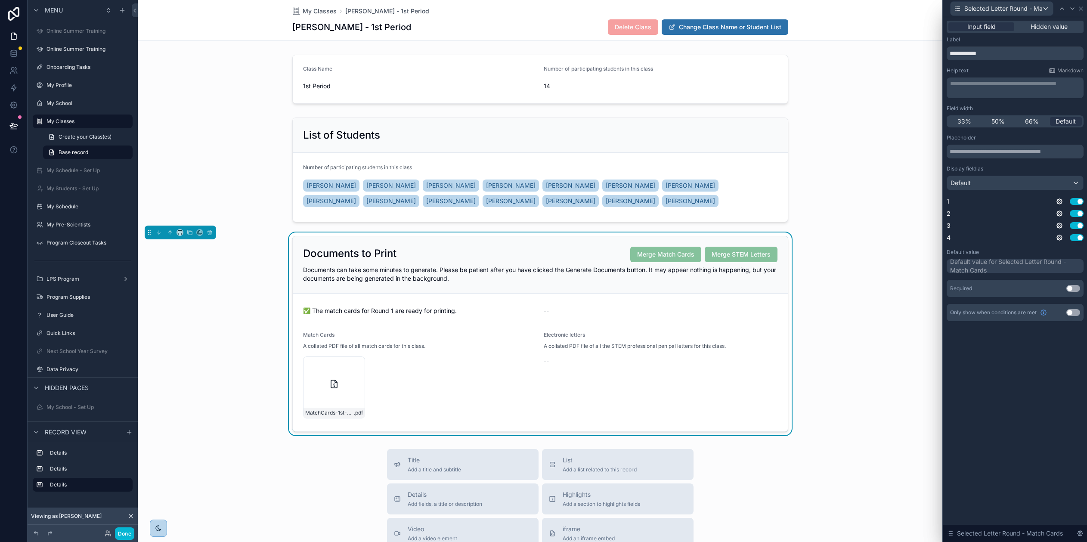
click at [1001, 90] on div "**********" at bounding box center [1014, 87] width 137 height 21
drag, startPoint x: 997, startPoint y: 77, endPoint x: 994, endPoint y: 84, distance: 7.5
click at [996, 77] on div "**********" at bounding box center [1014, 82] width 137 height 31
click at [994, 84] on p "**********" at bounding box center [1016, 83] width 132 height 9
drag, startPoint x: 1046, startPoint y: 451, endPoint x: 1042, endPoint y: 438, distance: 12.9
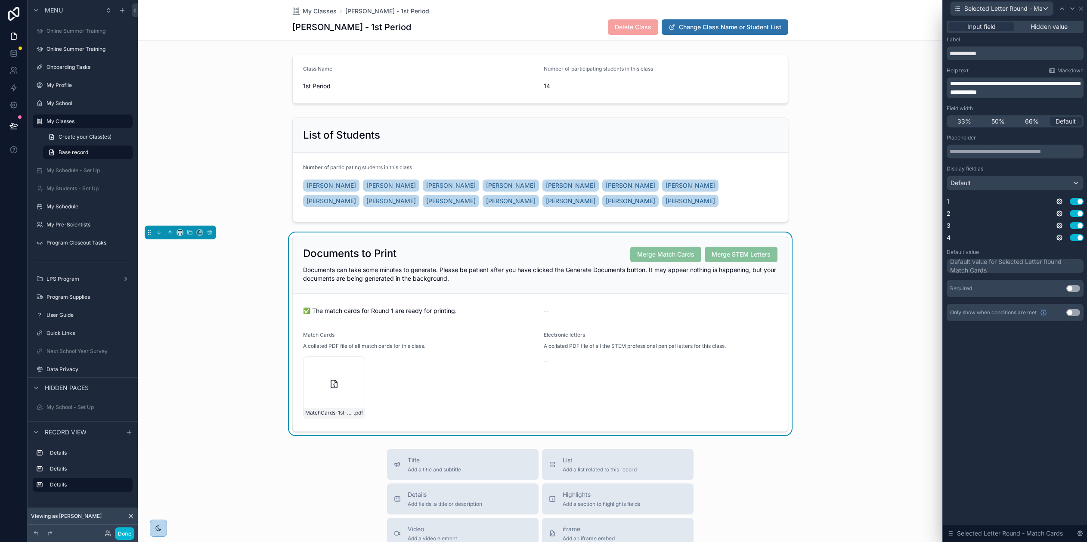
click at [1046, 449] on div "**********" at bounding box center [1015, 279] width 144 height 525
click at [997, 151] on input "text" at bounding box center [1014, 152] width 137 height 14
paste input "**********"
type input "**********"
click at [1080, 287] on button "Use setting" at bounding box center [1073, 288] width 14 height 7
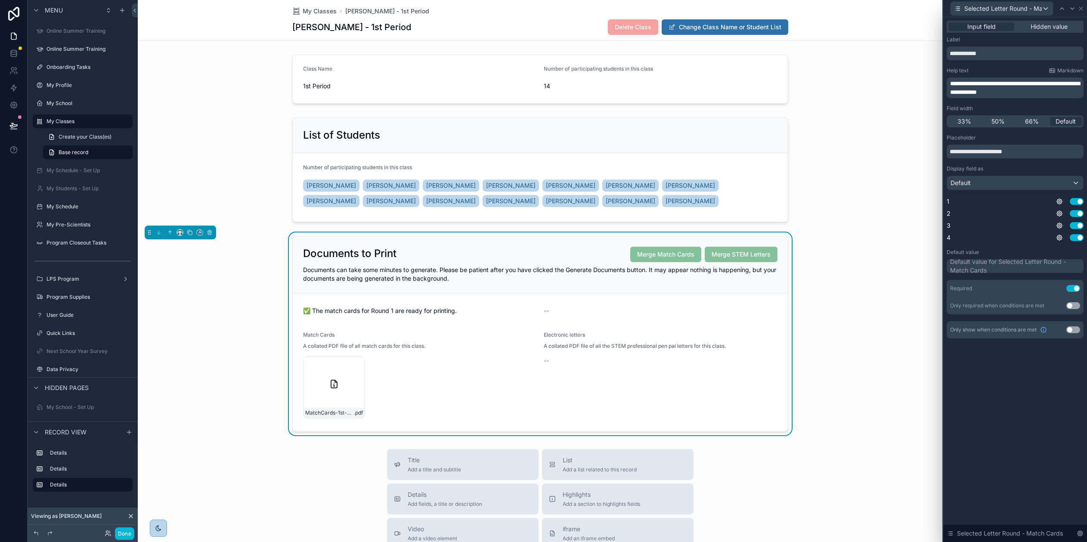
click at [1045, 386] on div "**********" at bounding box center [1015, 279] width 144 height 525
click at [1076, 6] on icon at bounding box center [1072, 8] width 7 height 7
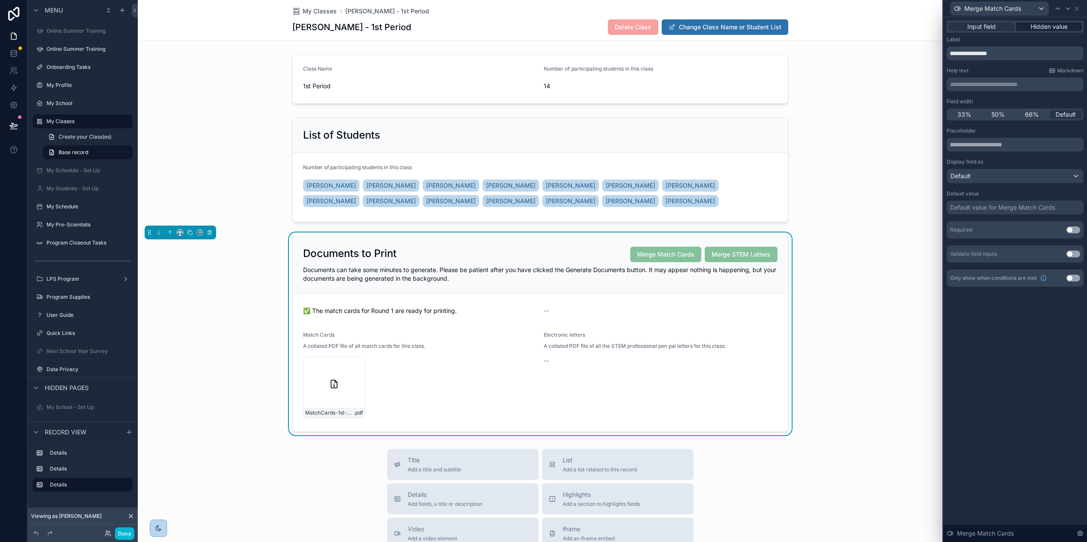
click at [1059, 28] on span "Hidden value" at bounding box center [1048, 26] width 37 height 9
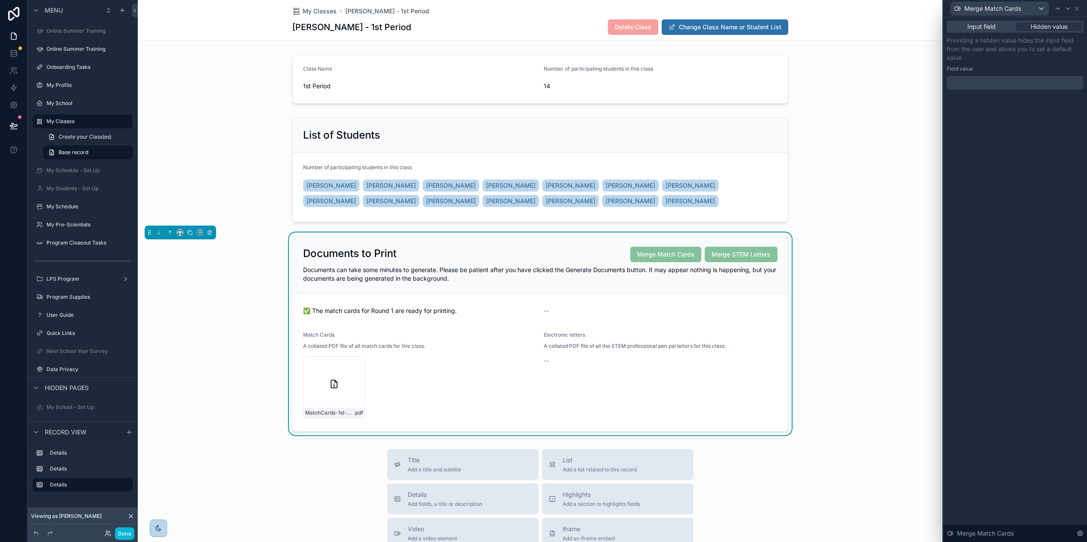
click at [994, 87] on div at bounding box center [1014, 83] width 137 height 14
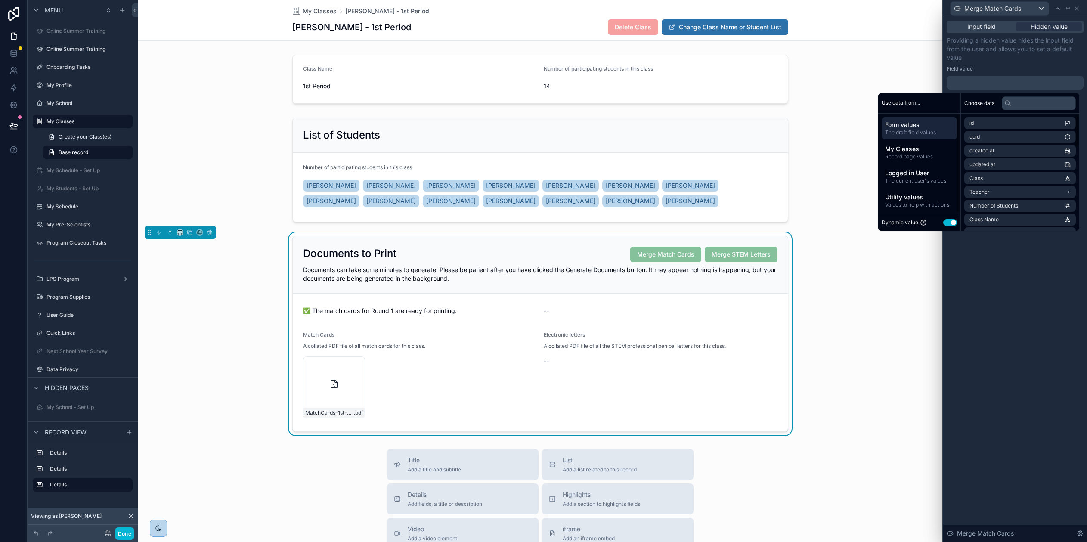
click at [950, 222] on button "Use setting" at bounding box center [950, 222] width 14 height 7
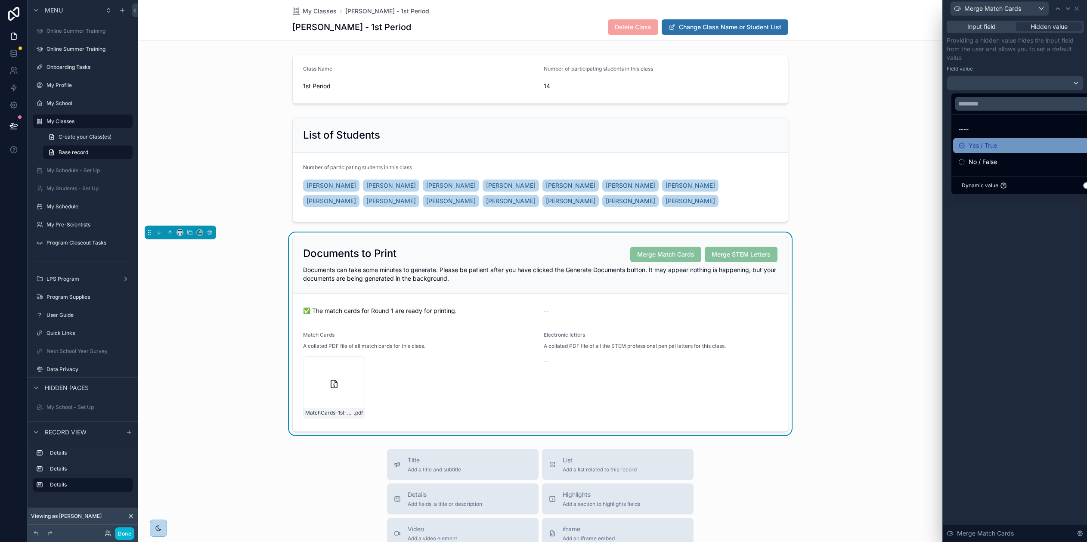
click at [981, 141] on span "Yes / True" at bounding box center [982, 145] width 28 height 10
click at [981, 223] on div "Input field Hidden value Providing a hidden value hides the input field from th…" at bounding box center [1015, 279] width 144 height 525
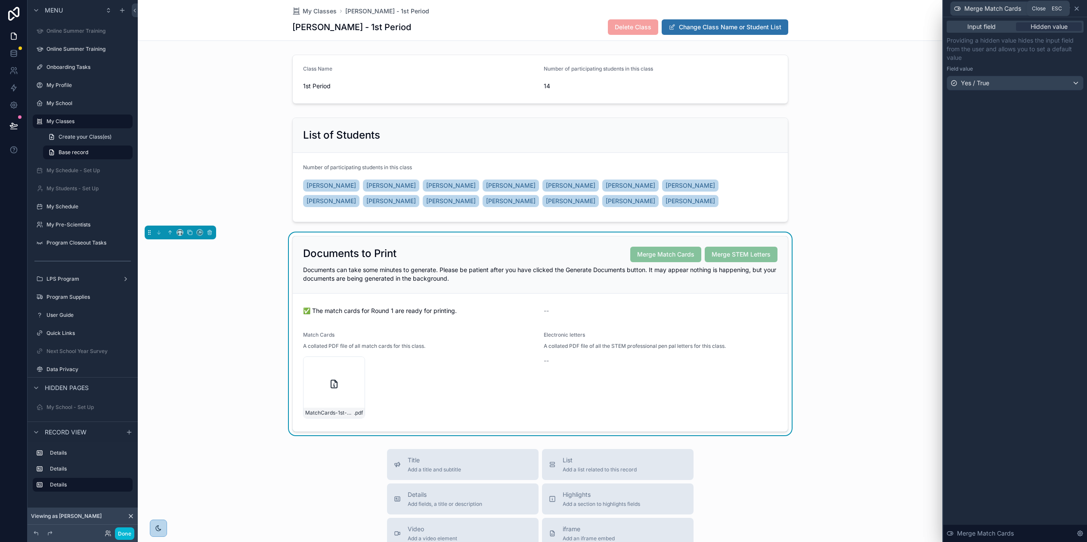
click at [1078, 7] on icon at bounding box center [1076, 8] width 3 height 3
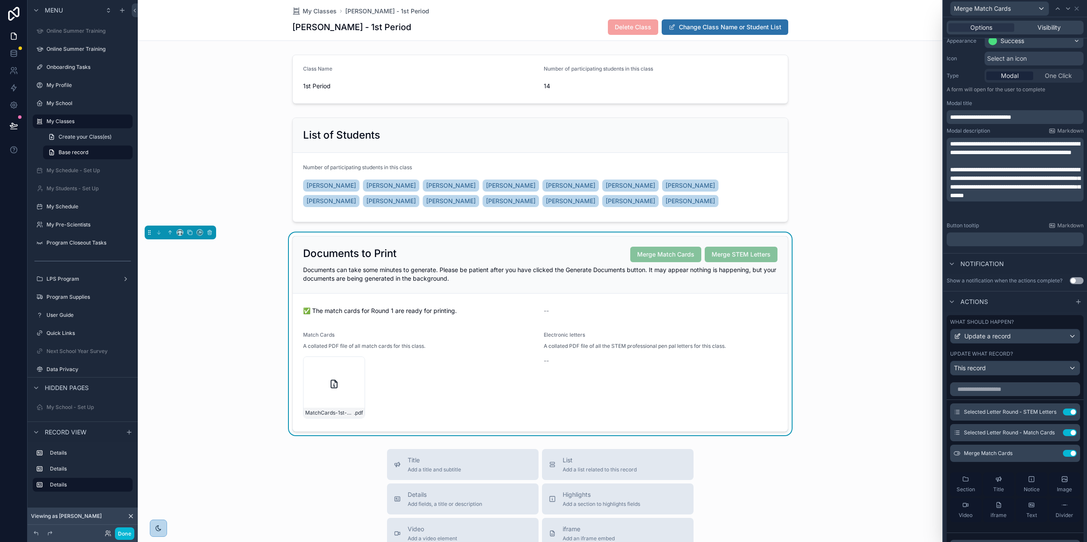
scroll to position [34, 0]
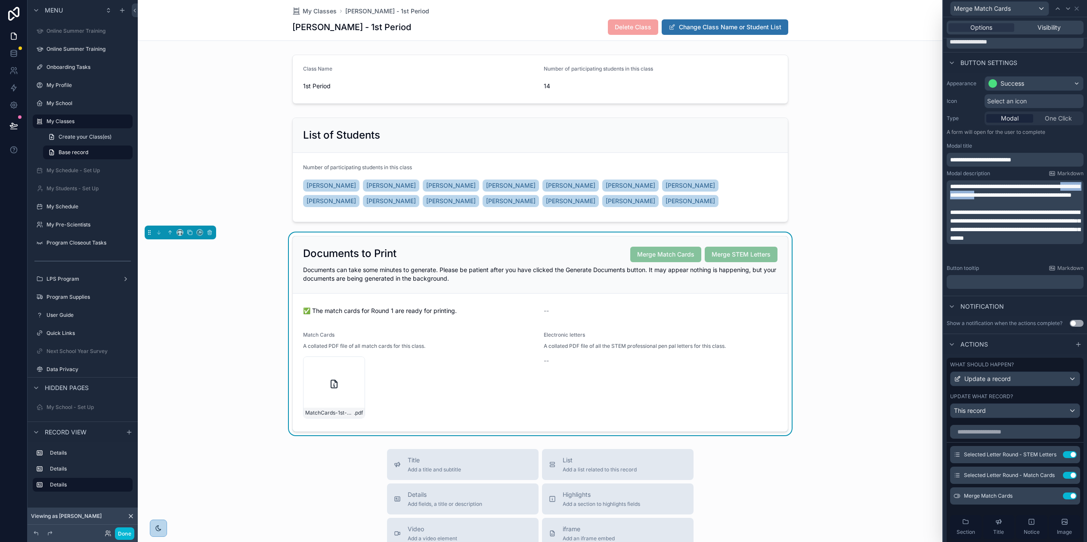
drag, startPoint x: 1034, startPoint y: 195, endPoint x: 975, endPoint y: 197, distance: 58.6
click at [975, 197] on span "**********" at bounding box center [1015, 190] width 130 height 15
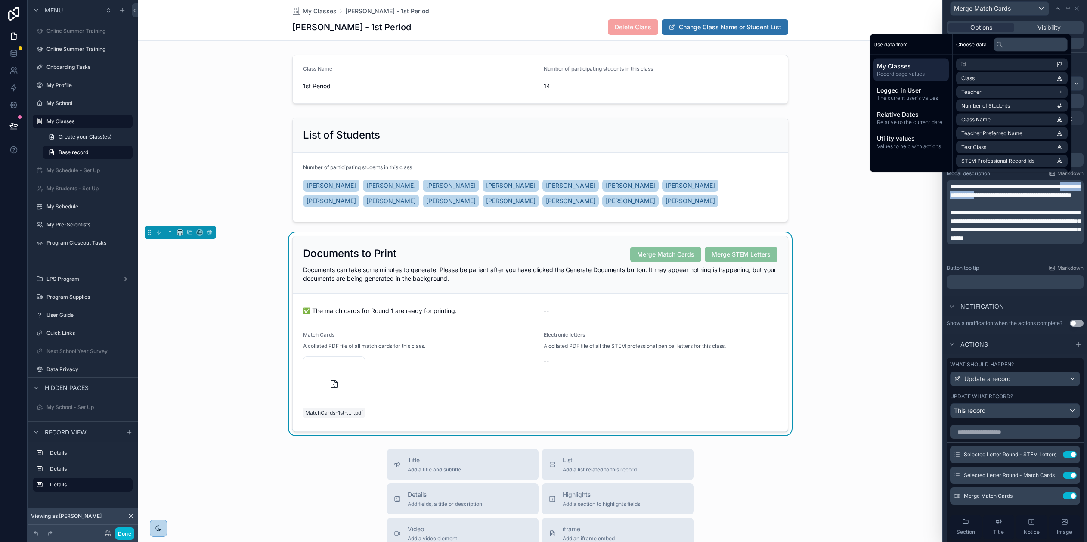
click at [997, 195] on span "**********" at bounding box center [1015, 190] width 130 height 15
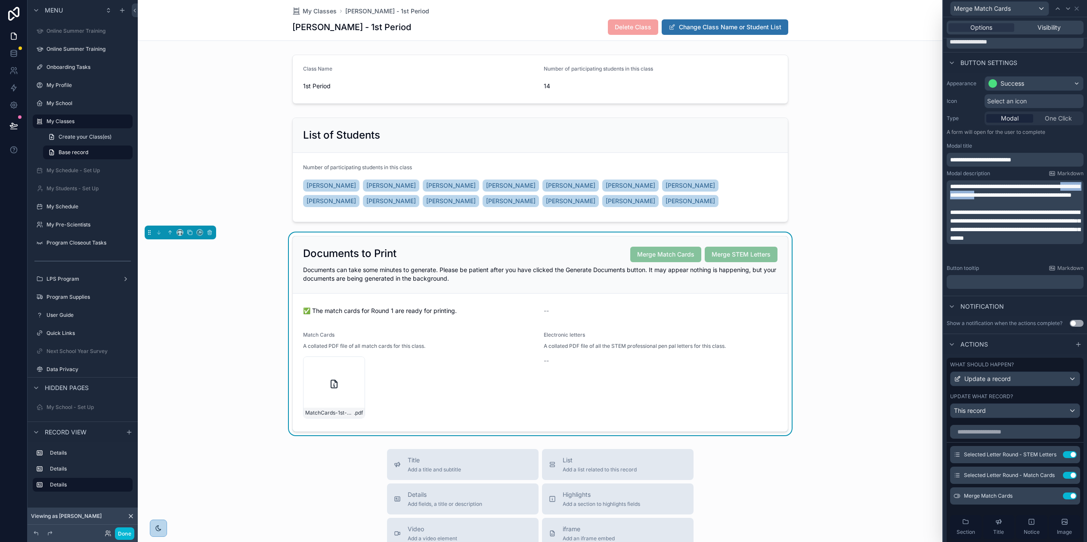
drag, startPoint x: 1033, startPoint y: 193, endPoint x: 976, endPoint y: 195, distance: 57.3
click at [976, 195] on span "**********" at bounding box center [1015, 190] width 130 height 15
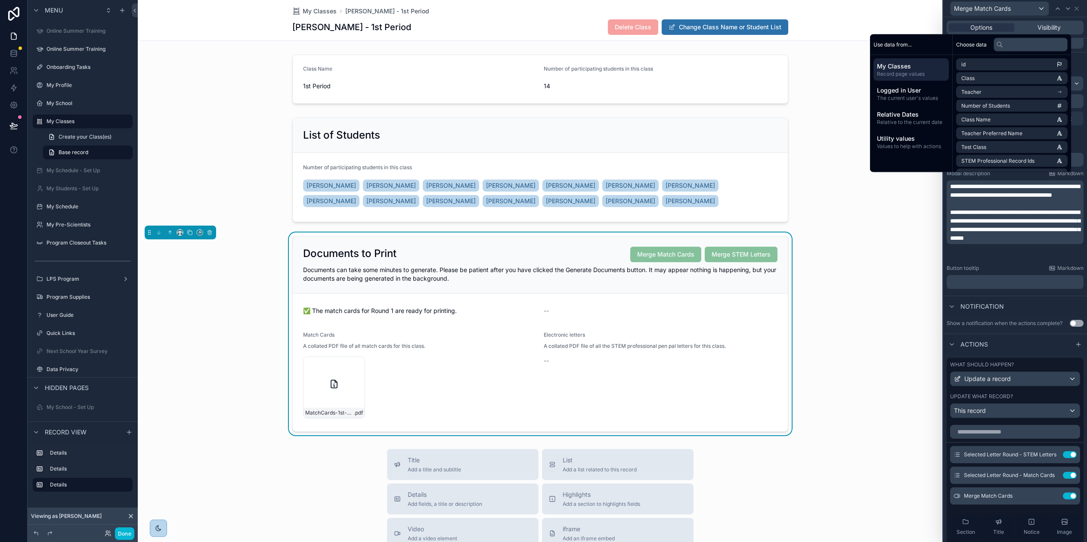
click at [1059, 208] on p "﻿" at bounding box center [1016, 203] width 132 height 9
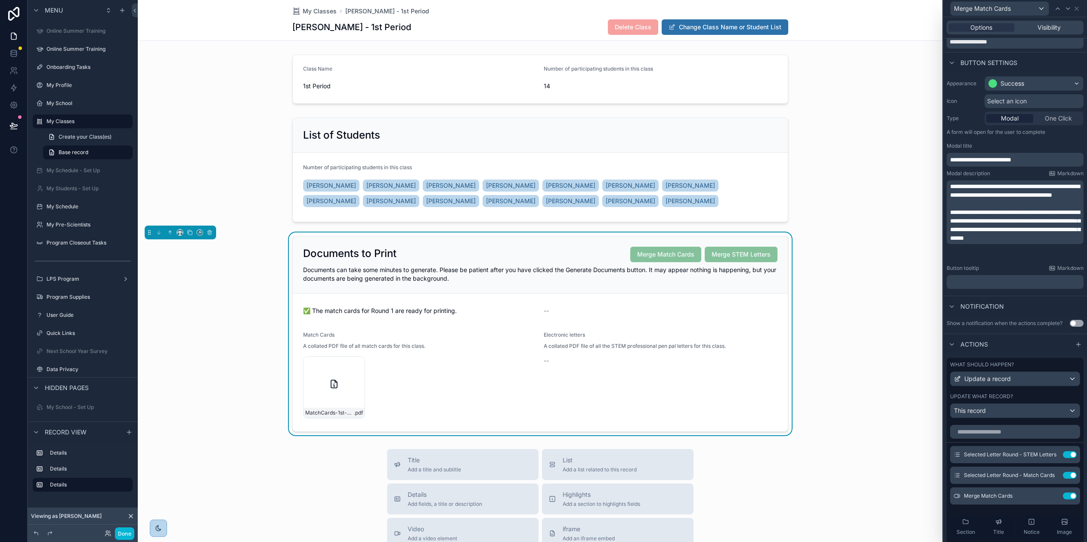
click at [1010, 197] on span "**********" at bounding box center [1015, 190] width 130 height 15
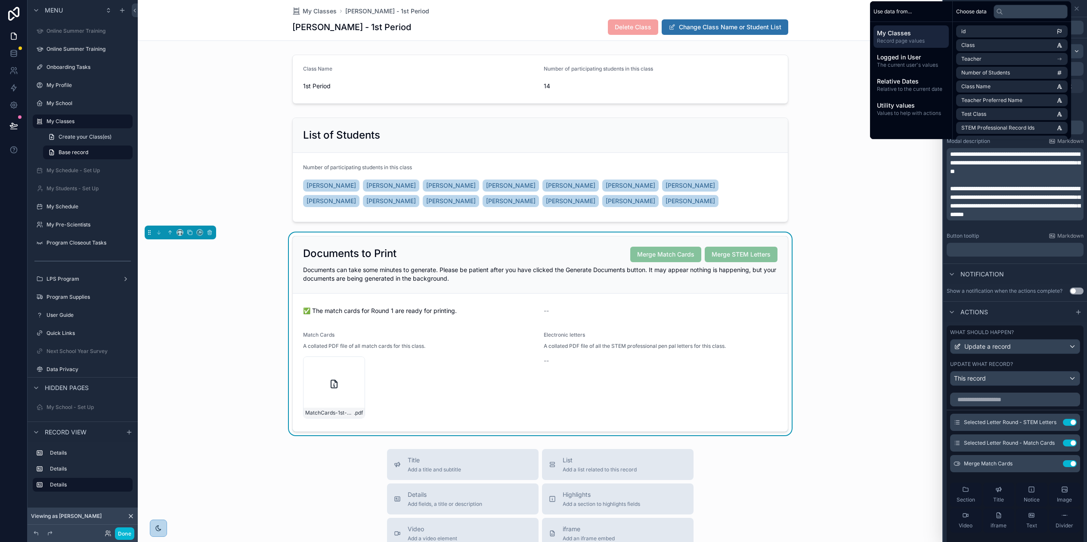
scroll to position [68, 0]
click at [1017, 234] on div "Button tooltip Markdown" at bounding box center [1014, 235] width 137 height 7
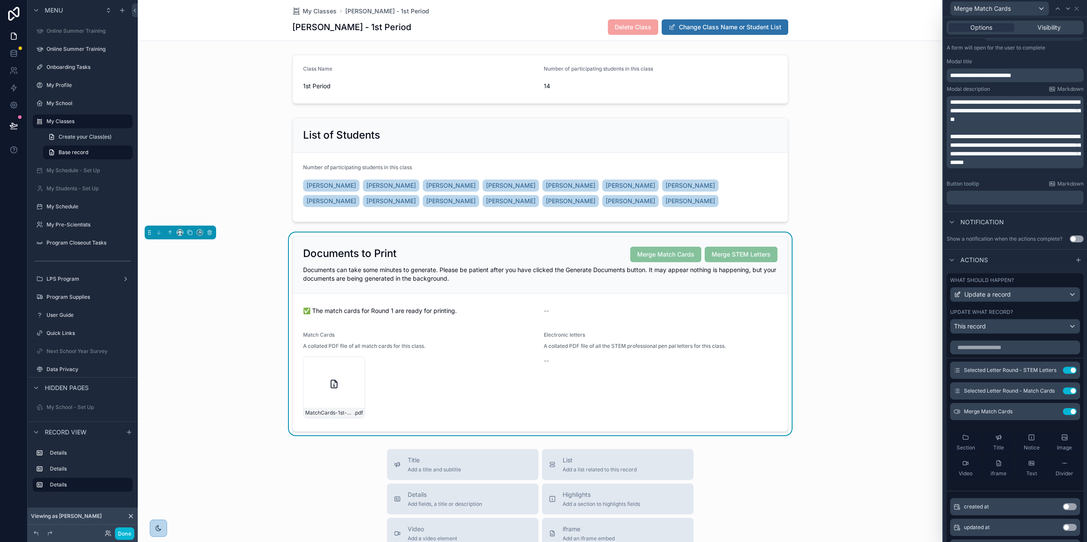
scroll to position [126, 0]
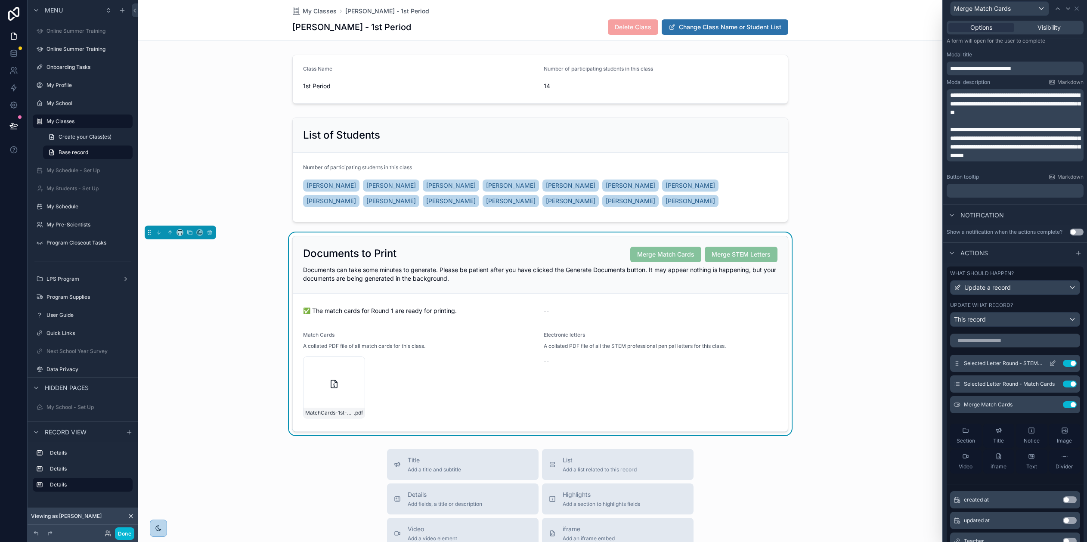
click at [1063, 363] on button "Use setting" at bounding box center [1070, 363] width 14 height 7
click at [900, 340] on div "Documents to Print Merge Match Cards Merge STEM Letters Documents can take some…" at bounding box center [540, 333] width 804 height 203
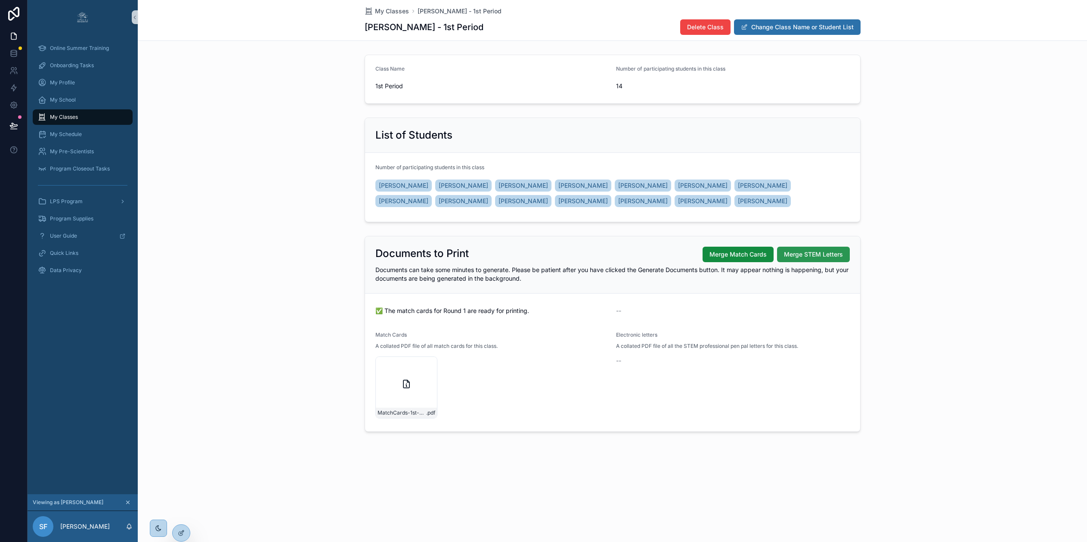
click at [838, 254] on span "Merge STEM Letters" at bounding box center [813, 254] width 59 height 9
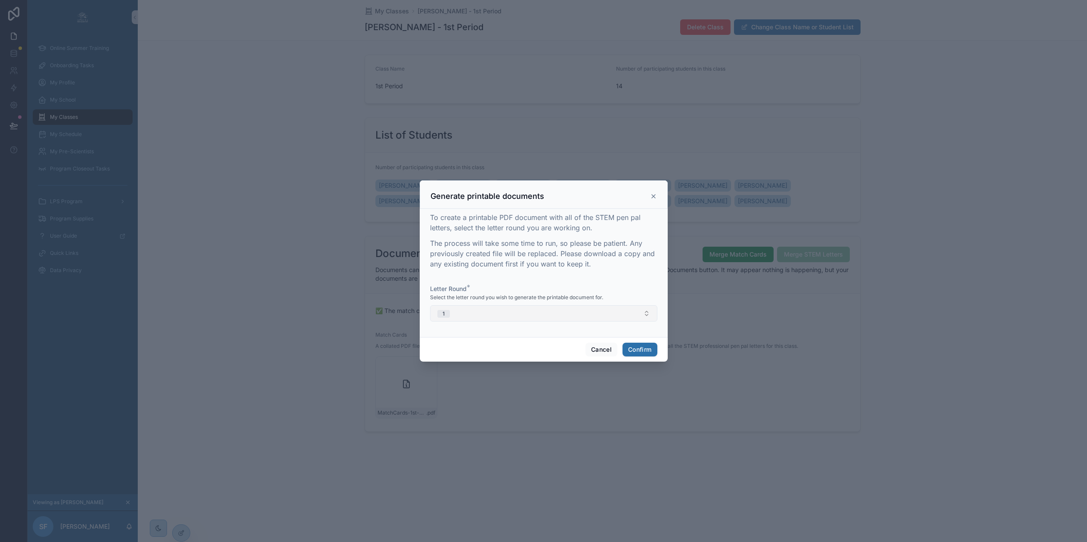
click at [622, 312] on button "1" at bounding box center [543, 313] width 227 height 16
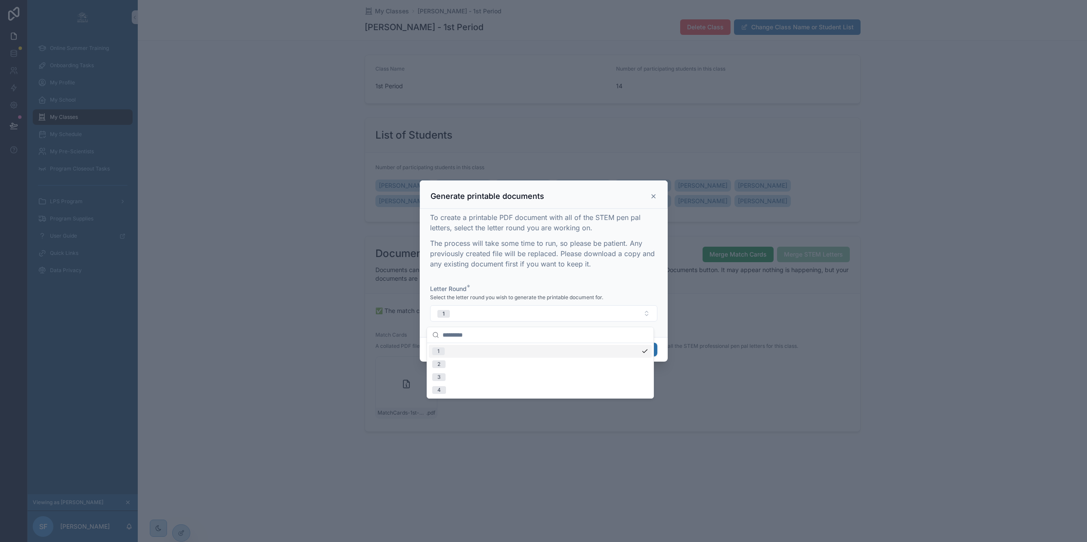
click at [638, 282] on div "To create a printable PDF document with all of the STEM pen pal letters, select…" at bounding box center [543, 271] width 227 height 118
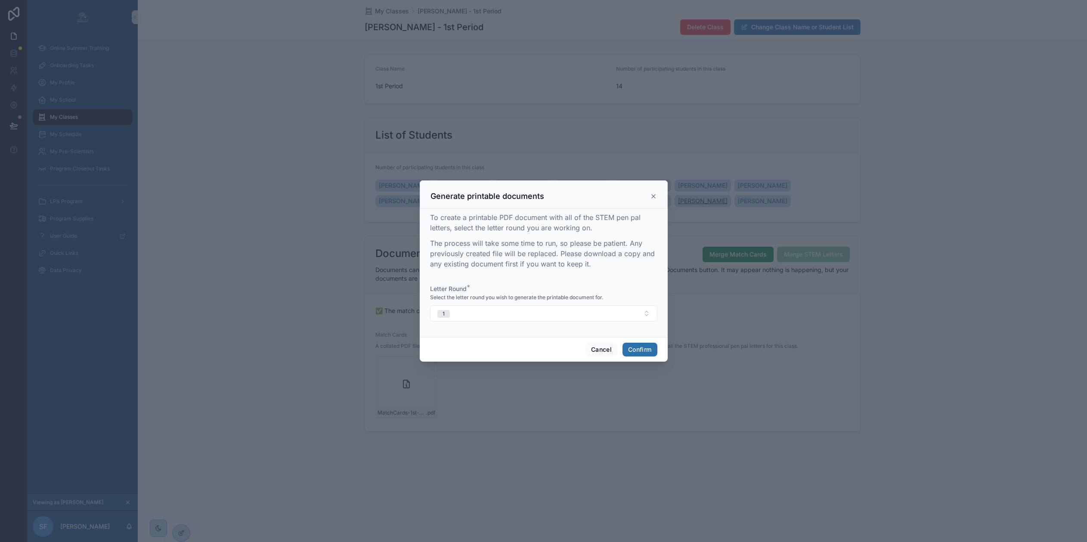
click at [650, 198] on icon at bounding box center [653, 196] width 7 height 7
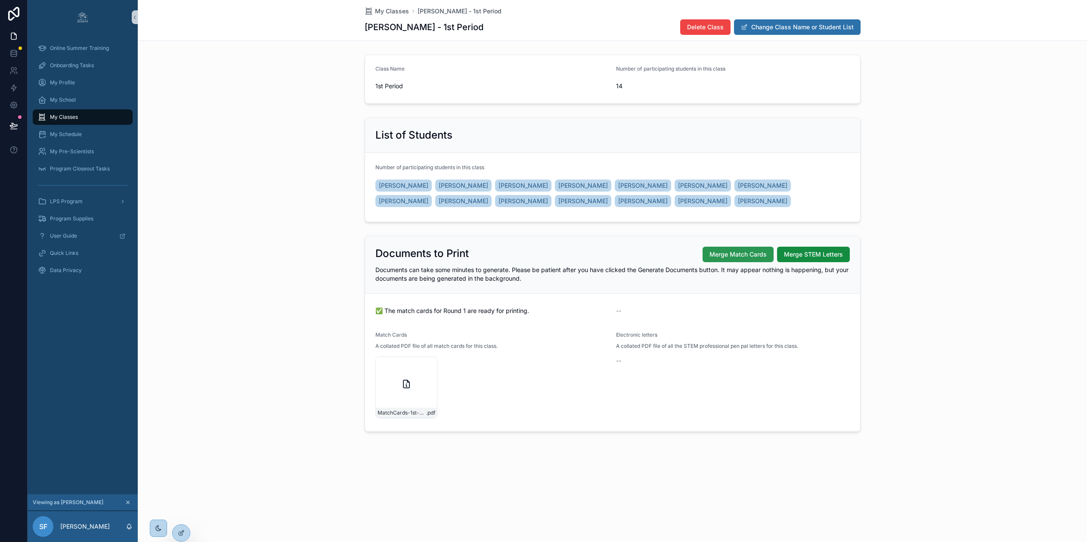
click at [757, 252] on span "Merge Match Cards" at bounding box center [737, 254] width 57 height 9
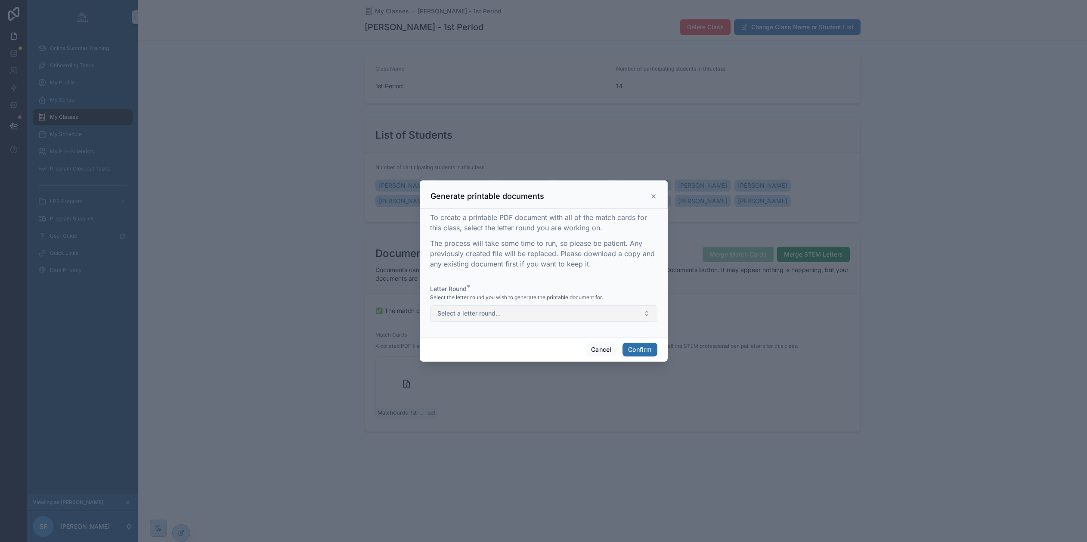
click at [543, 320] on button "Select a letter round..." at bounding box center [543, 313] width 227 height 16
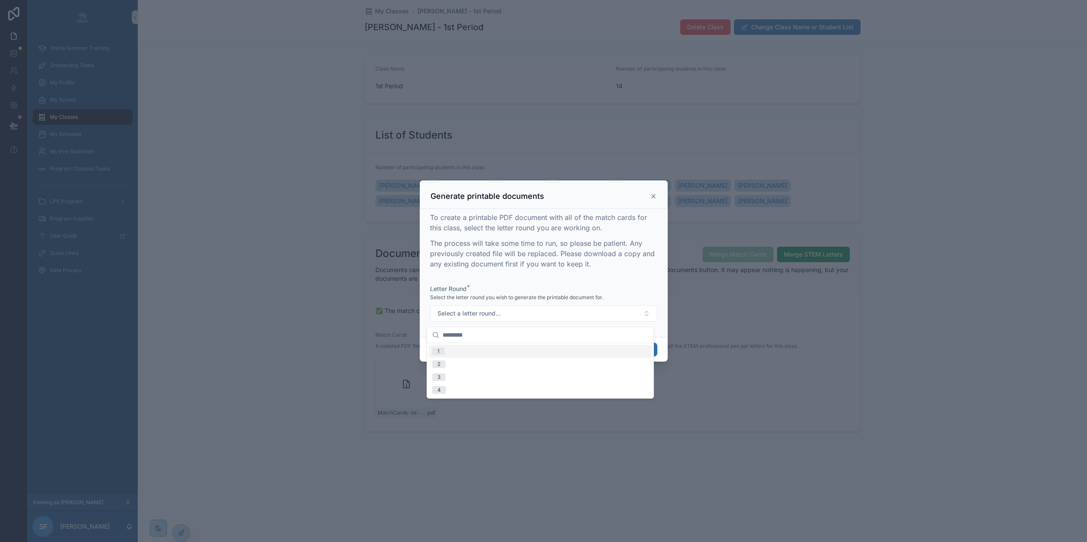
click at [523, 353] on div "1" at bounding box center [540, 351] width 223 height 13
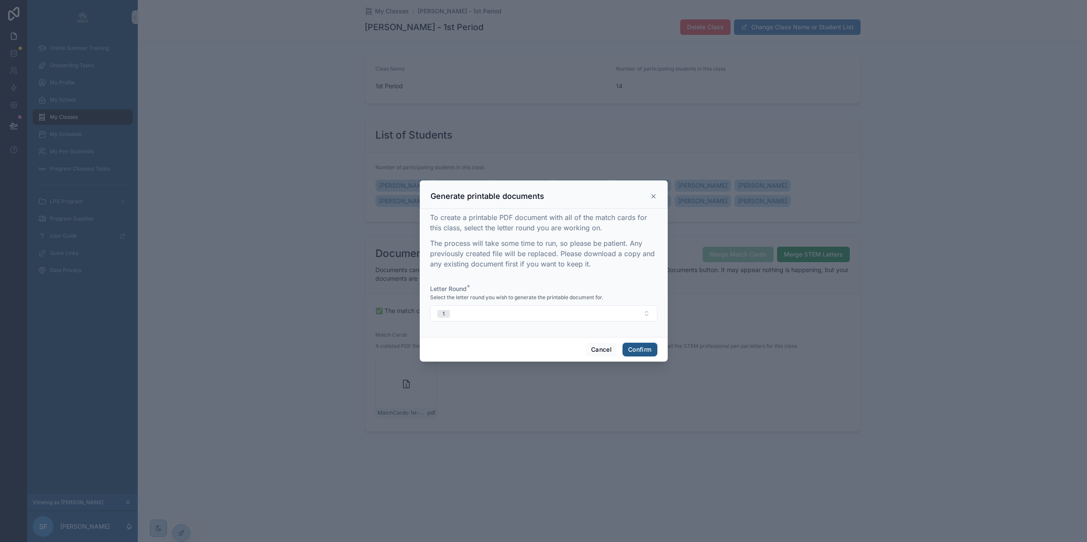
click at [639, 349] on button "Confirm" at bounding box center [639, 350] width 34 height 14
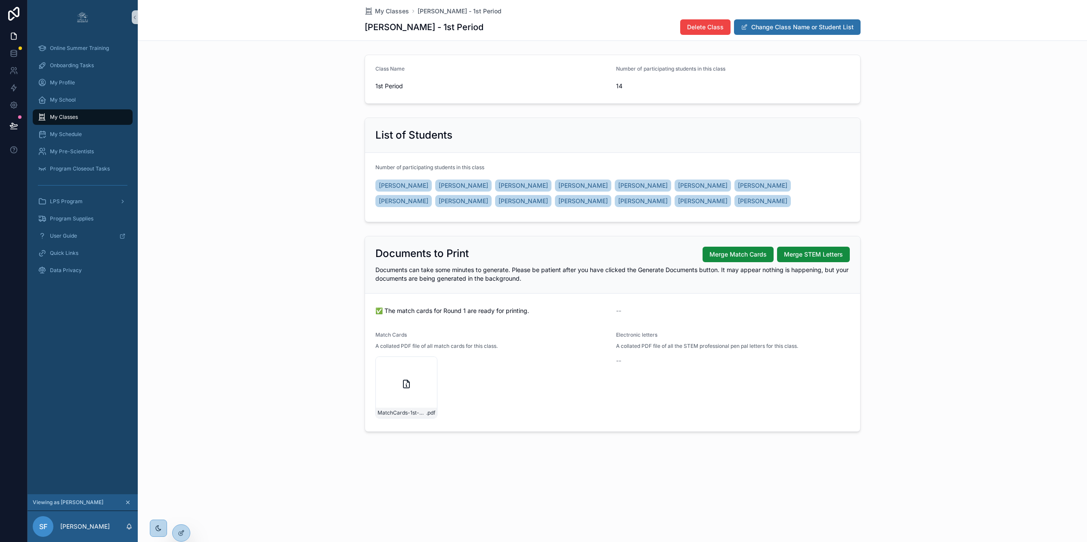
click at [912, 319] on div "Documents to Print Merge Match Cards Merge STEM Letters Documents can take some…" at bounding box center [612, 333] width 949 height 203
click at [10, 124] on icon at bounding box center [13, 125] width 9 height 9
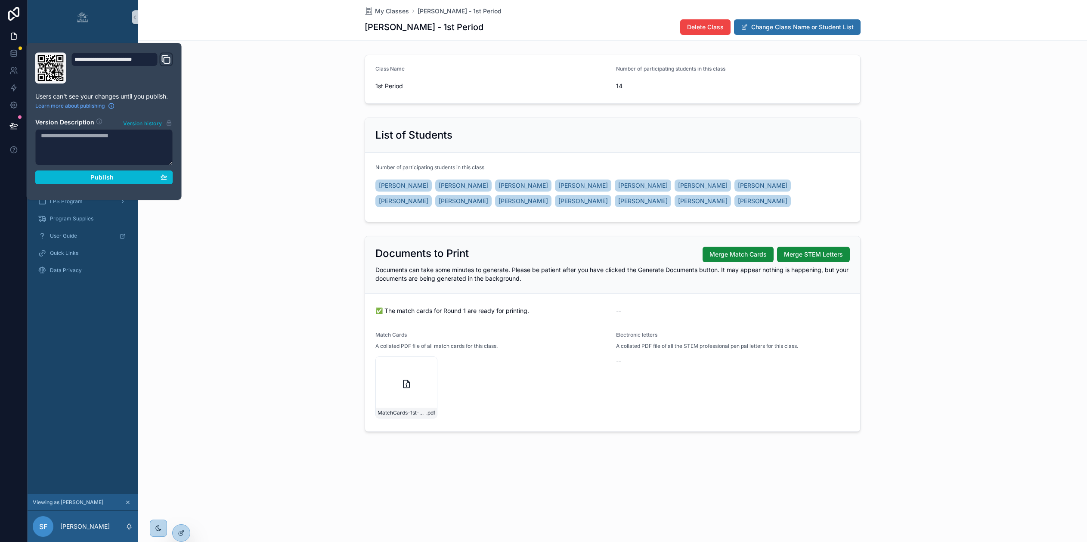
click at [62, 137] on textarea at bounding box center [104, 147] width 138 height 36
type textarea "*"
type textarea "**********"
click at [102, 178] on span "Publish" at bounding box center [101, 177] width 23 height 8
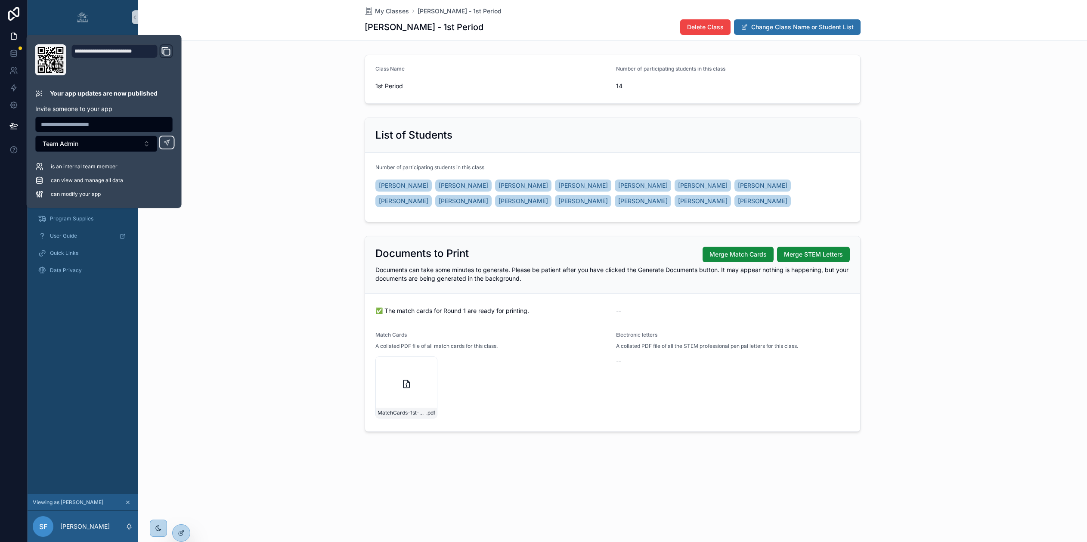
click at [334, 124] on div "List of Students Number of participating students in this class CAM'[PERSON_NAM…" at bounding box center [612, 169] width 949 height 111
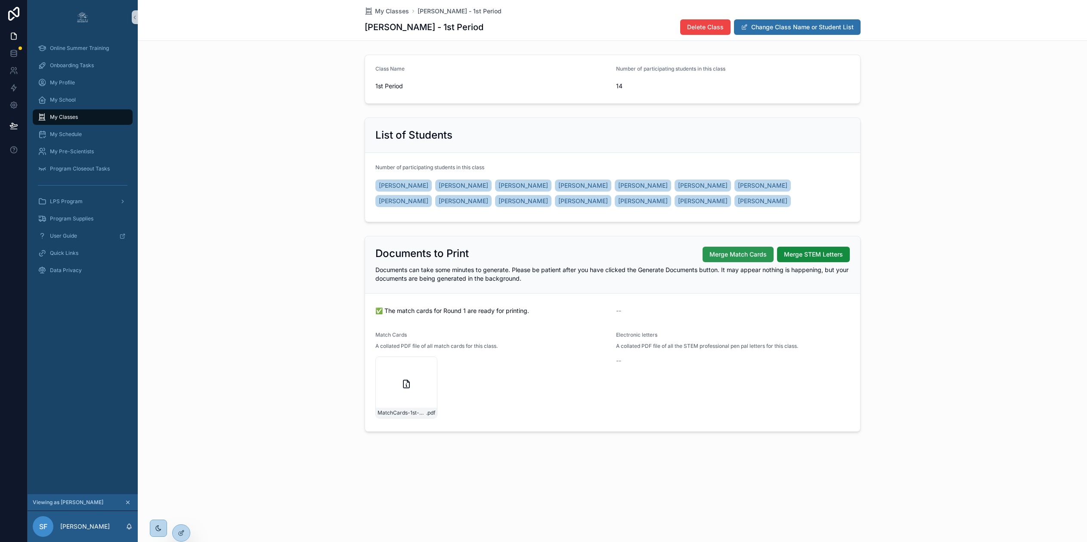
click at [739, 255] on span "Merge Match Cards" at bounding box center [737, 254] width 57 height 9
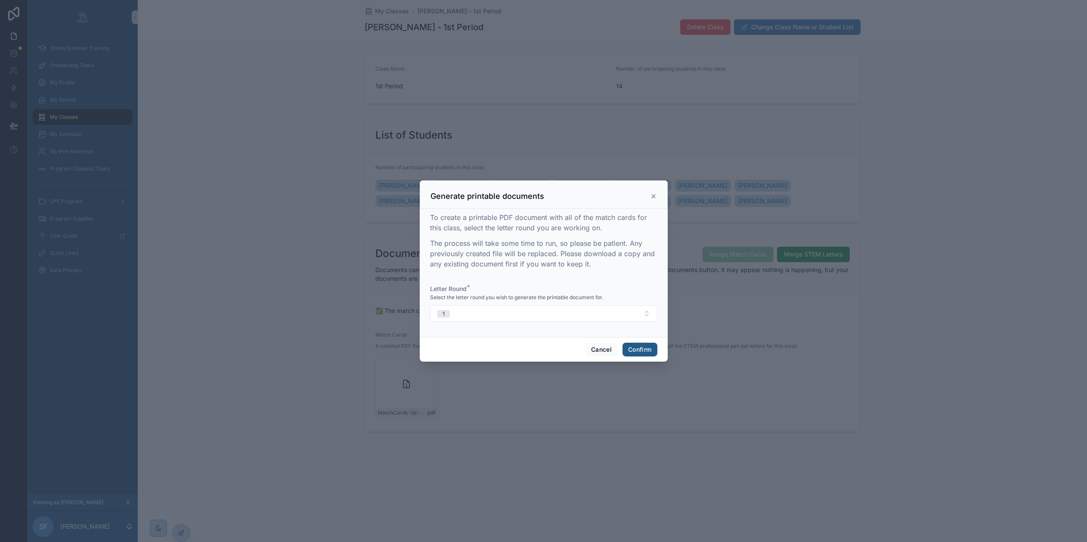
click at [640, 350] on button "Confirm" at bounding box center [639, 350] width 34 height 14
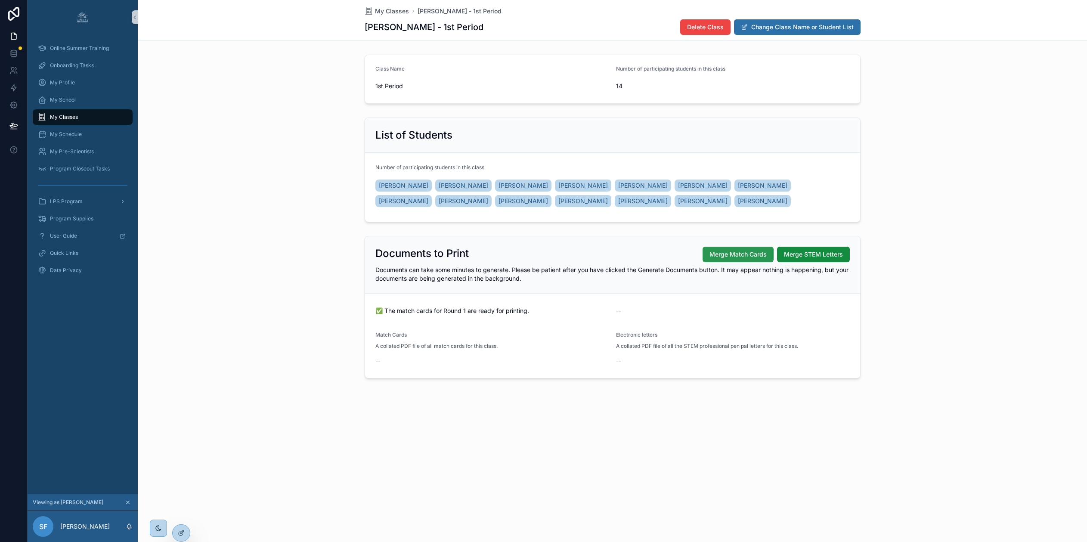
click at [736, 255] on span "Merge Match Cards" at bounding box center [737, 254] width 57 height 9
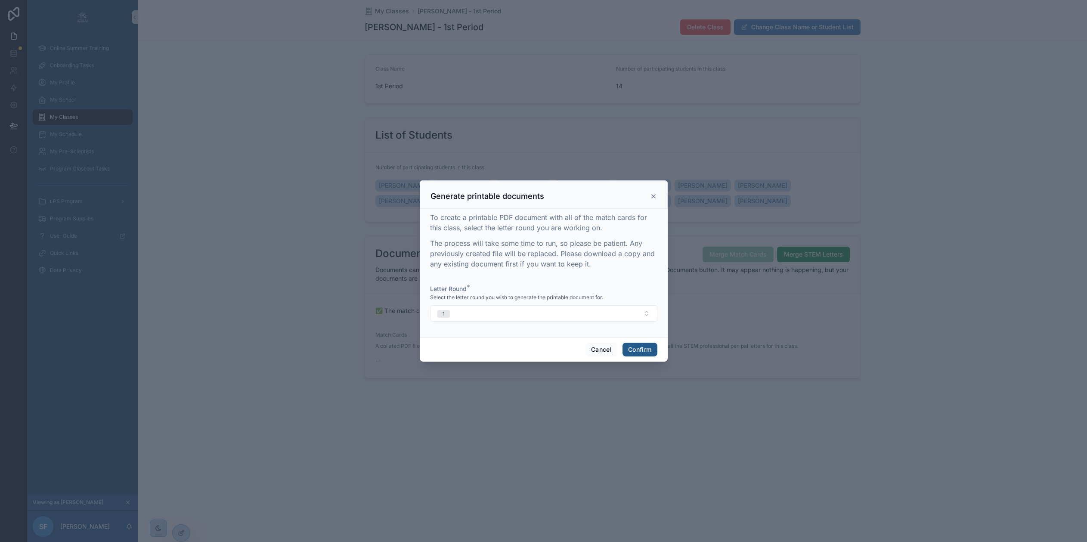
click at [639, 351] on button "Confirm" at bounding box center [639, 350] width 34 height 14
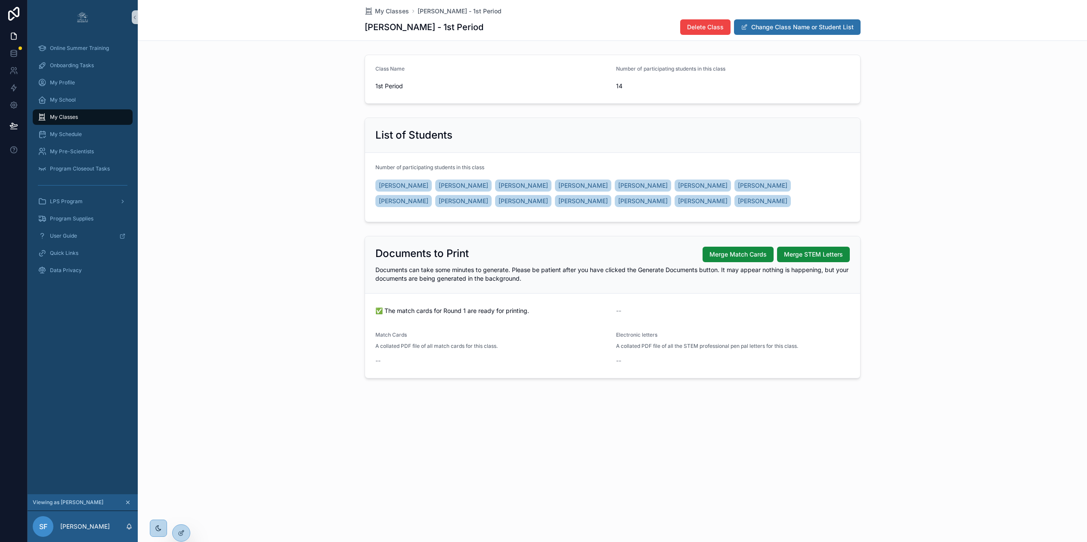
click at [942, 302] on div "Documents to Print Merge Match Cards Merge STEM Letters Documents can take some…" at bounding box center [612, 306] width 949 height 149
click at [303, 220] on div "List of Students Number of participating students in this class CAM'[PERSON_NAM…" at bounding box center [612, 169] width 949 height 111
click at [68, 132] on span "My Schedule" at bounding box center [66, 134] width 32 height 7
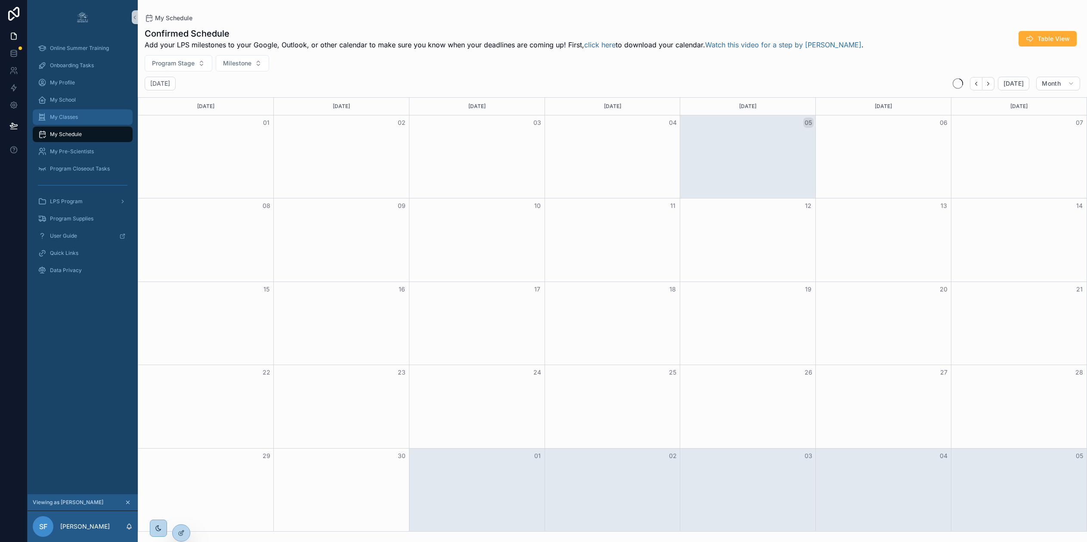
click at [67, 118] on span "My Classes" at bounding box center [64, 117] width 28 height 7
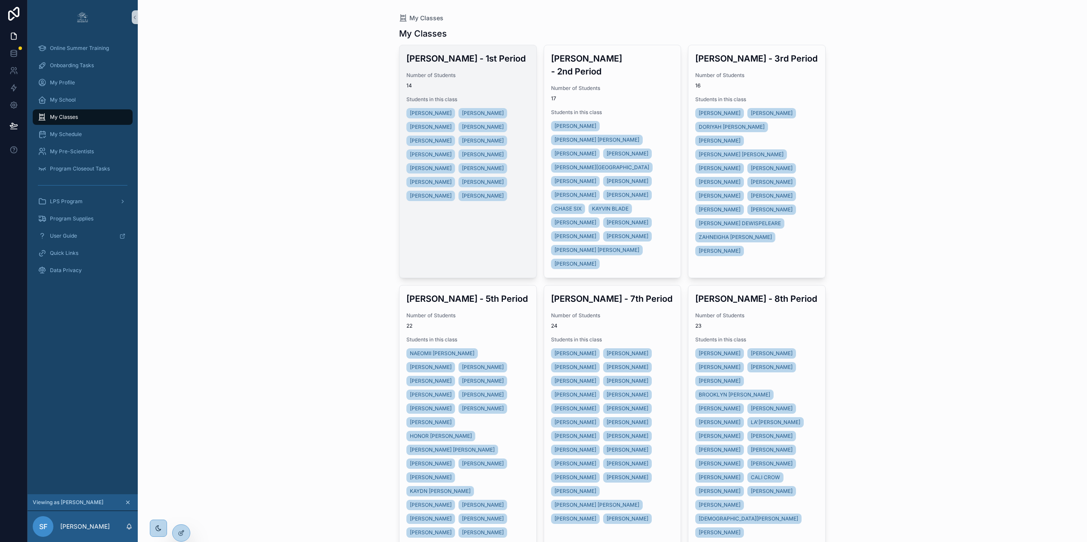
click at [506, 83] on span "14" at bounding box center [467, 85] width 123 height 7
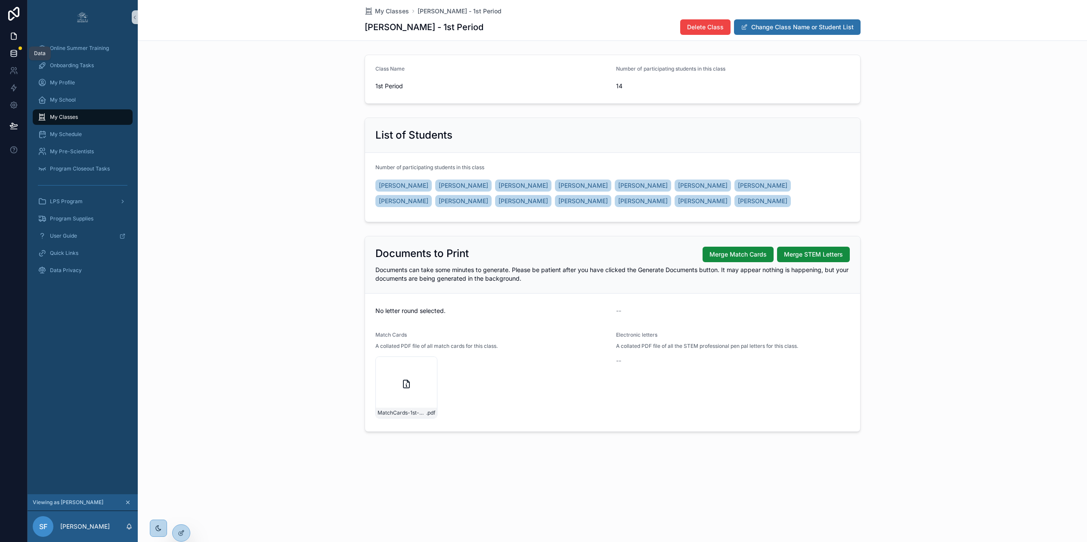
click at [13, 53] on icon at bounding box center [13, 53] width 9 height 9
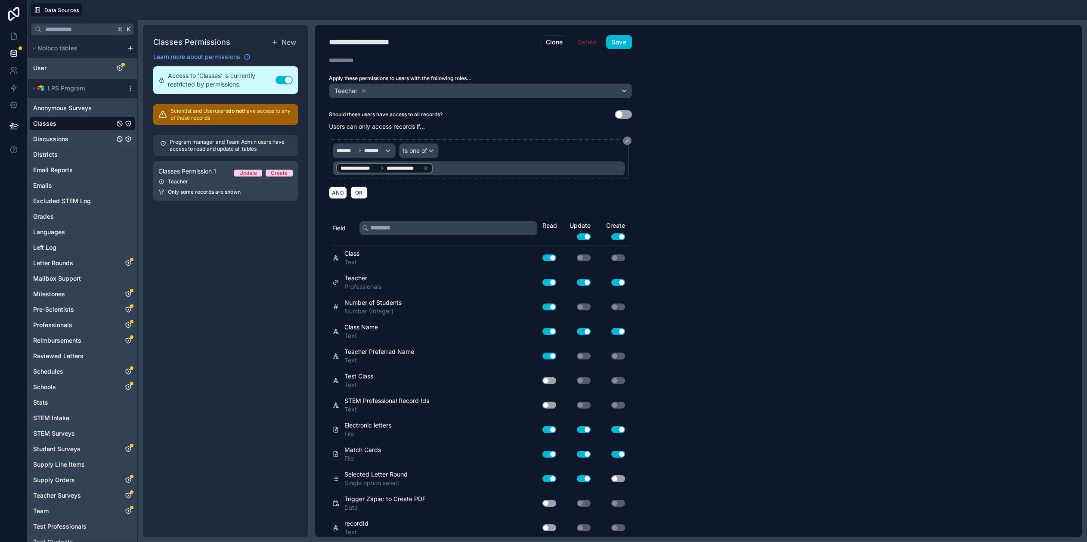
click at [65, 139] on span "Discussions" at bounding box center [50, 139] width 35 height 9
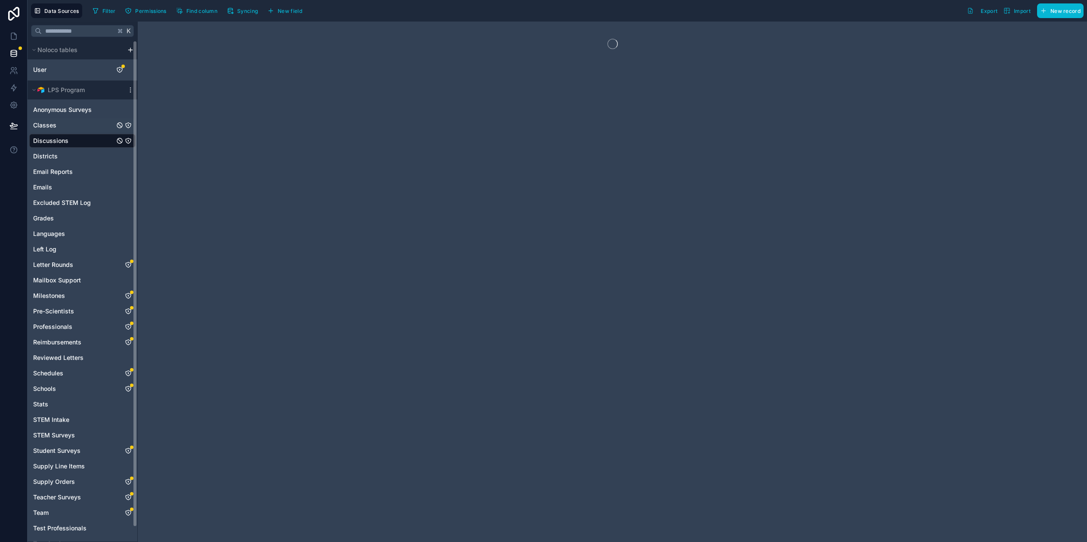
click at [59, 131] on div "Classes" at bounding box center [82, 125] width 106 height 14
click at [58, 125] on link "Classes" at bounding box center [73, 125] width 81 height 9
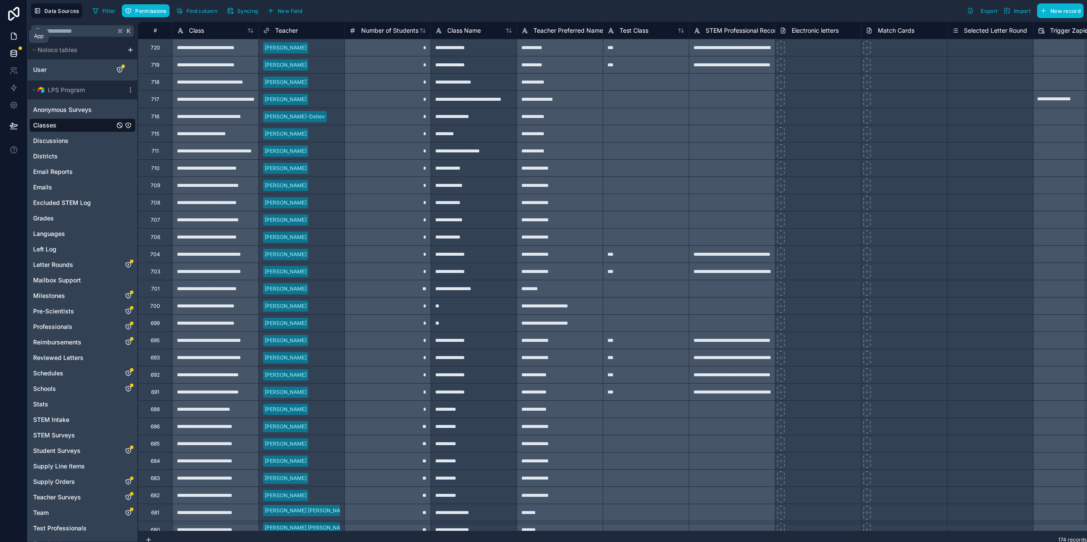
click at [15, 34] on icon at bounding box center [13, 36] width 5 height 6
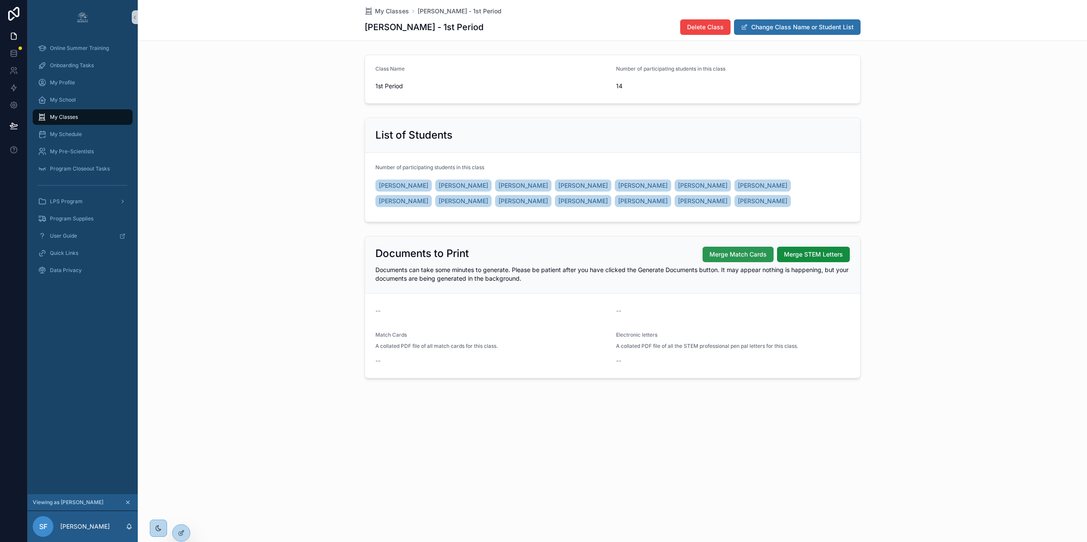
click at [752, 252] on span "Merge Match Cards" at bounding box center [737, 254] width 57 height 9
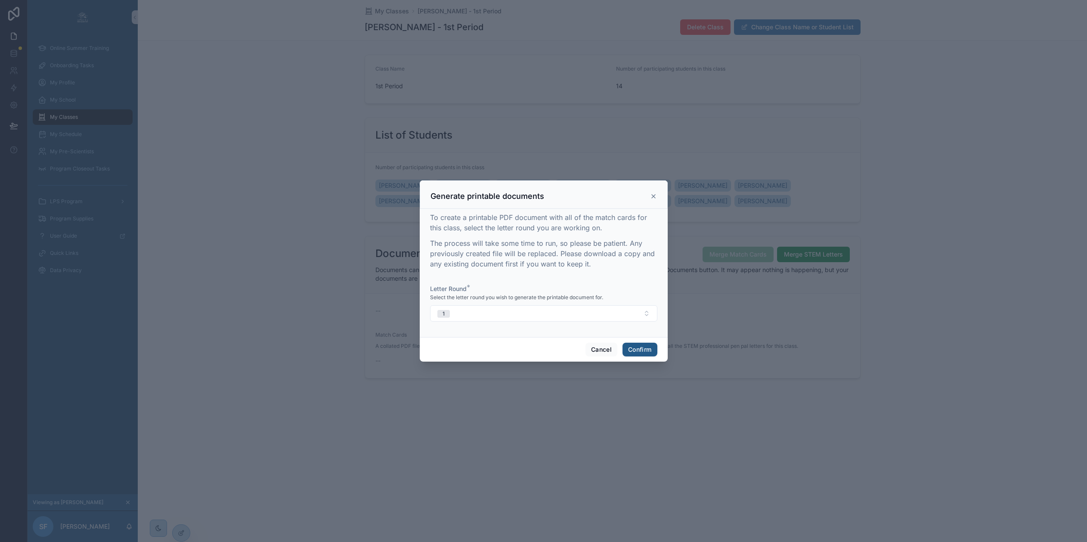
click at [636, 349] on button "Confirm" at bounding box center [639, 350] width 34 height 14
